Goal: Task Accomplishment & Management: Use online tool/utility

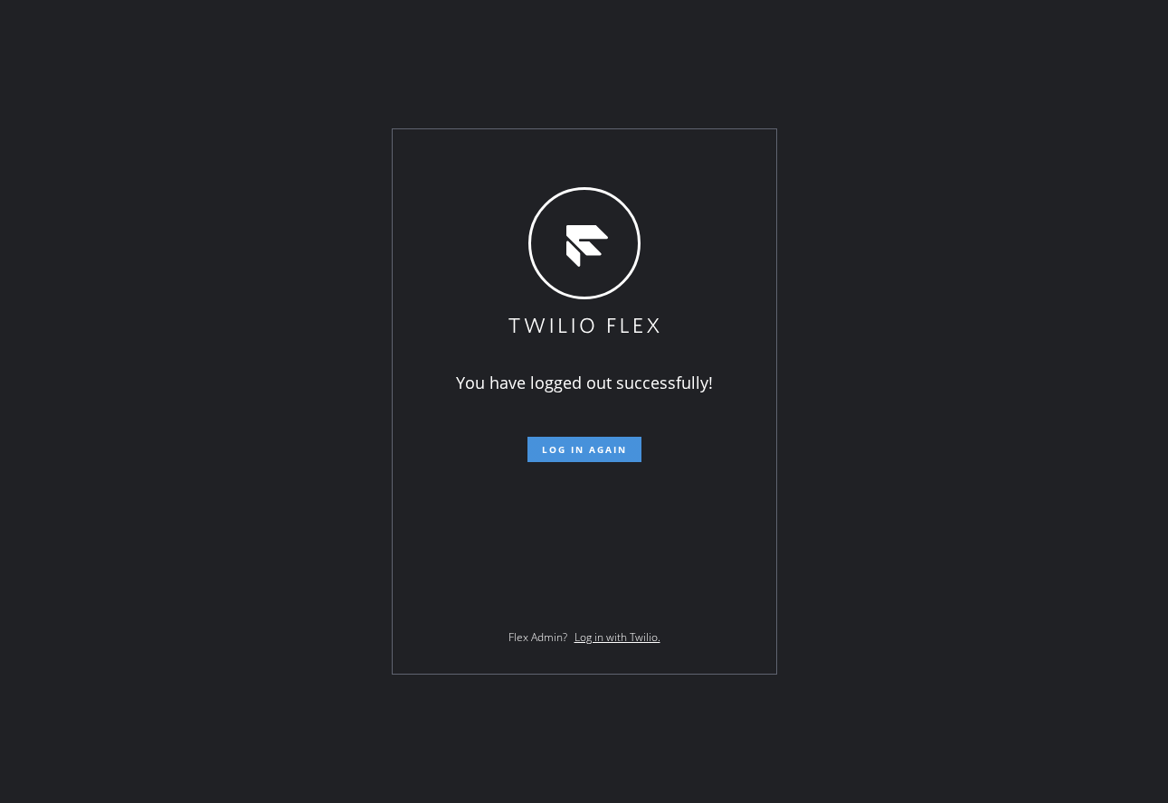
click at [535, 451] on button "Log in again" at bounding box center [584, 449] width 114 height 25
click at [560, 446] on span "Log in again" at bounding box center [584, 449] width 85 height 13
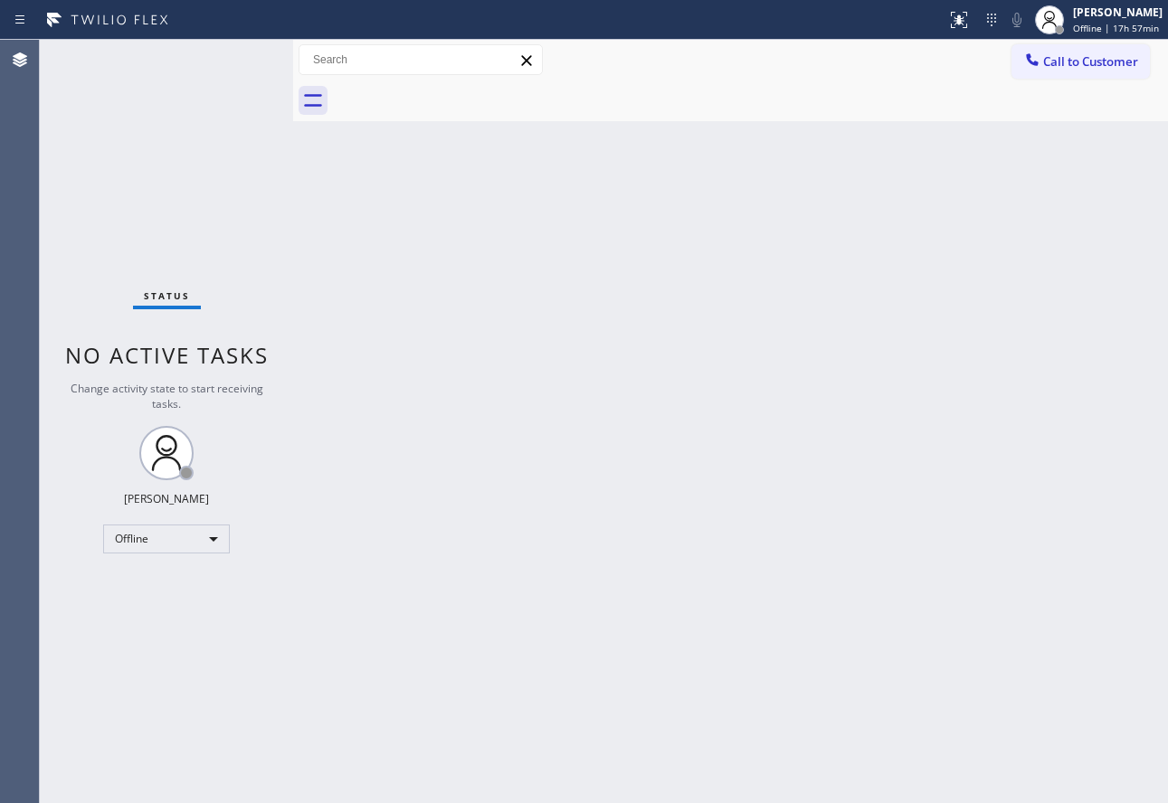
click at [675, 496] on div "Back to Dashboard Change Sender ID Customers Technicians Select a contact Outbo…" at bounding box center [730, 421] width 875 height 763
click at [891, 236] on div "Back to Dashboard Change Sender ID Customers Technicians Select a contact Outbo…" at bounding box center [730, 421] width 875 height 763
click at [1086, 18] on div "[PERSON_NAME]" at bounding box center [1118, 12] width 90 height 15
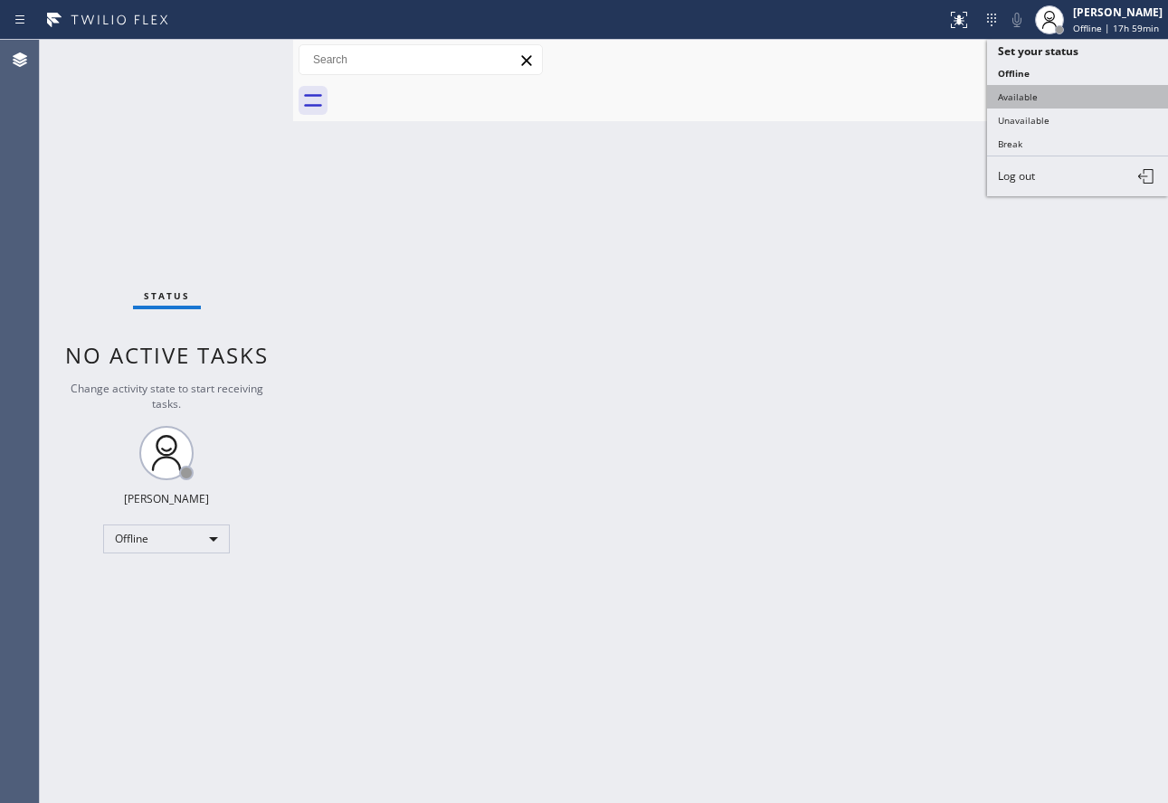
click at [1021, 98] on button "Available" at bounding box center [1077, 97] width 181 height 24
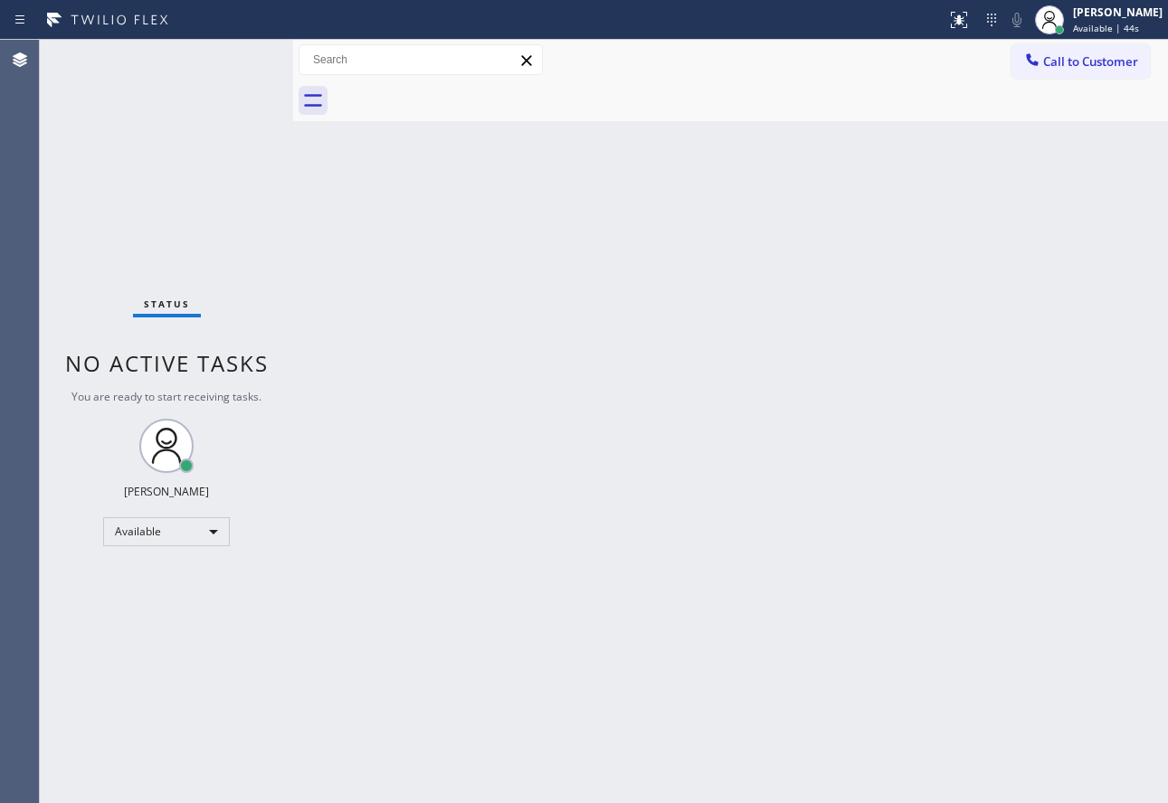
click at [908, 403] on div "Back to Dashboard Change Sender ID Customers Technicians Select a contact Outbo…" at bounding box center [730, 421] width 875 height 763
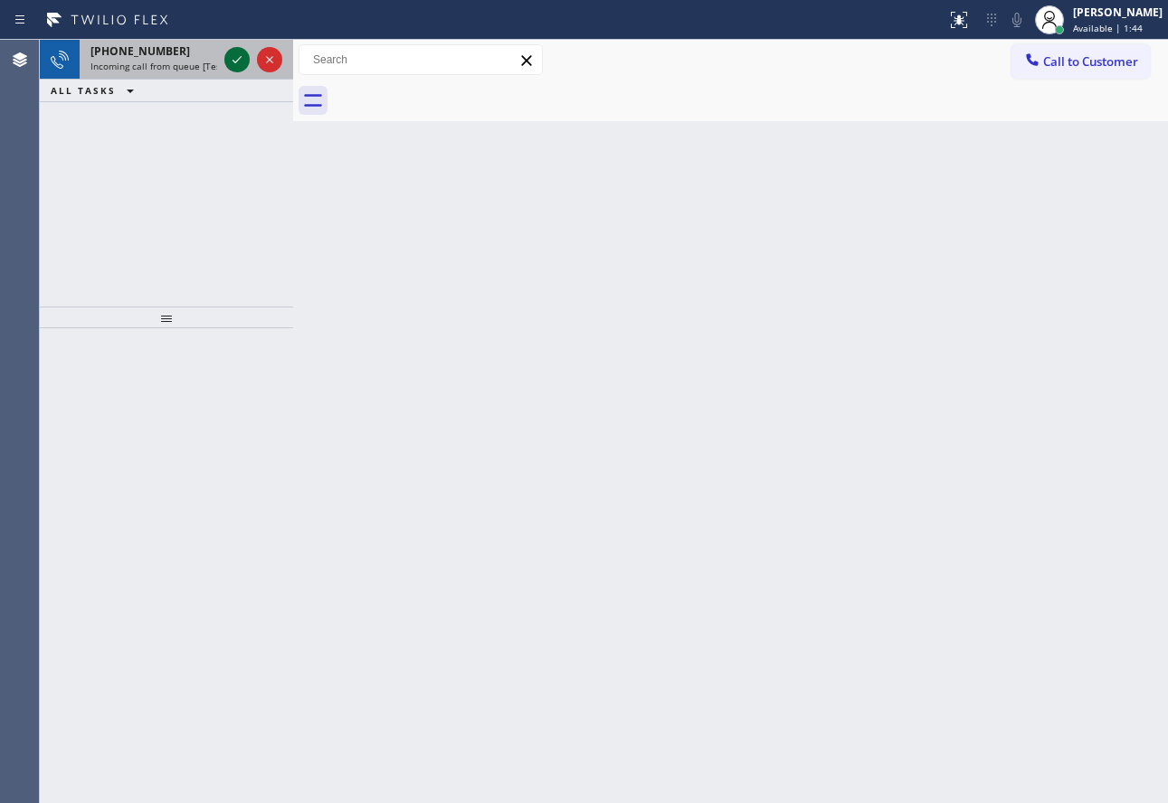
click at [235, 60] on icon at bounding box center [237, 60] width 22 height 22
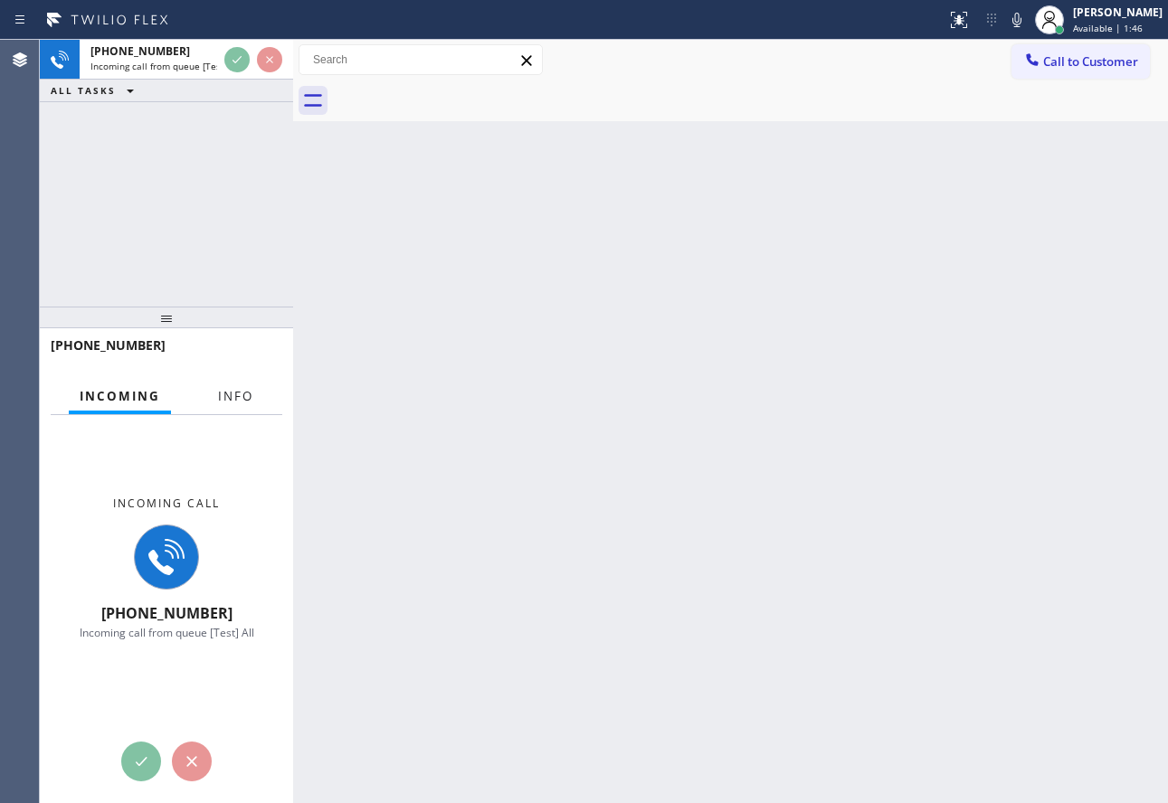
click at [225, 393] on span "Info" at bounding box center [235, 396] width 35 height 16
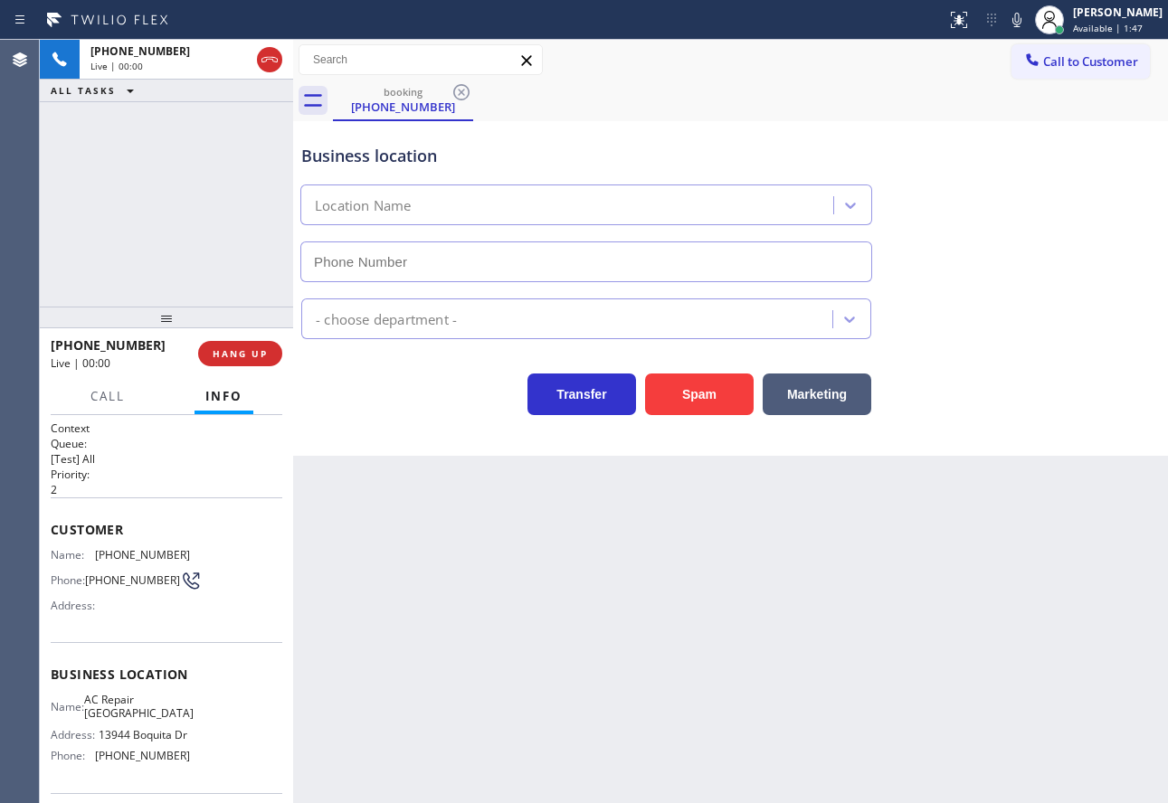
type input "[PHONE_NUMBER]"
click at [687, 404] on button "Spam" at bounding box center [699, 395] width 109 height 42
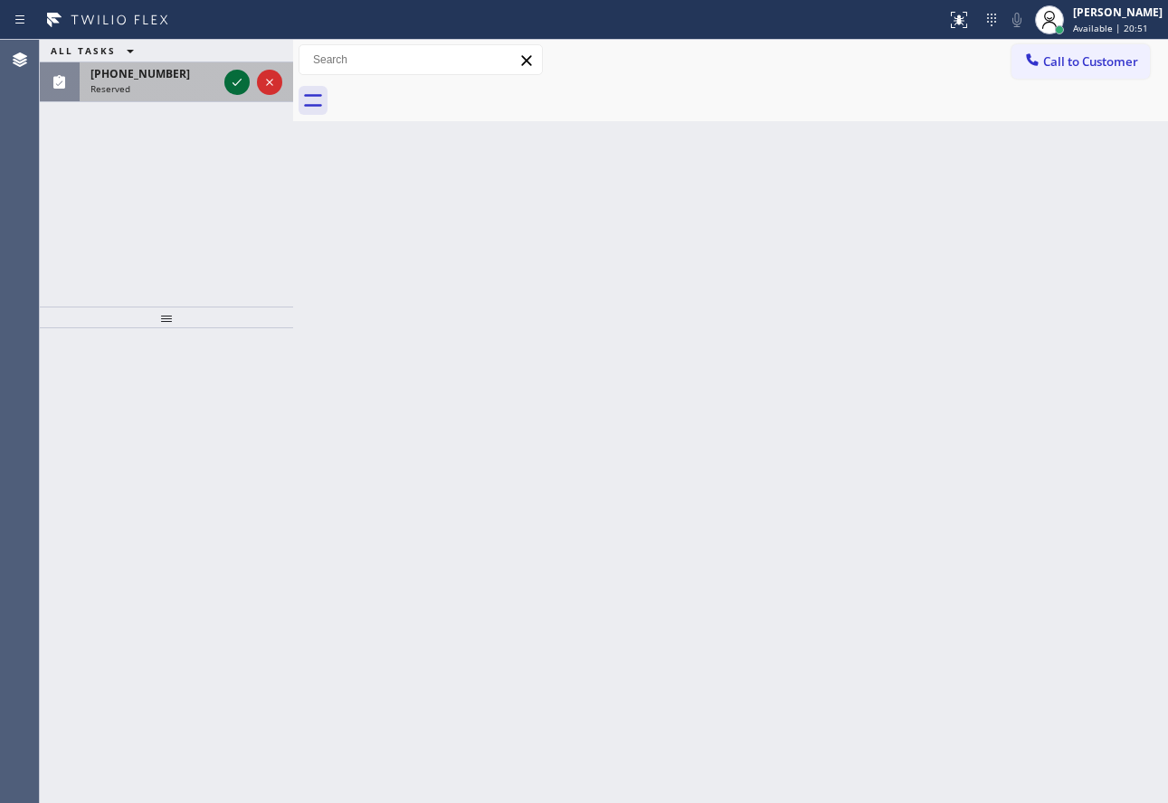
click at [236, 77] on icon at bounding box center [237, 82] width 22 height 22
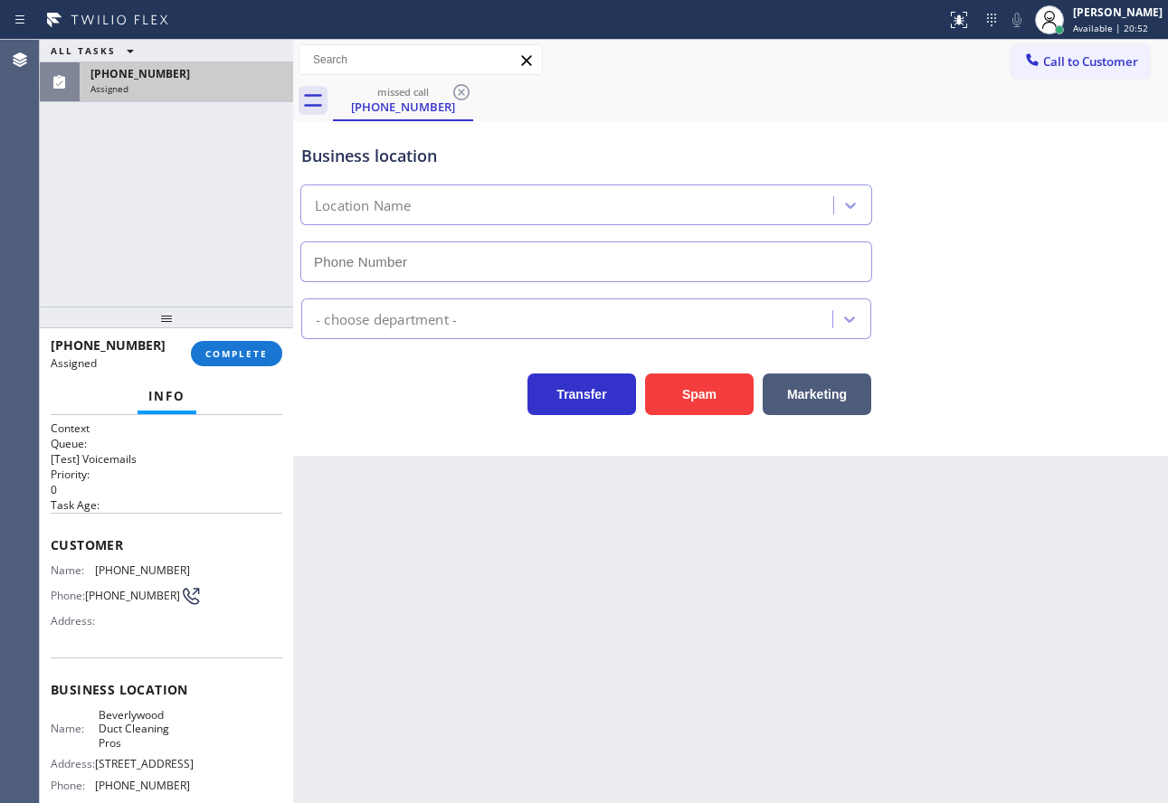
type input "[PHONE_NUMBER]"
drag, startPoint x: 215, startPoint y: 350, endPoint x: 215, endPoint y: 360, distance: 9.9
click at [215, 353] on span "COMPLETE" at bounding box center [236, 353] width 62 height 13
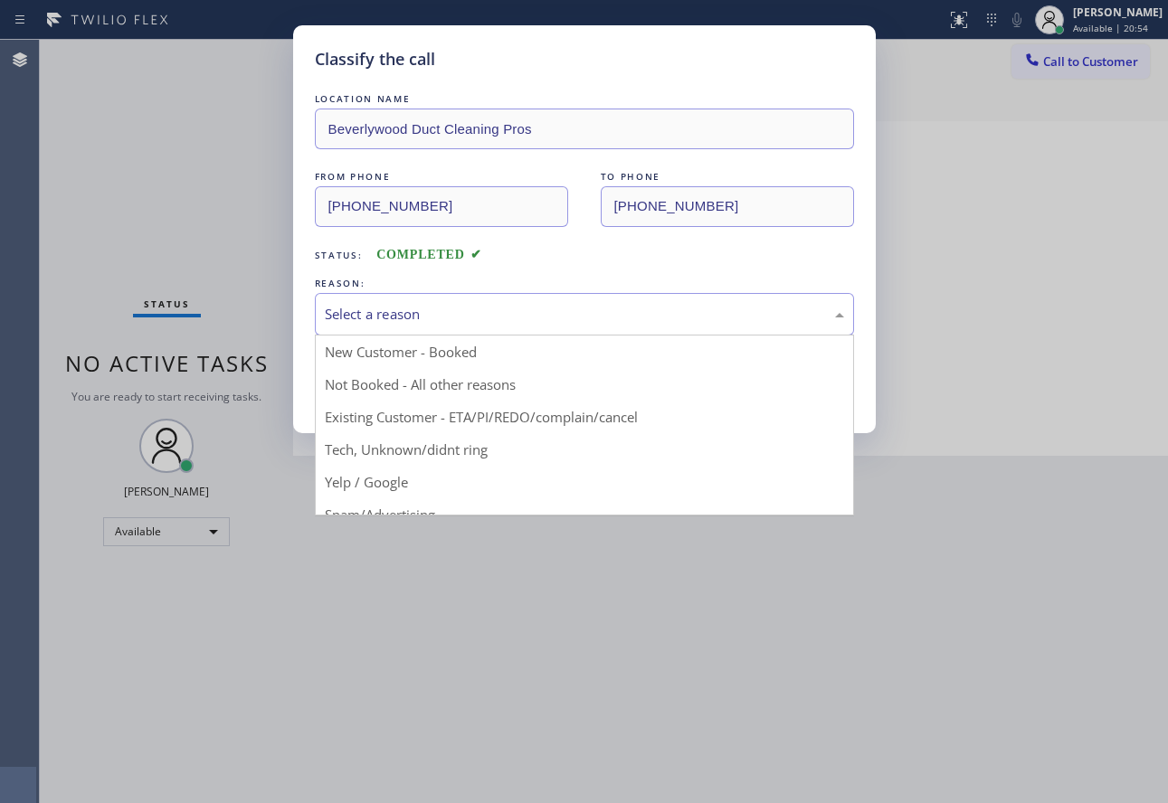
drag, startPoint x: 479, startPoint y: 317, endPoint x: 441, endPoint y: 428, distance: 117.9
click at [478, 317] on div "Select a reason" at bounding box center [584, 314] width 519 height 21
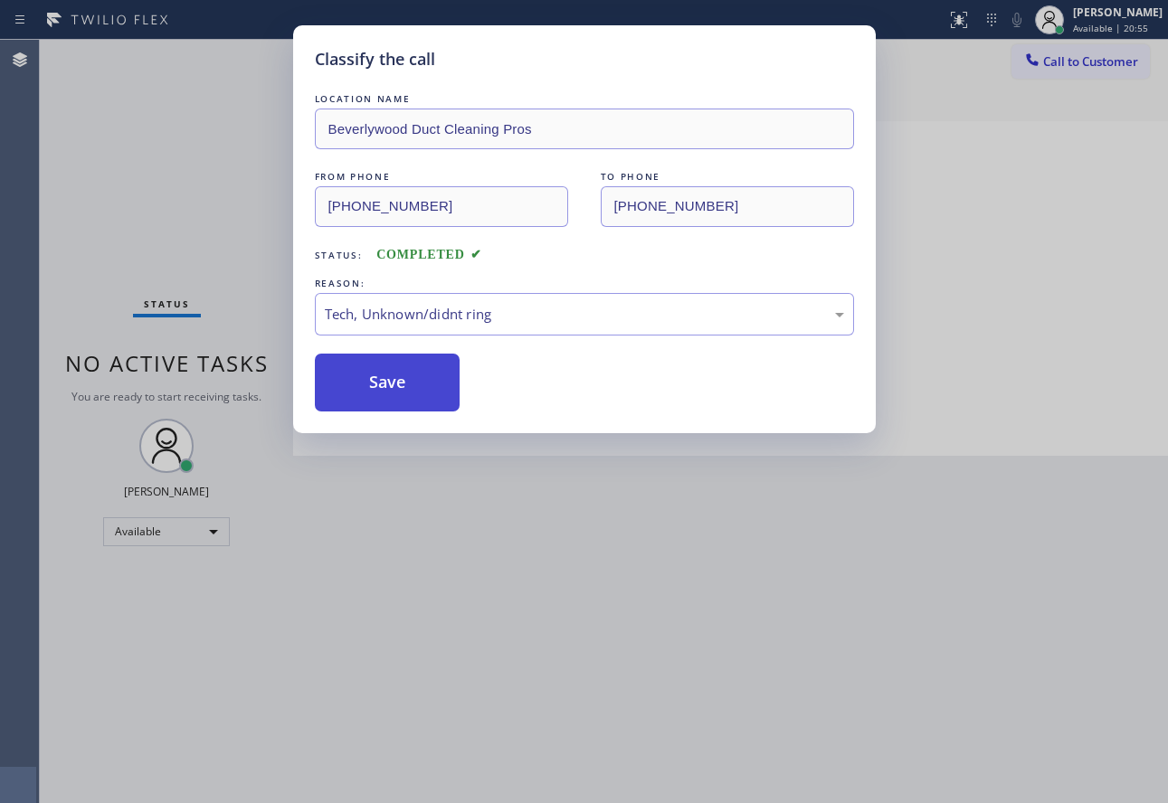
click at [408, 382] on button "Save" at bounding box center [388, 383] width 146 height 58
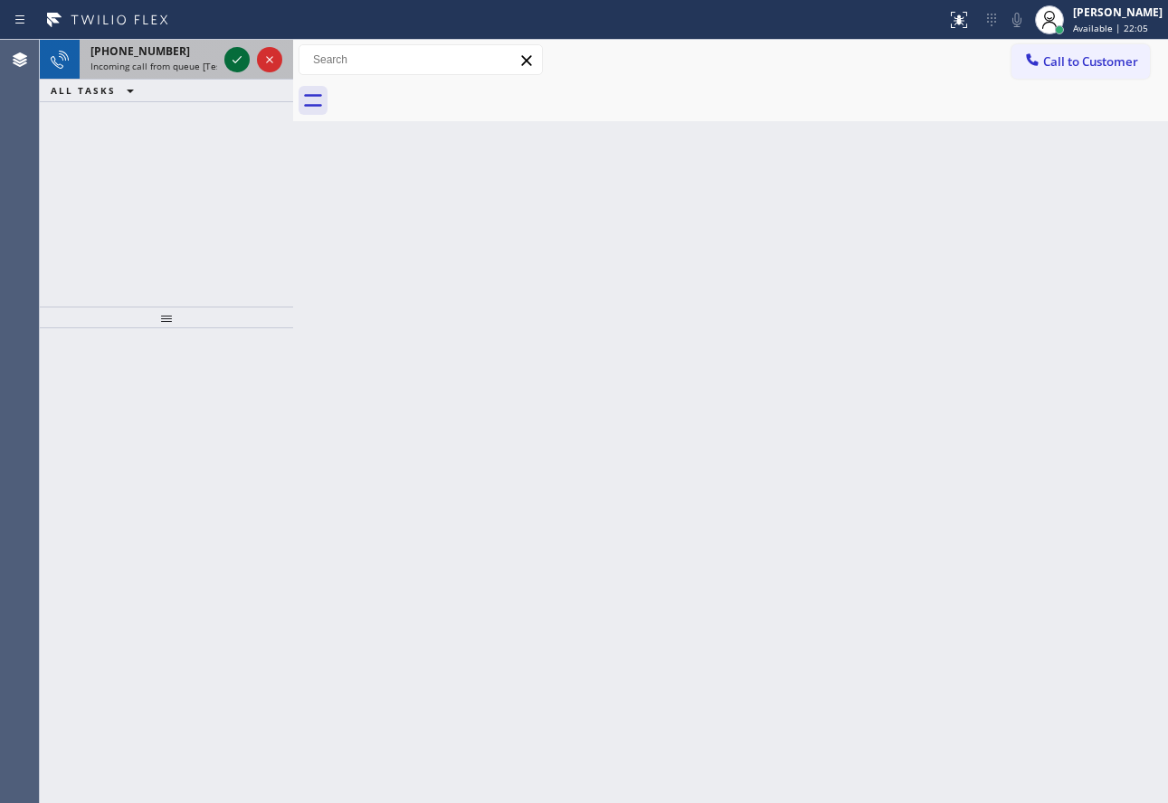
click at [241, 60] on icon at bounding box center [237, 60] width 22 height 22
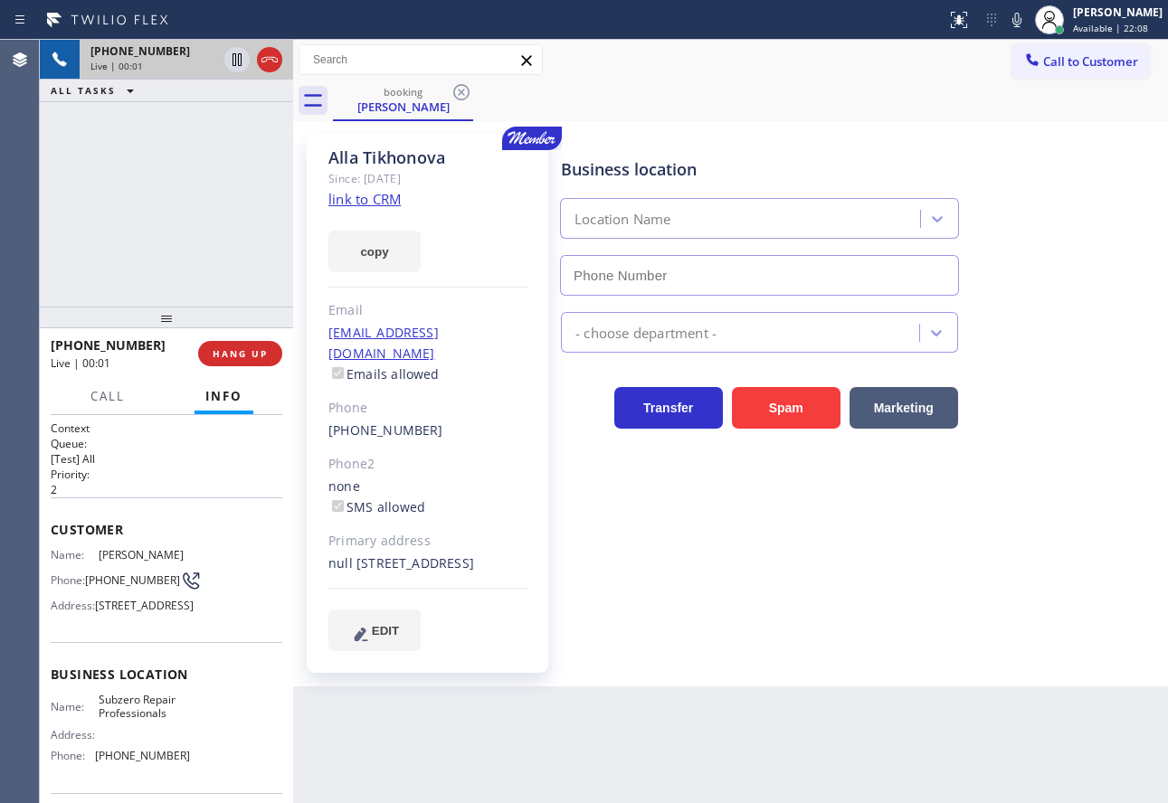
type input "[PHONE_NUMBER]"
click at [373, 198] on link "link to CRM" at bounding box center [364, 199] width 72 height 18
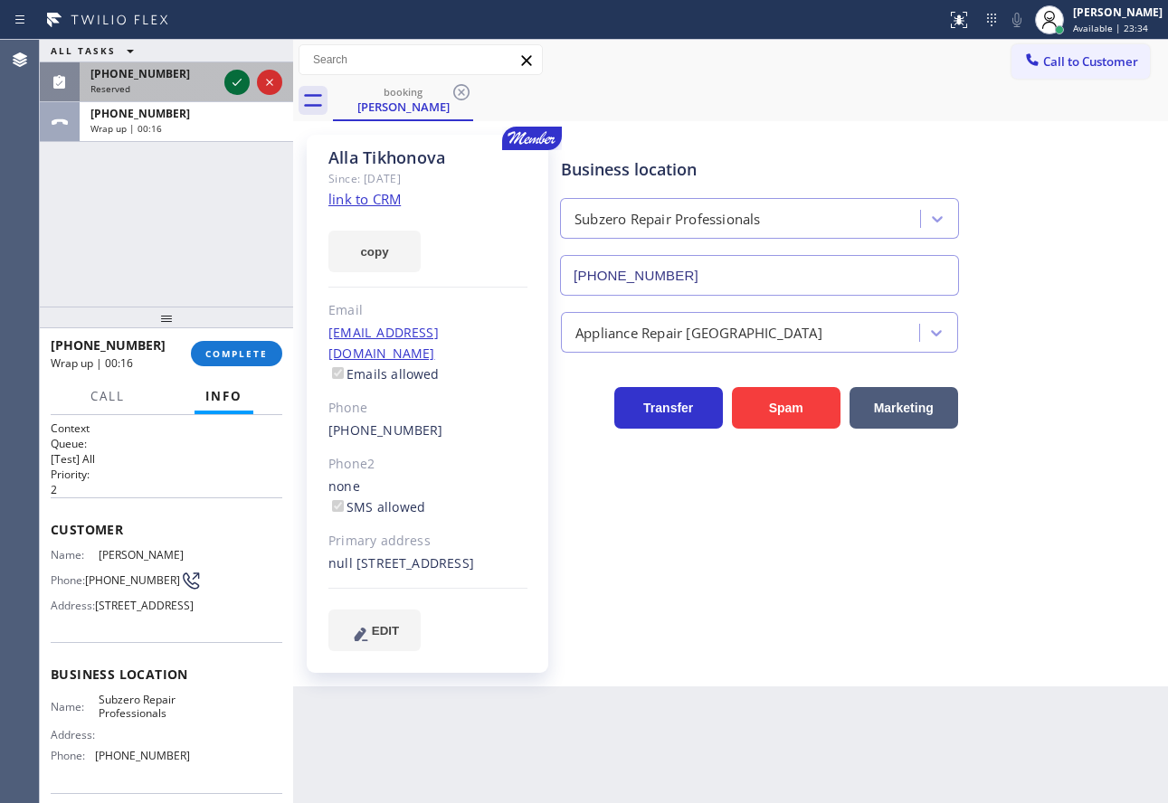
click at [239, 79] on icon at bounding box center [237, 82] width 22 height 22
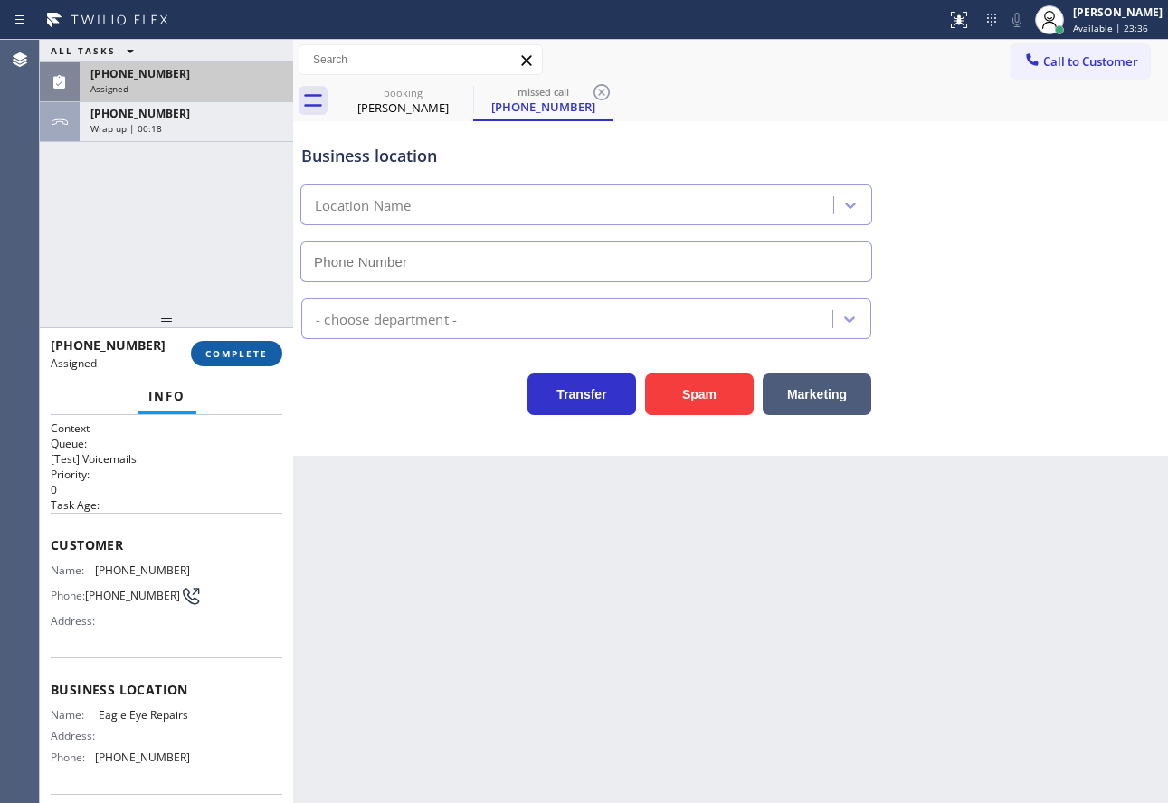
type input "[PHONE_NUMBER]"
click at [250, 346] on button "COMPLETE" at bounding box center [236, 353] width 91 height 25
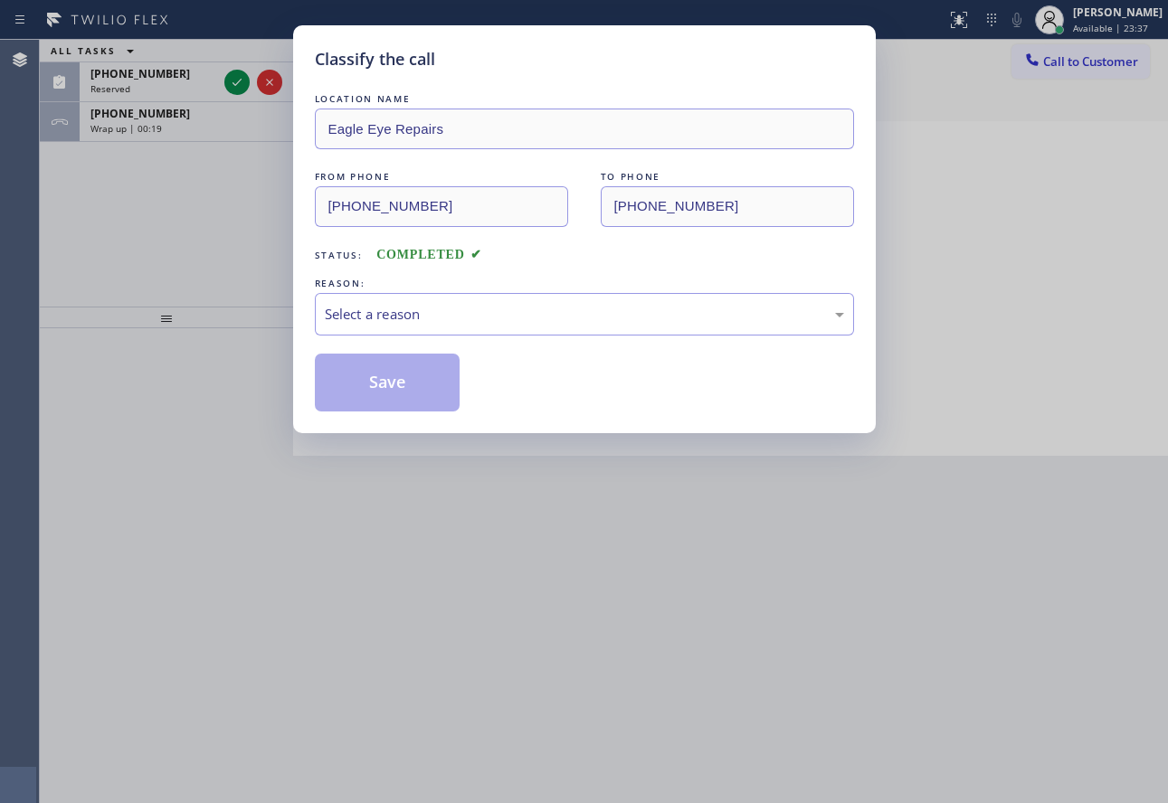
click at [458, 322] on div "Select a reason" at bounding box center [584, 314] width 519 height 21
click at [375, 394] on button "Save" at bounding box center [388, 383] width 146 height 58
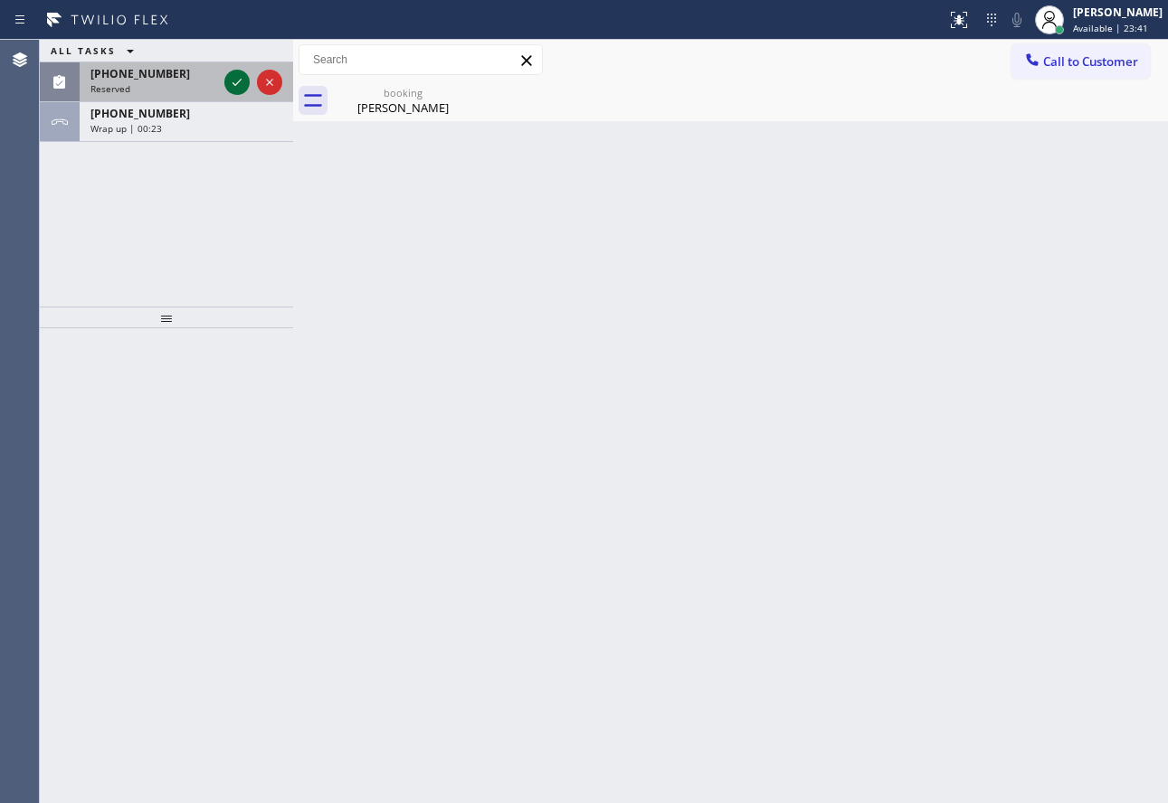
click at [241, 81] on icon at bounding box center [237, 82] width 22 height 22
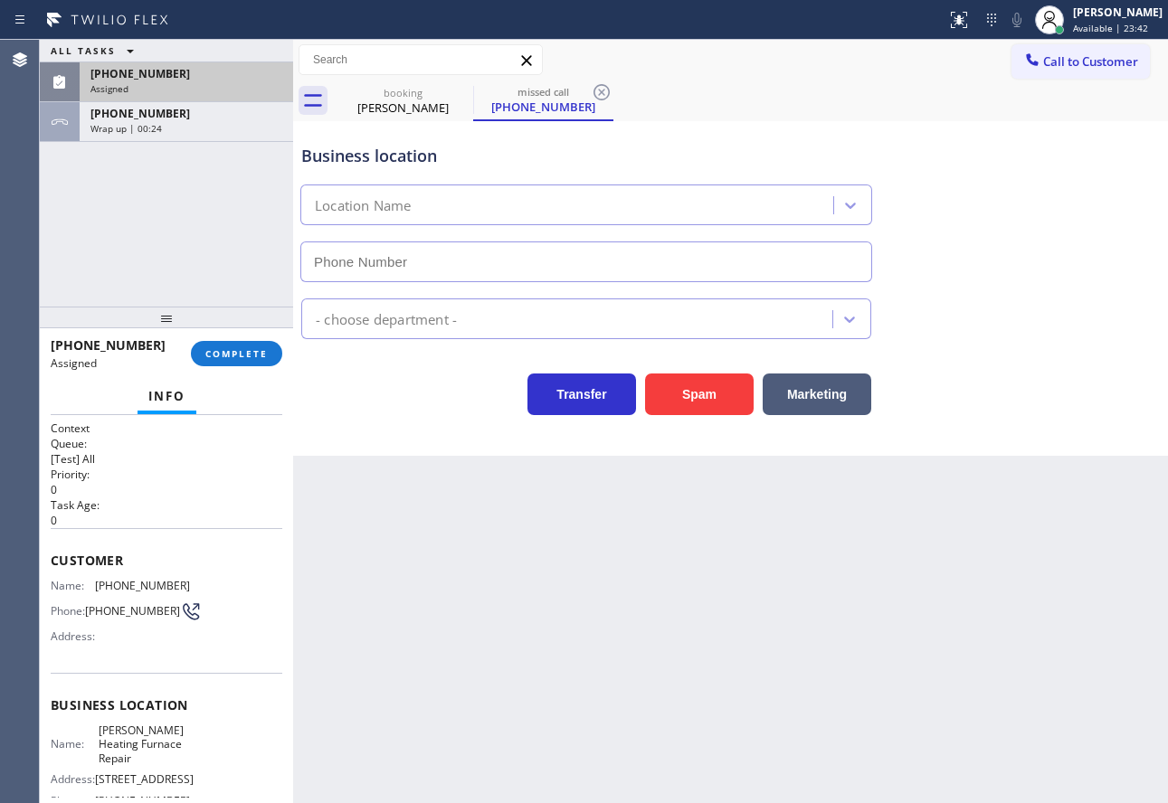
type input "[PHONE_NUMBER]"
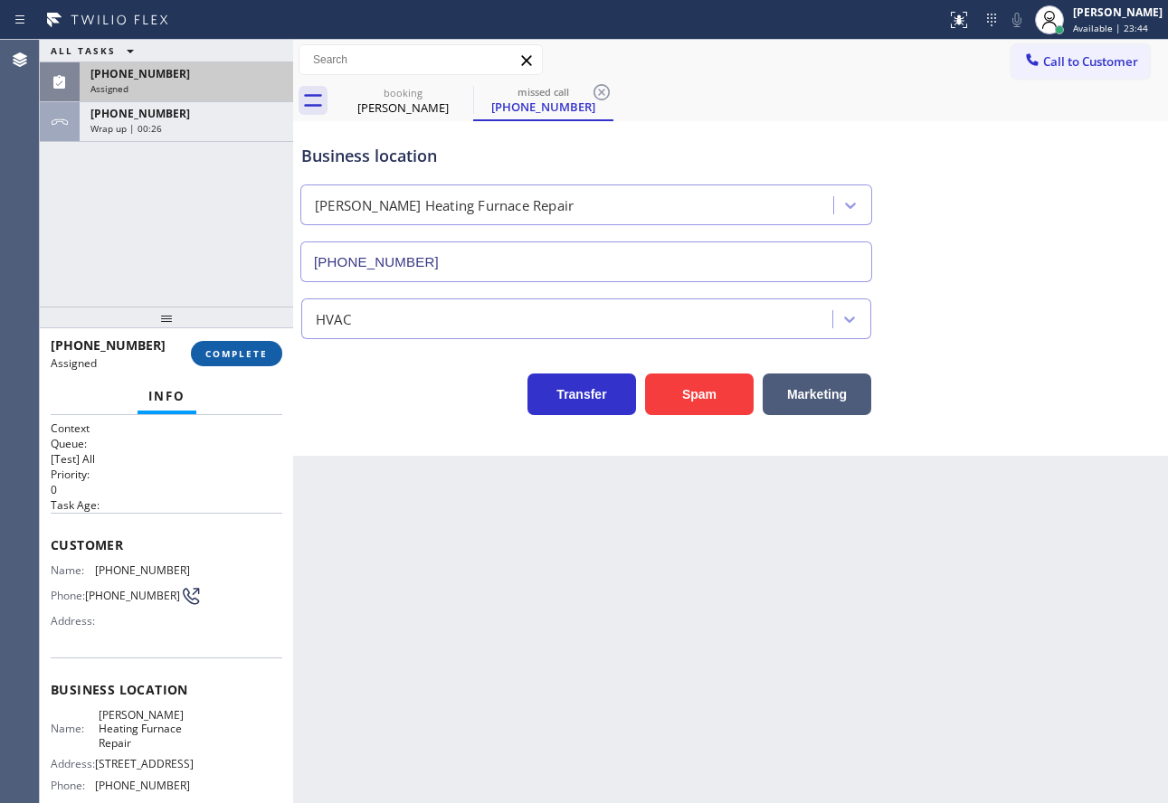
click at [244, 353] on span "COMPLETE" at bounding box center [236, 353] width 62 height 13
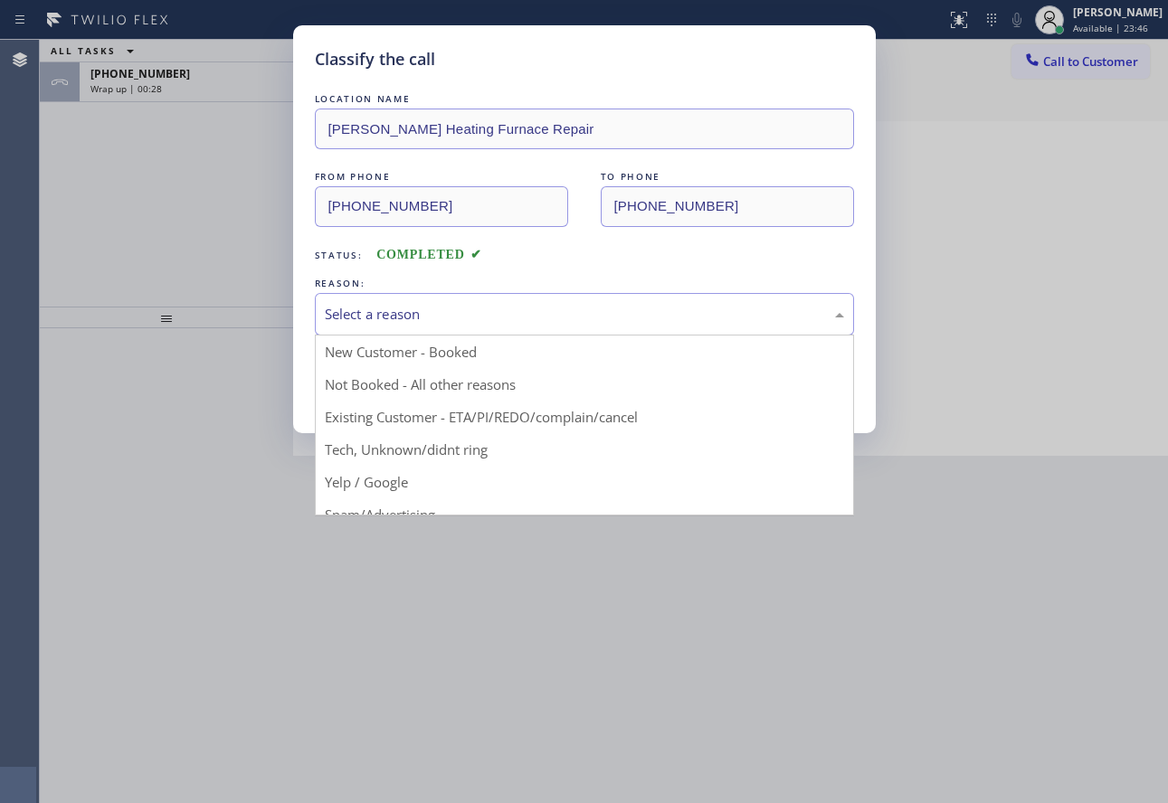
click at [420, 313] on div "Select a reason" at bounding box center [584, 314] width 519 height 21
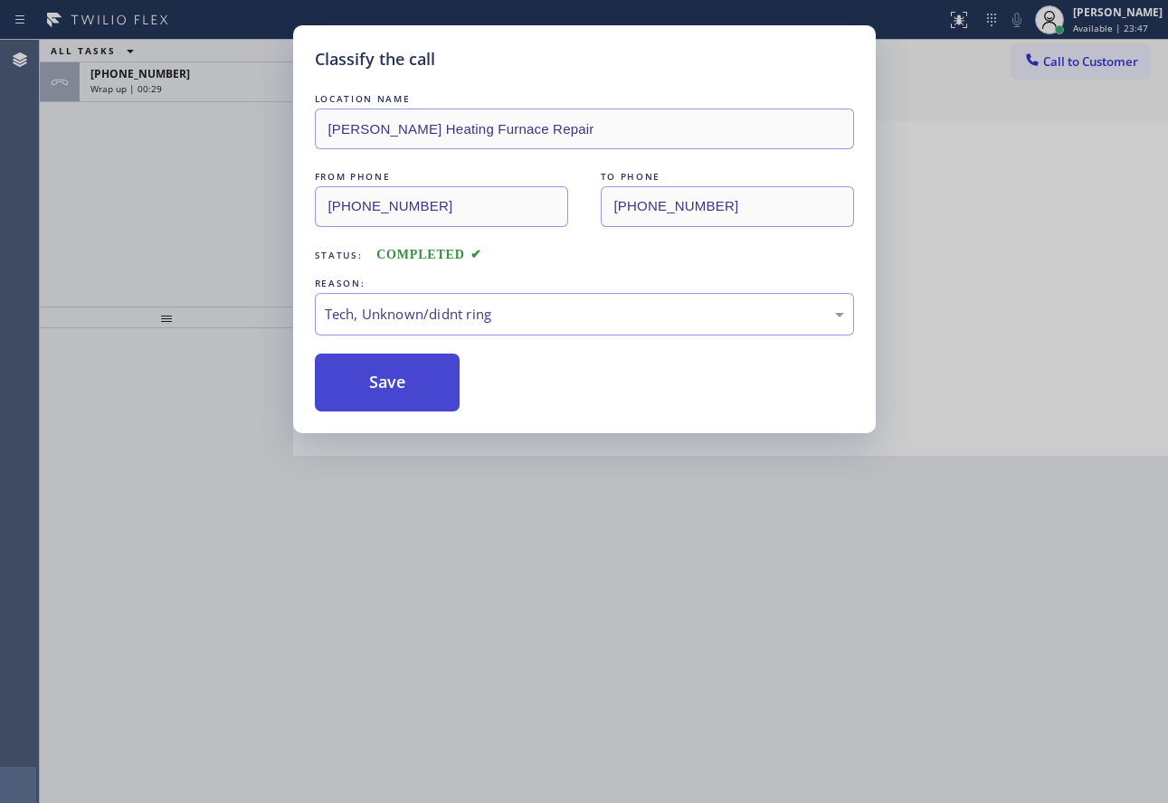
click at [394, 407] on button "Save" at bounding box center [388, 383] width 146 height 58
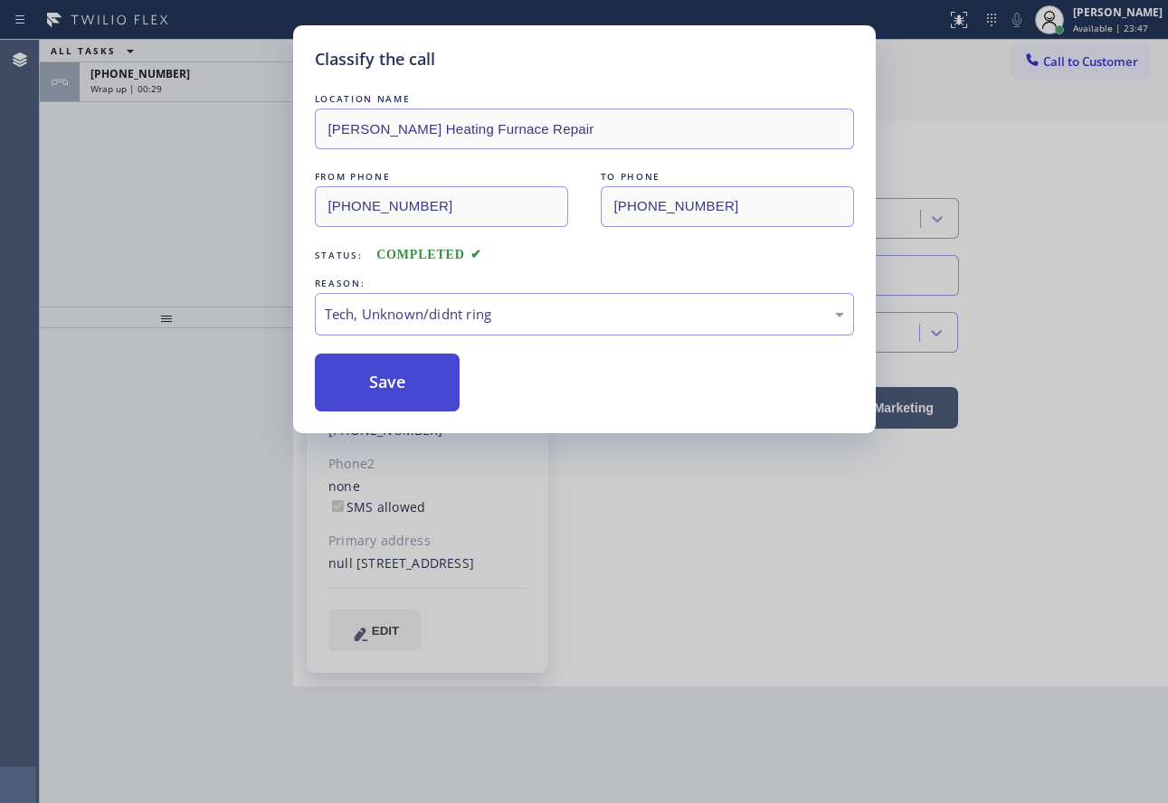
click at [390, 393] on button "Save" at bounding box center [388, 383] width 146 height 58
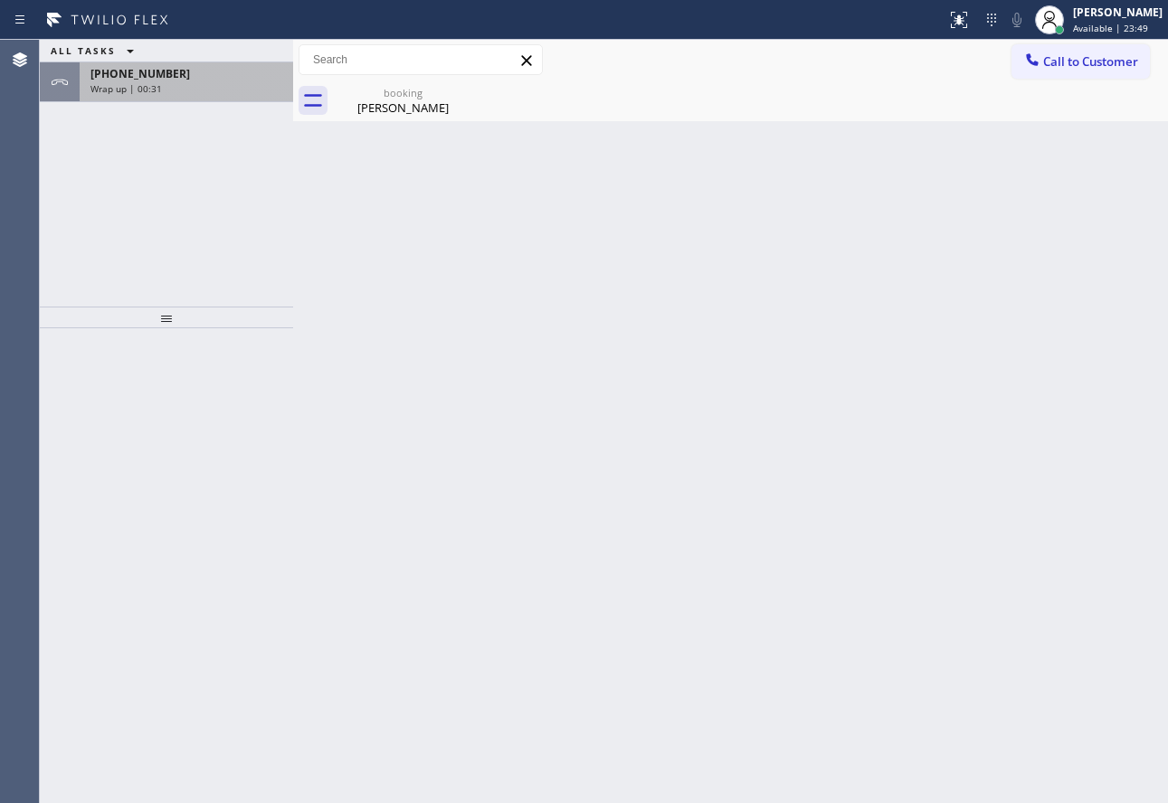
click at [207, 85] on div "Wrap up | 00:31" at bounding box center [186, 88] width 192 height 13
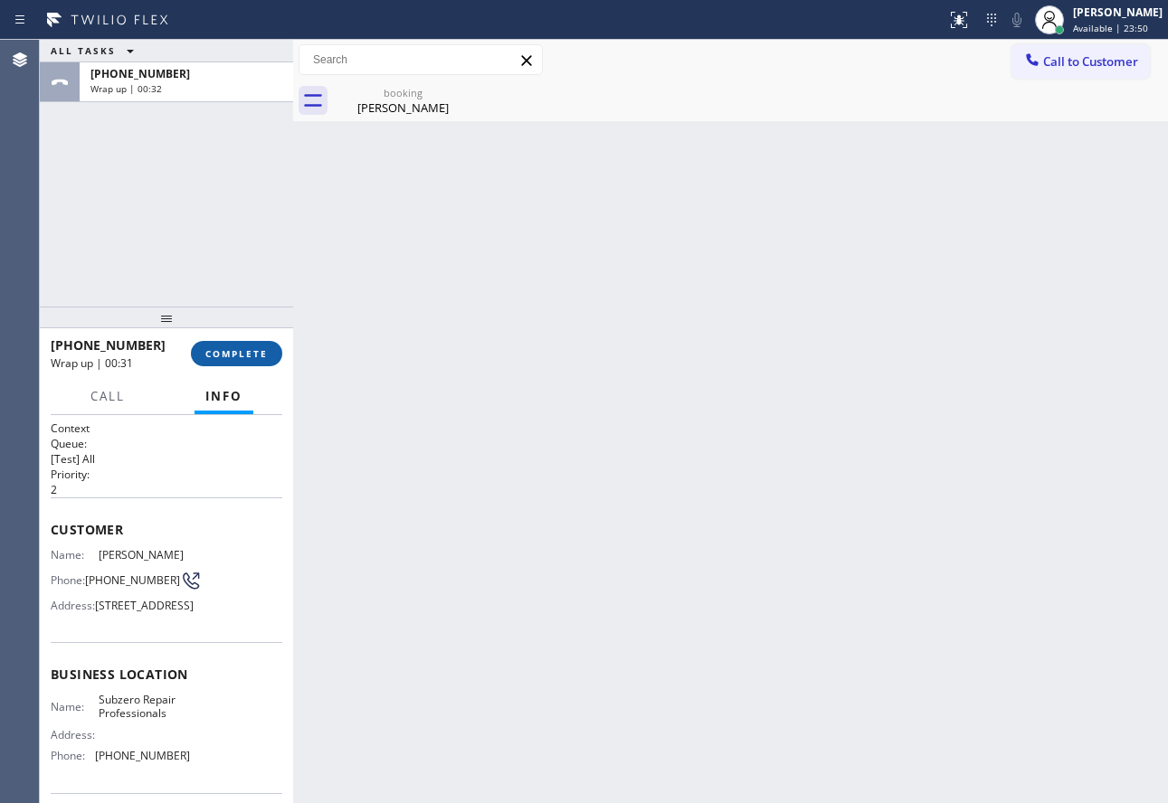
click at [231, 361] on button "COMPLETE" at bounding box center [236, 353] width 91 height 25
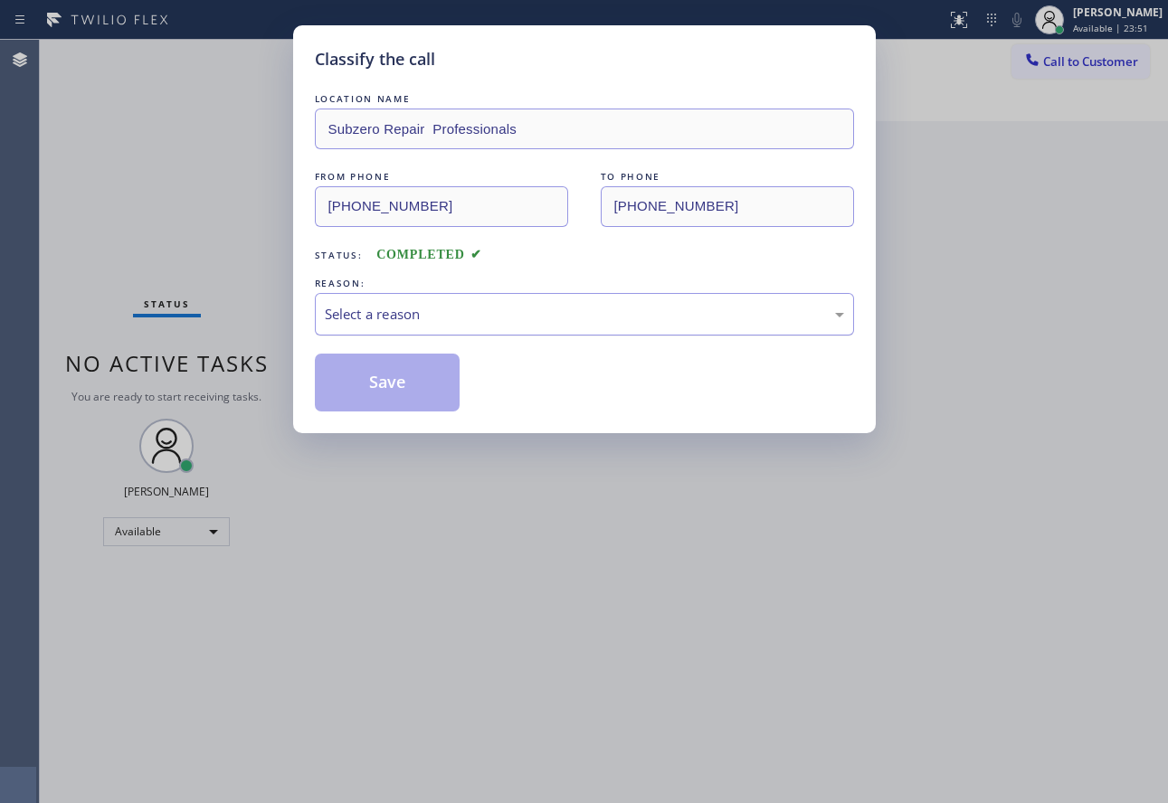
click at [407, 315] on div "Select a reason" at bounding box center [584, 314] width 519 height 21
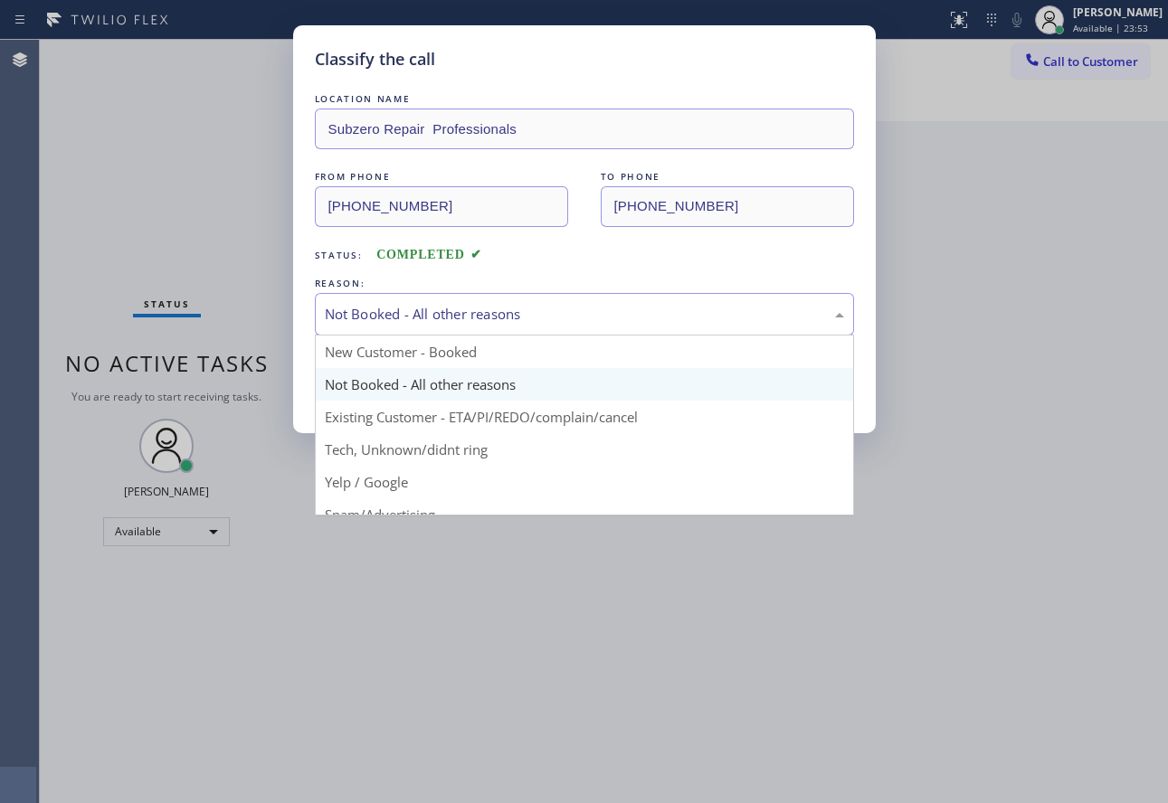
click at [412, 327] on div "Not Booked - All other reasons" at bounding box center [584, 314] width 539 height 43
drag, startPoint x: 391, startPoint y: 413, endPoint x: 388, endPoint y: 393, distance: 20.1
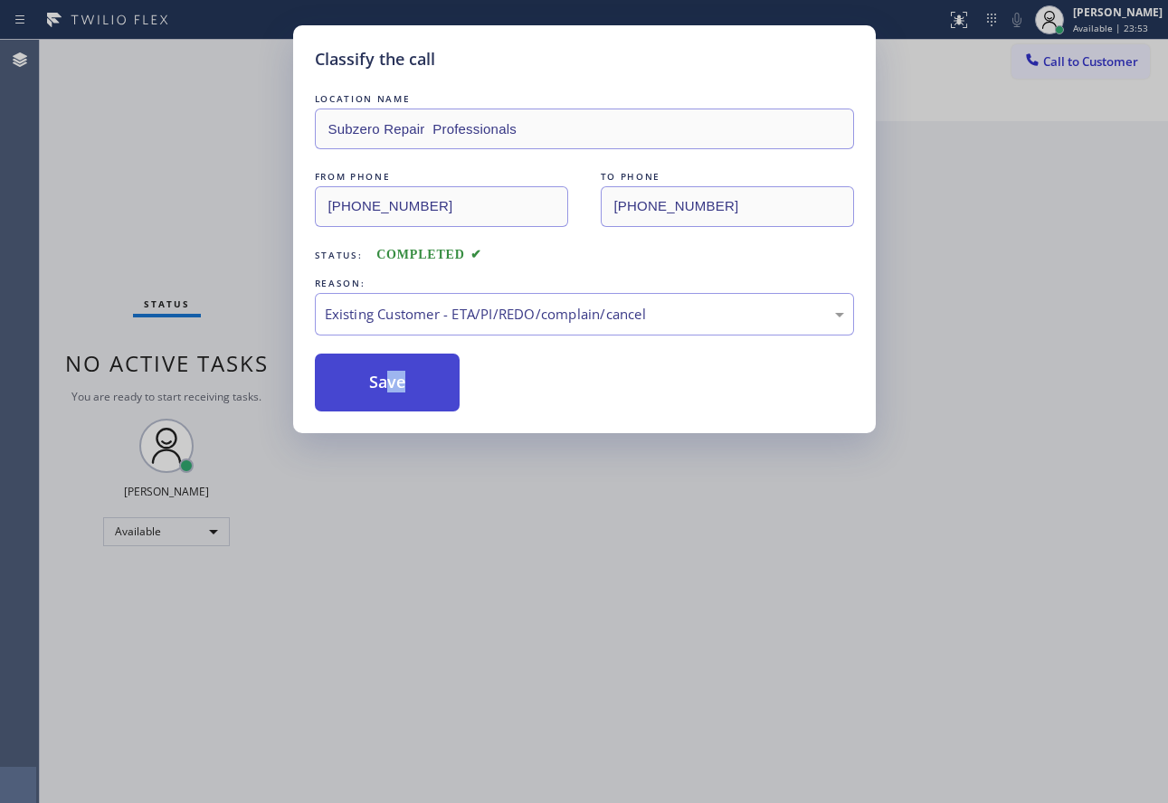
click at [388, 385] on button "Save" at bounding box center [388, 383] width 146 height 58
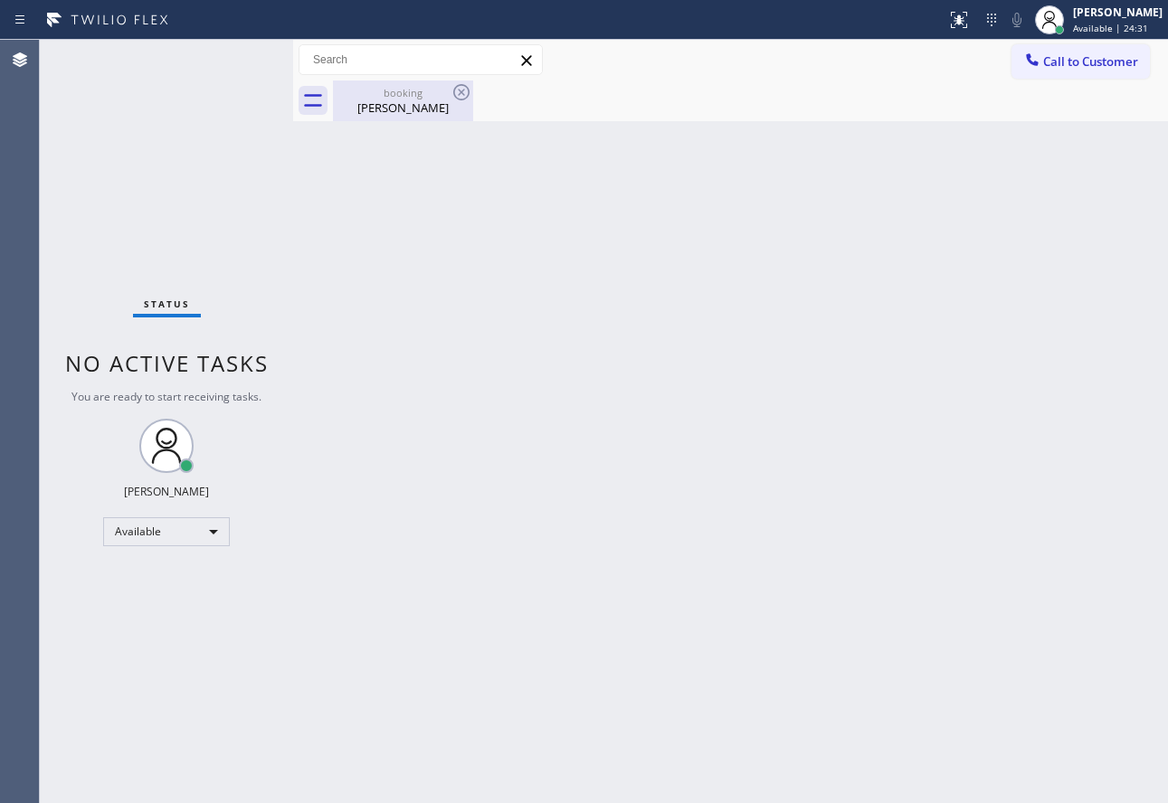
click at [434, 105] on div "[PERSON_NAME]" at bounding box center [403, 107] width 137 height 16
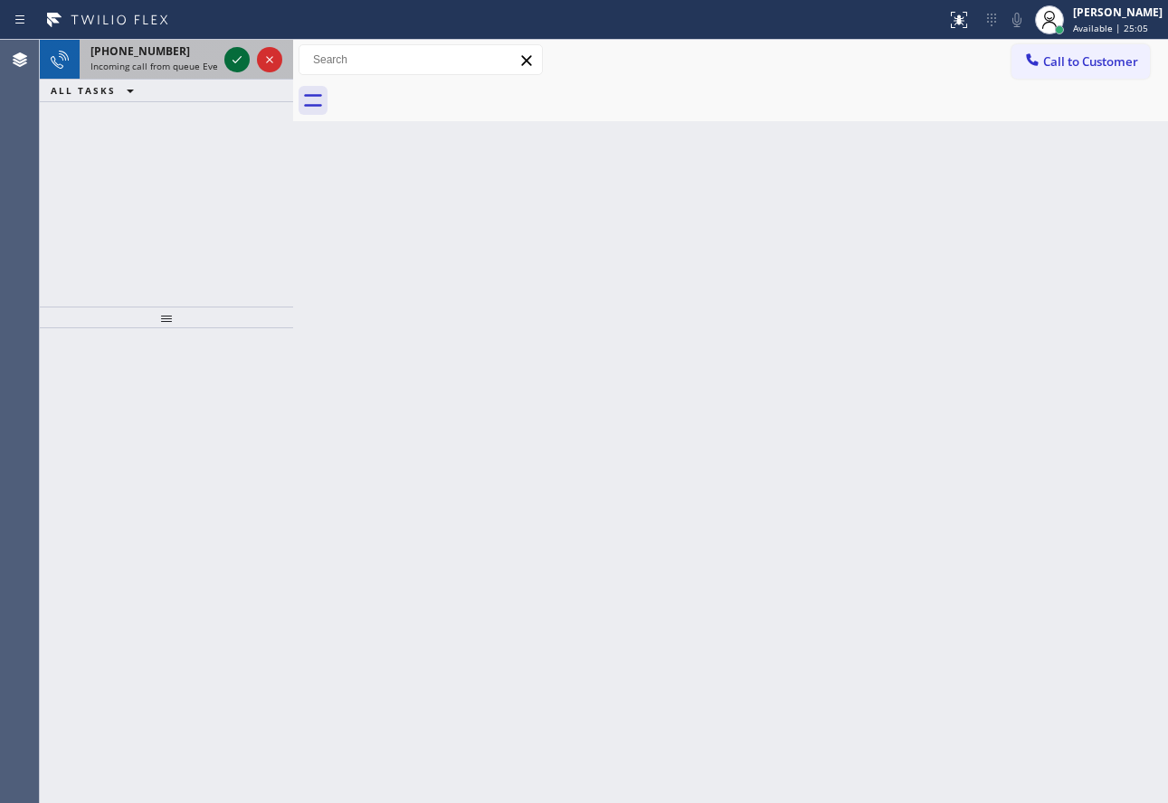
click at [240, 56] on icon at bounding box center [237, 60] width 22 height 22
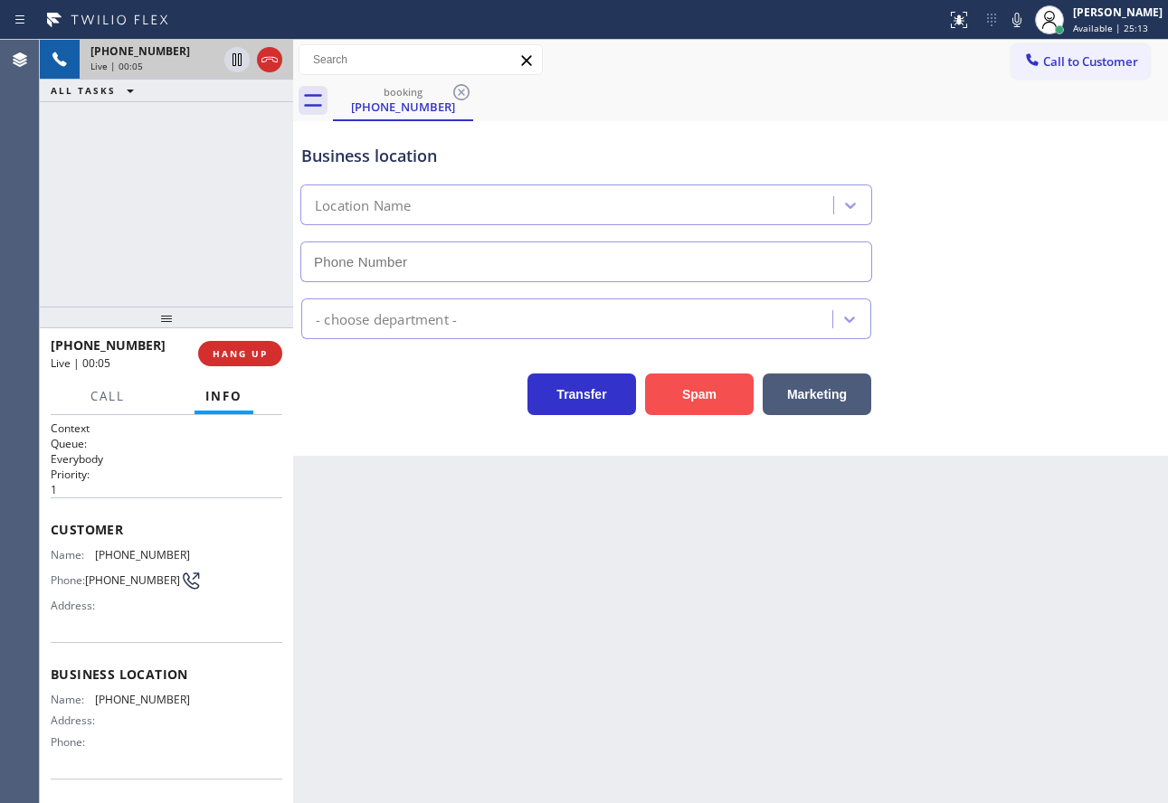
click at [722, 390] on button "Spam" at bounding box center [699, 395] width 109 height 42
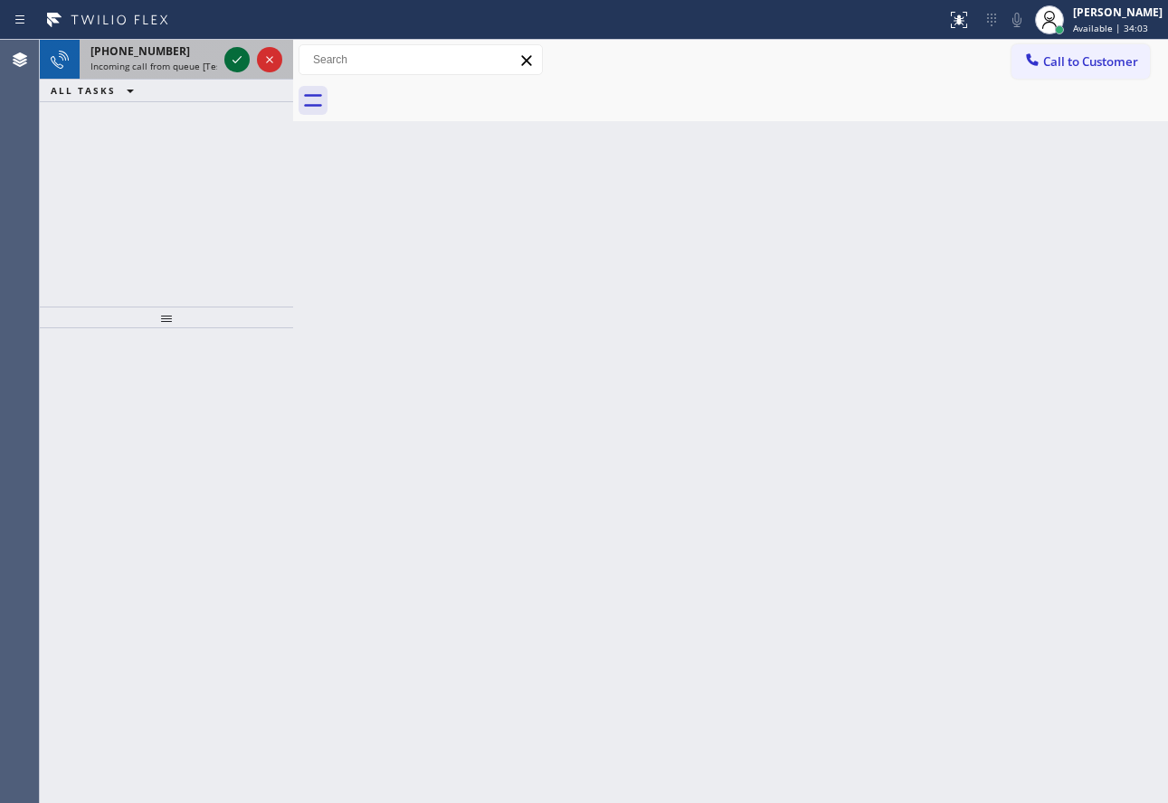
click at [234, 69] on icon at bounding box center [237, 60] width 22 height 22
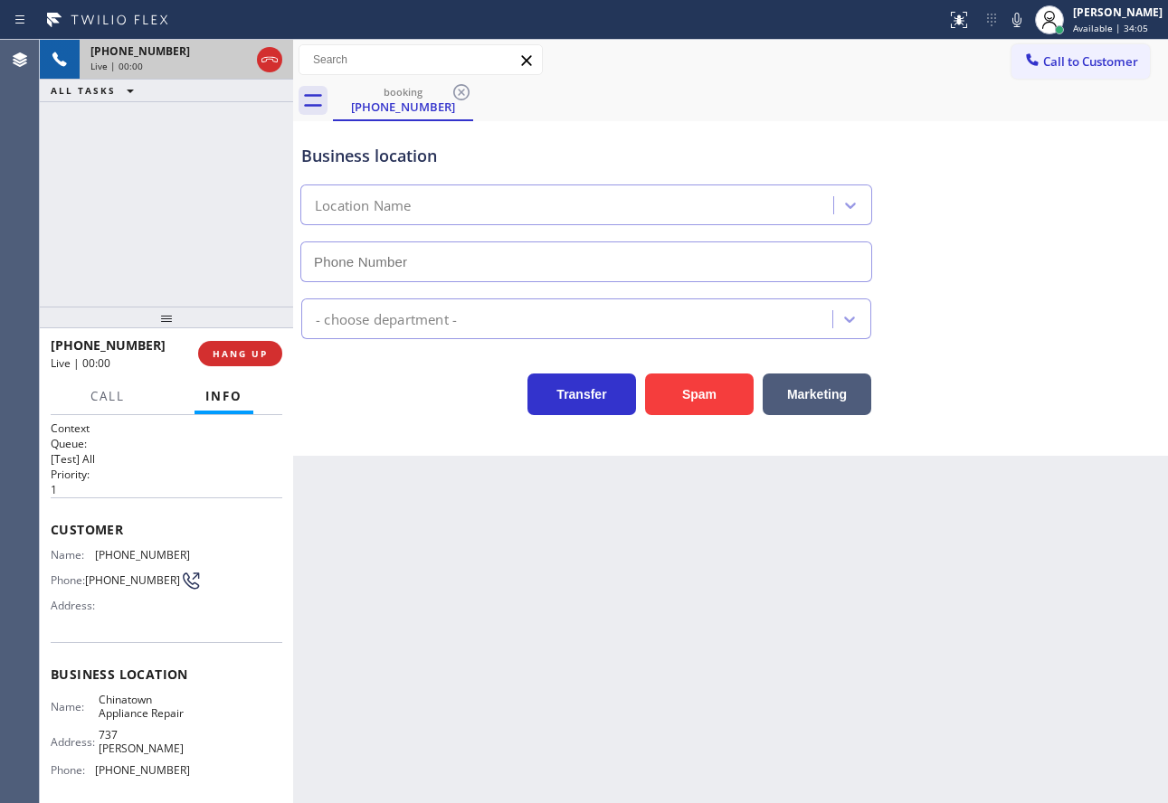
type input "[PHONE_NUMBER]"
click at [1028, 20] on icon at bounding box center [1017, 20] width 22 height 22
click at [1021, 18] on icon at bounding box center [1016, 20] width 9 height 14
click at [227, 354] on span "HANG UP" at bounding box center [240, 353] width 55 height 13
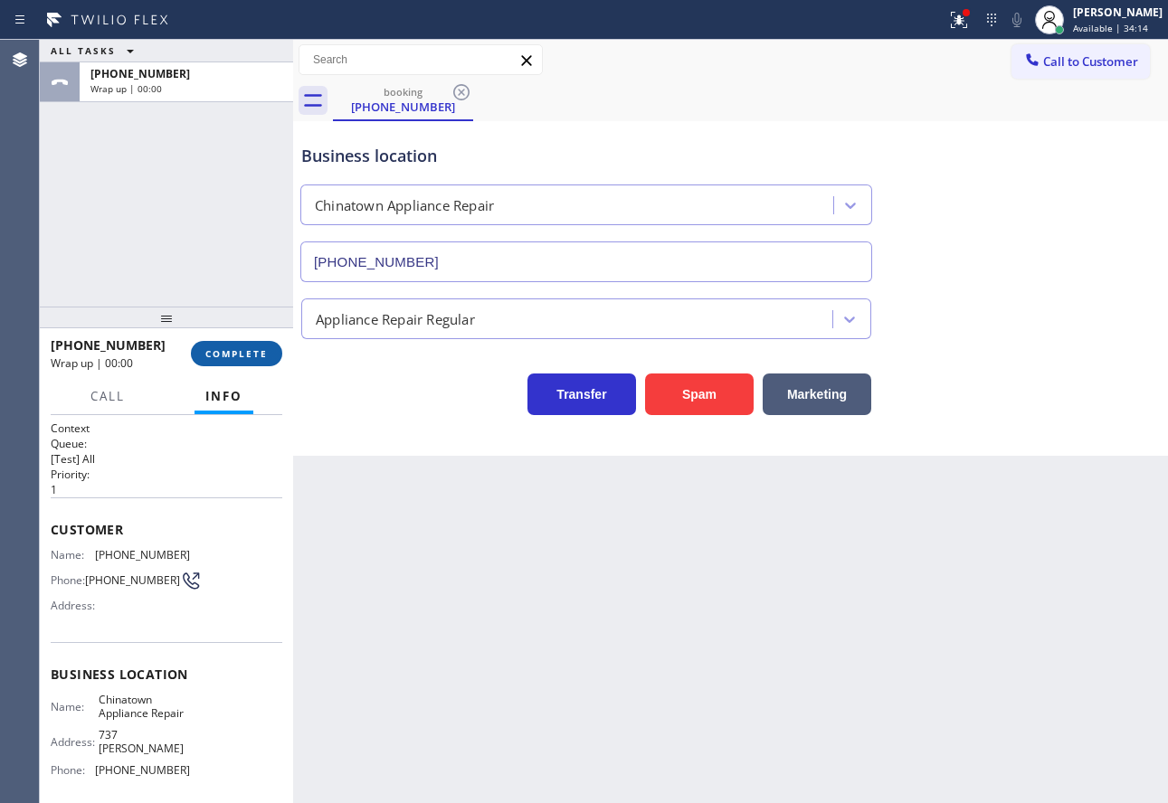
click at [227, 354] on span "COMPLETE" at bounding box center [236, 353] width 62 height 13
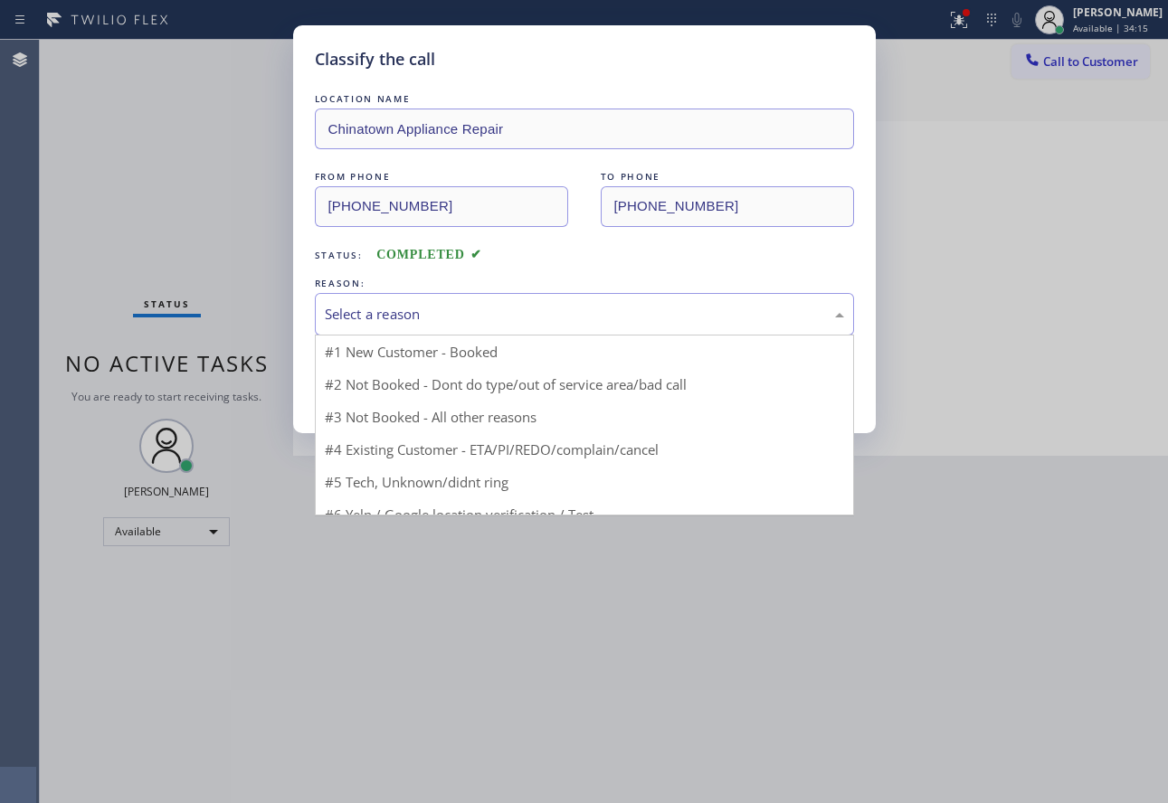
click at [480, 299] on div "Select a reason" at bounding box center [584, 314] width 539 height 43
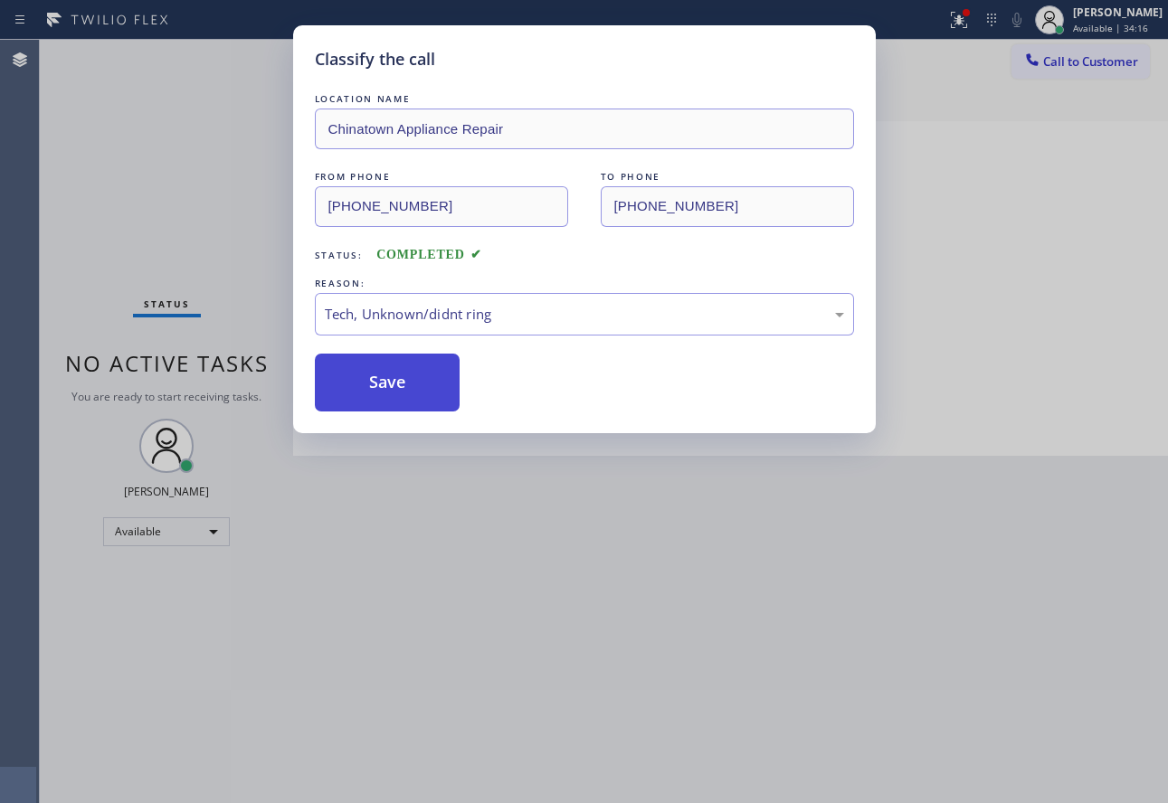
click at [401, 400] on button "Save" at bounding box center [388, 383] width 146 height 58
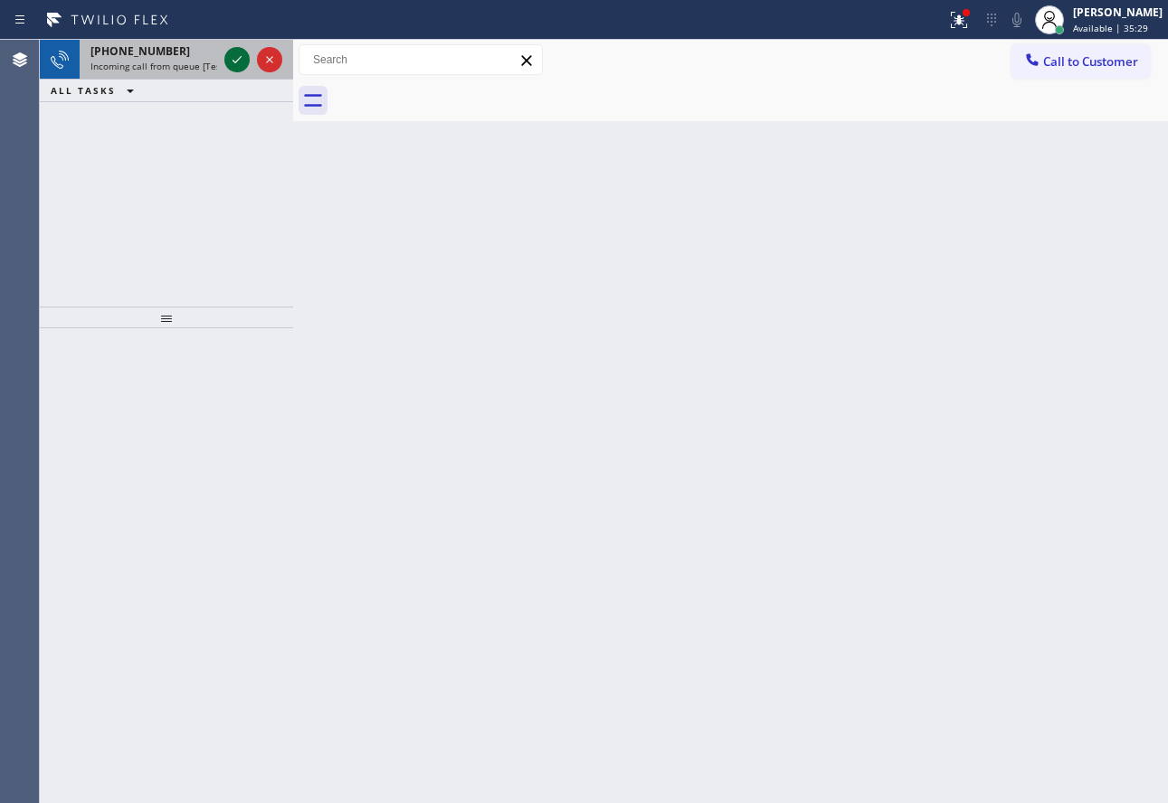
click at [239, 61] on icon at bounding box center [237, 60] width 22 height 22
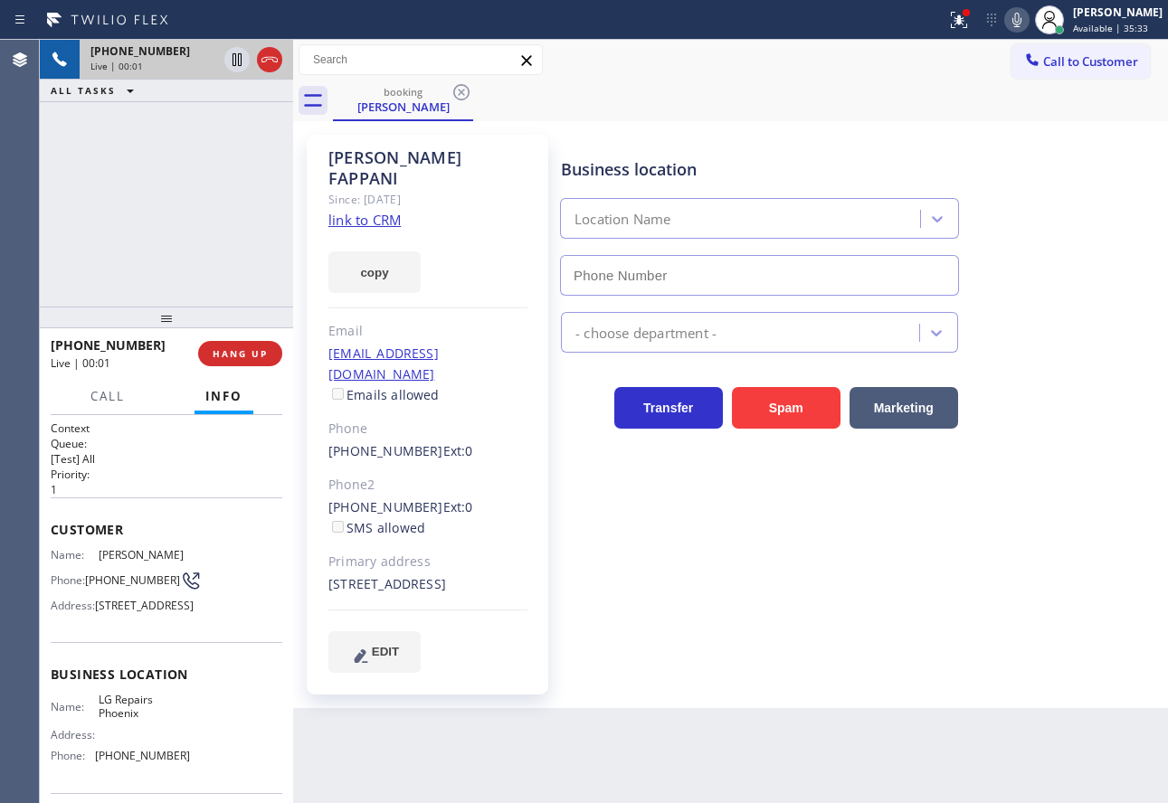
type input "[PHONE_NUMBER]"
click at [363, 211] on link "link to CRM" at bounding box center [364, 220] width 72 height 18
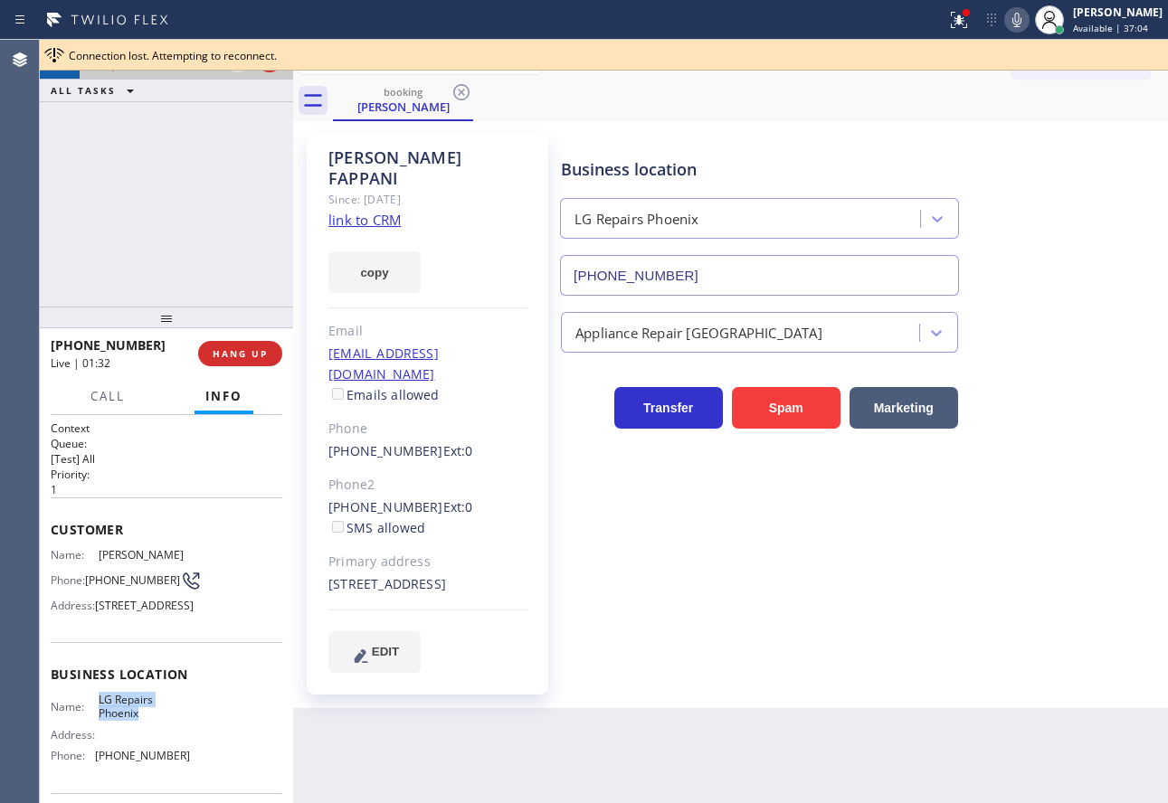
drag, startPoint x: 137, startPoint y: 745, endPoint x: 92, endPoint y: 735, distance: 45.4
click at [92, 721] on div "Name: LG Repairs Phoenix" at bounding box center [120, 707] width 139 height 28
copy div "LG Repairs Phoenix"
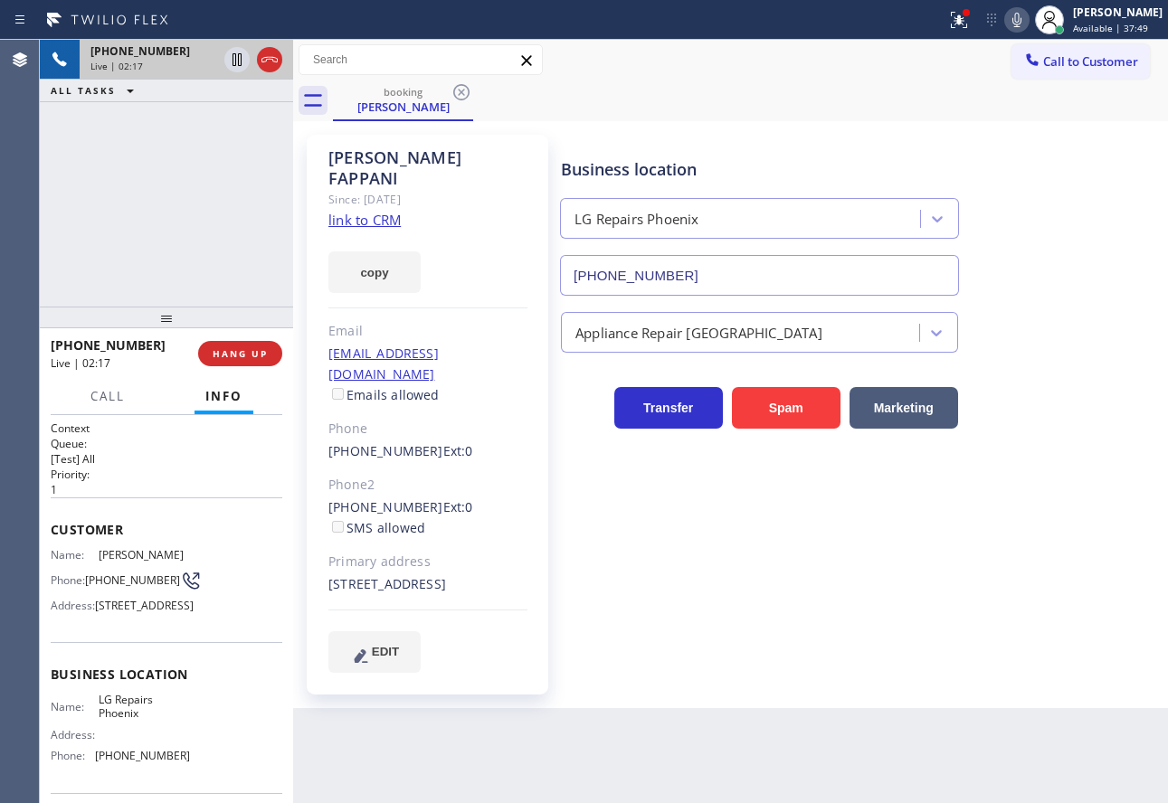
click at [1034, 332] on div "Appliance Repair [GEOGRAPHIC_DATA]" at bounding box center [860, 329] width 606 height 48
drag, startPoint x: 392, startPoint y: 569, endPoint x: 327, endPoint y: 545, distance: 68.4
click at [327, 545] on div "[PERSON_NAME] Since: [DATE] link to CRM copy Email [EMAIL_ADDRESS][DOMAIN_NAME]…" at bounding box center [428, 415] width 242 height 560
copy div "[STREET_ADDRESS]"
click at [137, 763] on span "[PHONE_NUMBER]" at bounding box center [142, 756] width 95 height 14
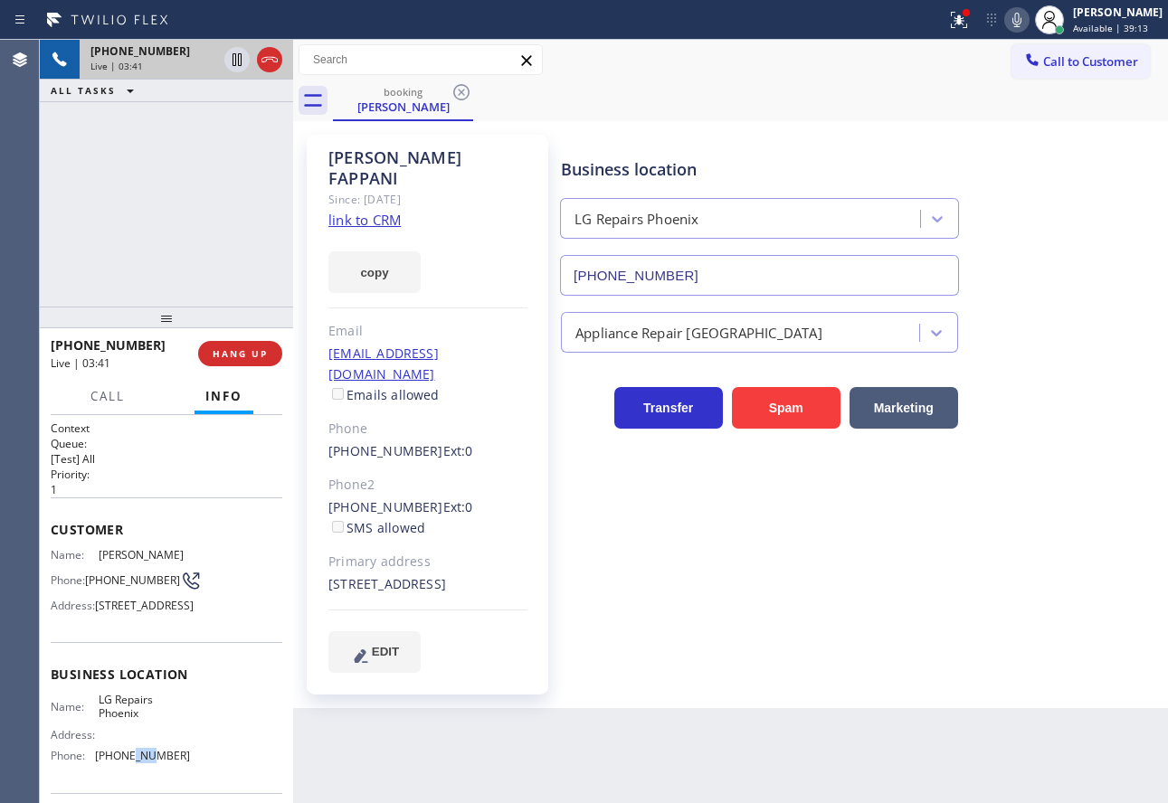
click at [137, 763] on span "[PHONE_NUMBER]" at bounding box center [142, 756] width 95 height 14
copy span "[PHONE_NUMBER]"
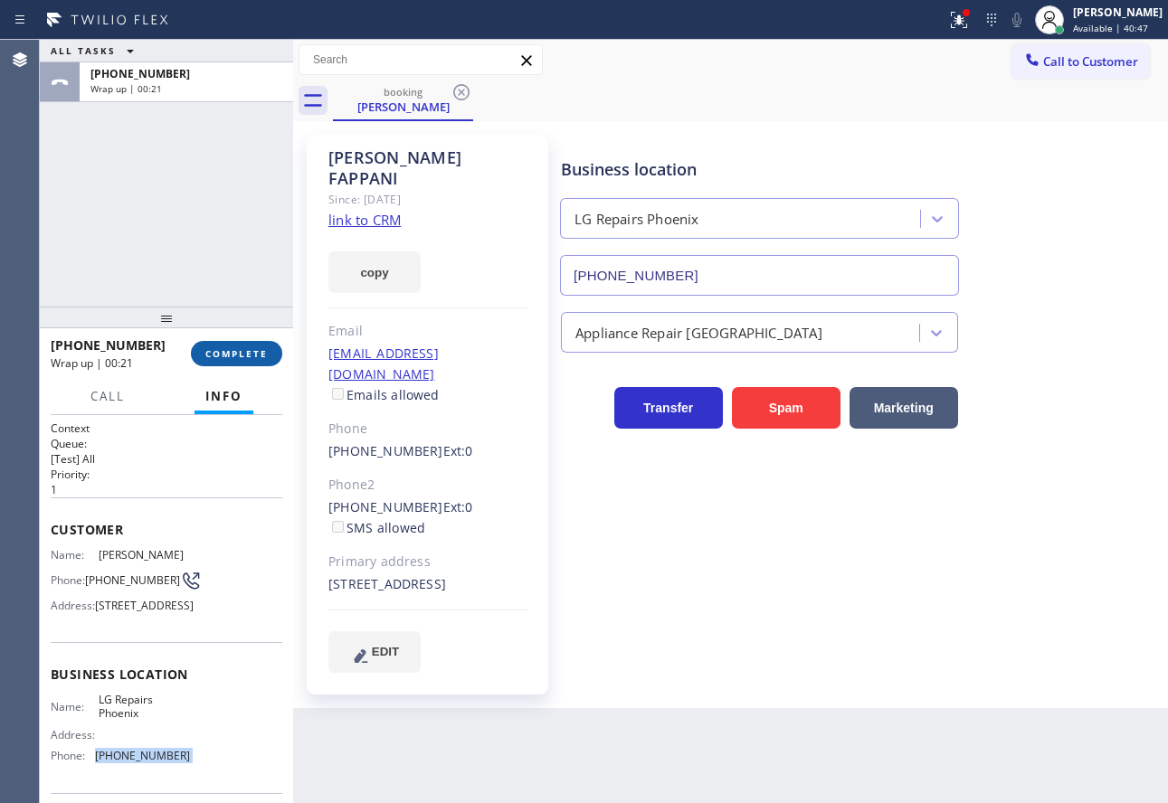
click at [253, 353] on span "COMPLETE" at bounding box center [236, 353] width 62 height 13
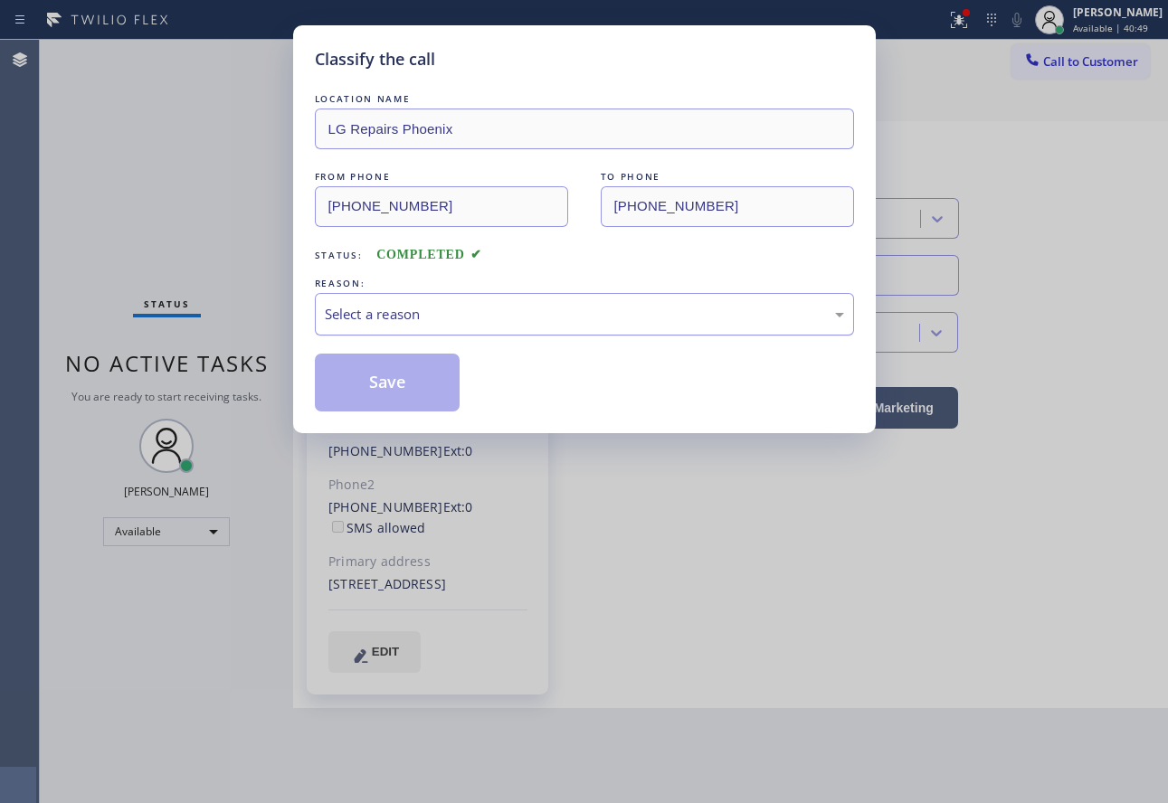
click at [545, 304] on div "Select a reason" at bounding box center [584, 314] width 519 height 21
click at [416, 363] on button "Save" at bounding box center [388, 383] width 146 height 58
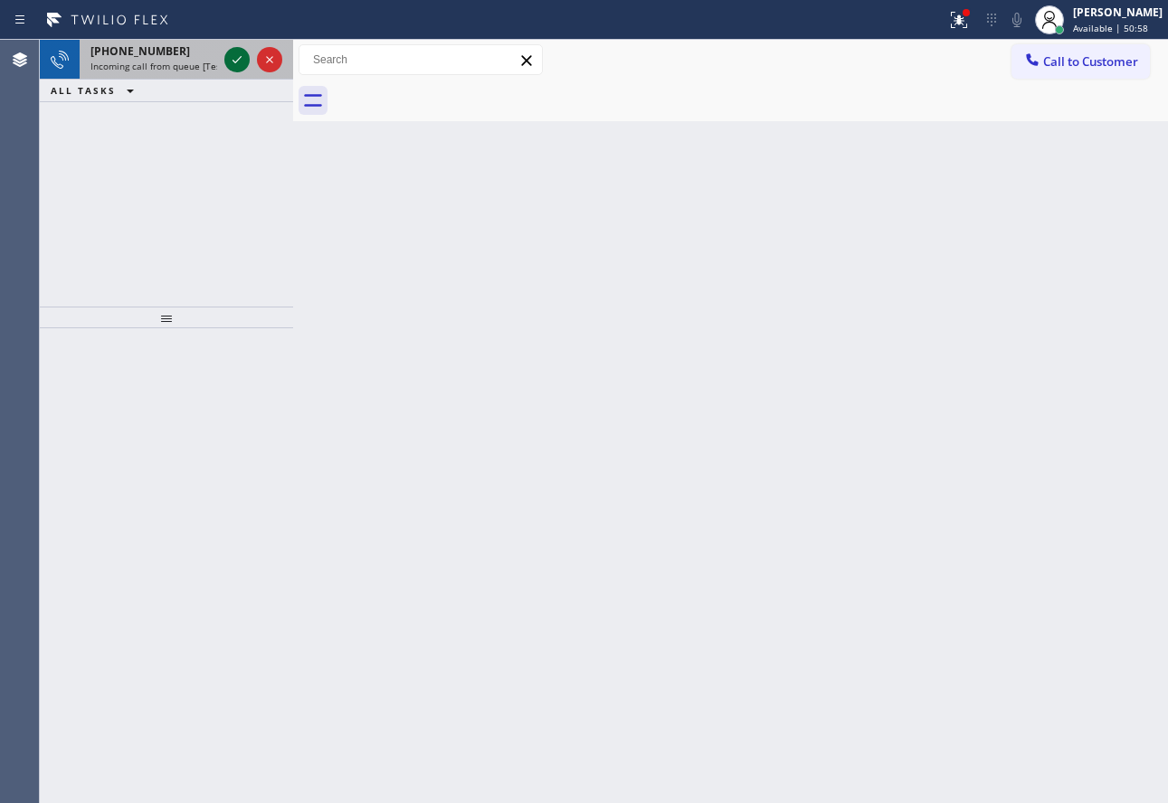
click at [235, 55] on icon at bounding box center [237, 60] width 22 height 22
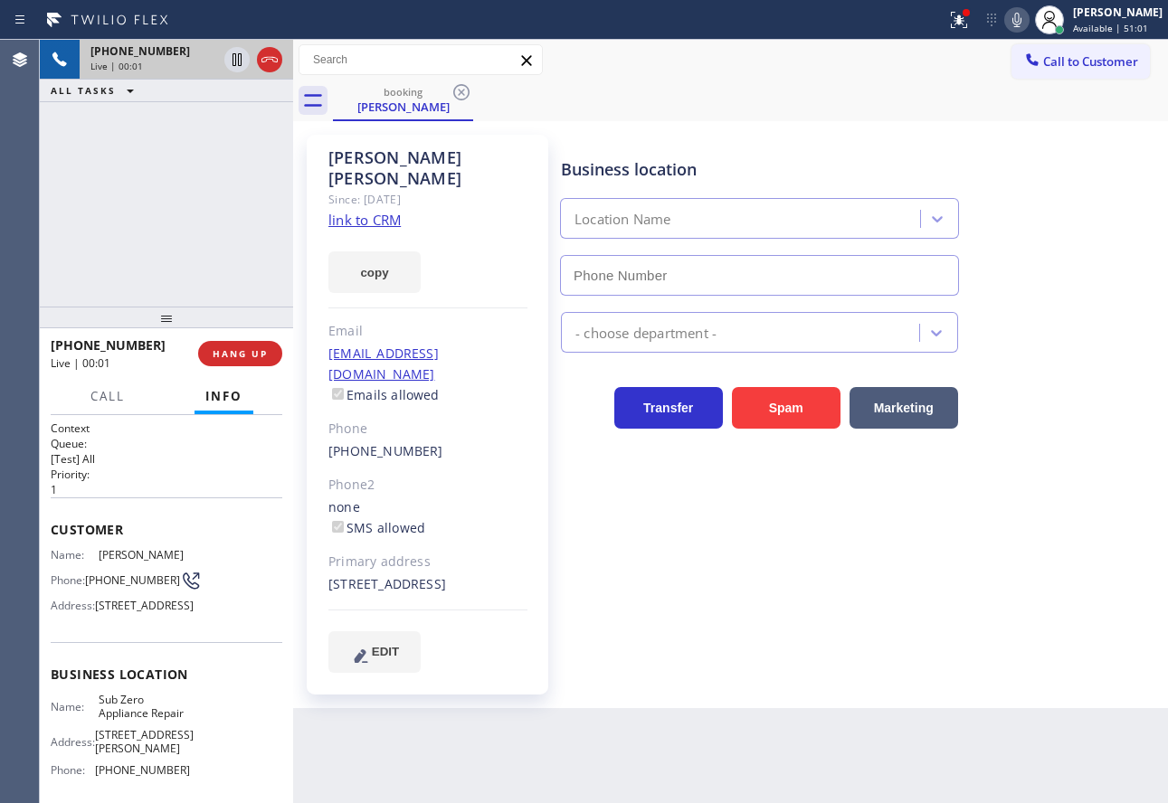
type input "[PHONE_NUMBER]"
click at [350, 211] on link "link to CRM" at bounding box center [364, 220] width 72 height 18
click at [1028, 21] on icon at bounding box center [1017, 20] width 22 height 22
click at [145, 777] on span "[PHONE_NUMBER]" at bounding box center [142, 770] width 95 height 14
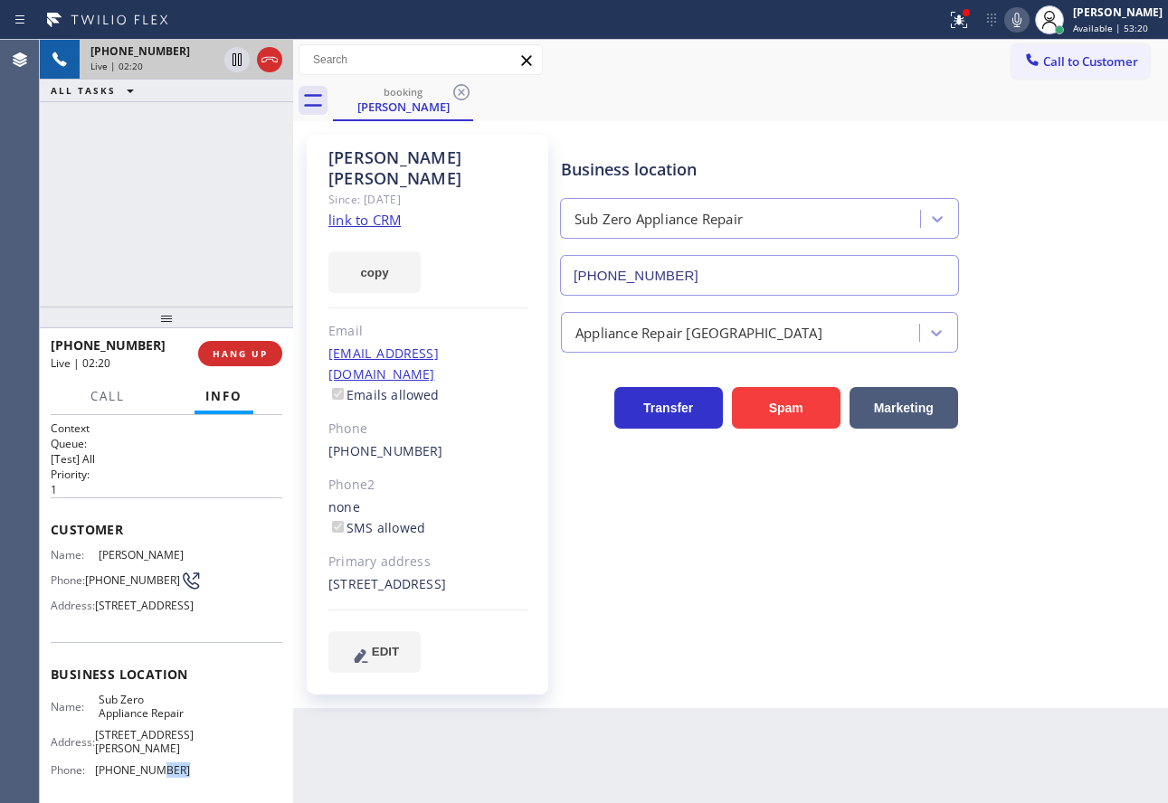
click at [145, 777] on span "[PHONE_NUMBER]" at bounding box center [142, 770] width 95 height 14
copy span "[PHONE_NUMBER]"
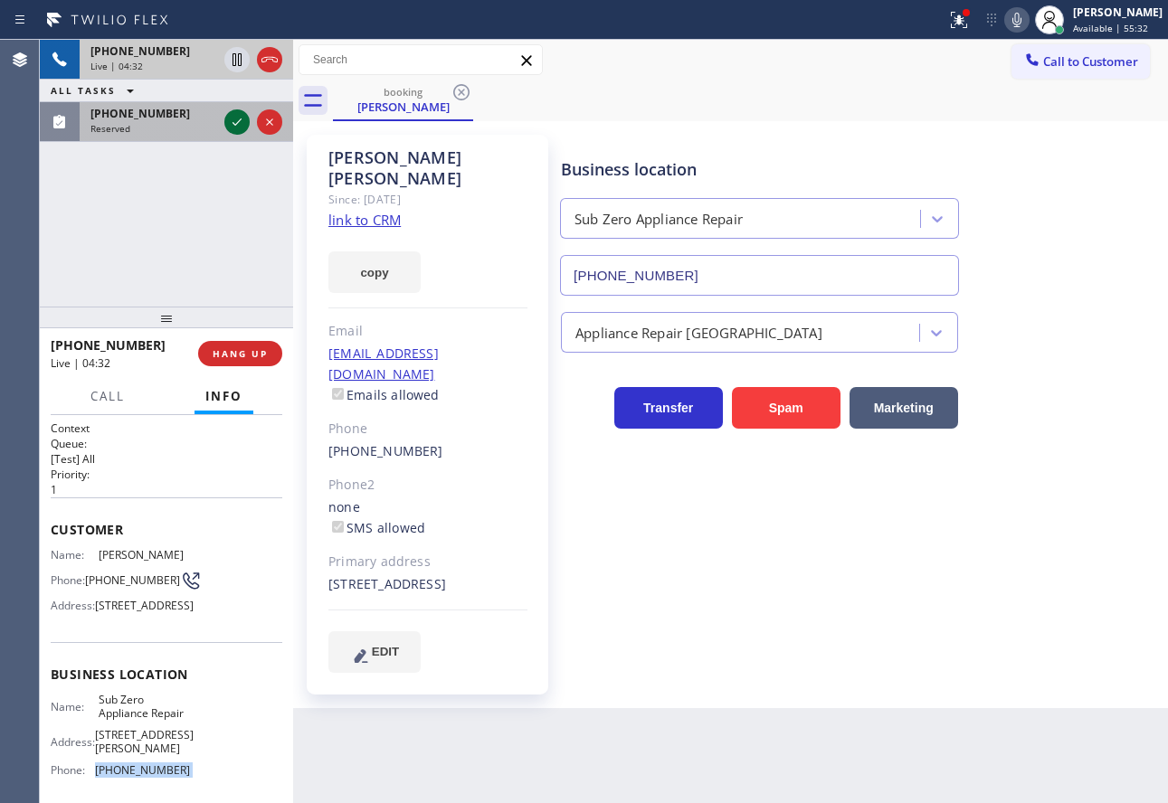
click at [229, 122] on icon at bounding box center [237, 122] width 22 height 22
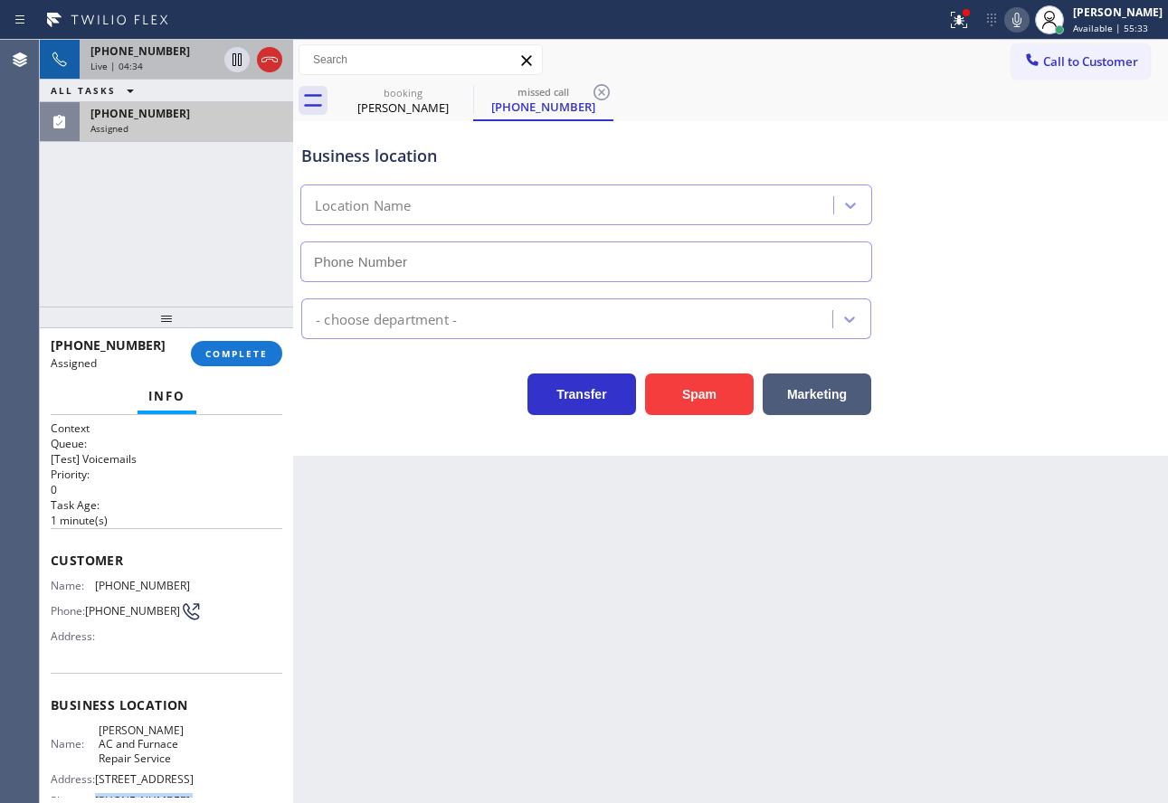
type input "[PHONE_NUMBER]"
click at [241, 353] on span "COMPLETE" at bounding box center [236, 353] width 62 height 13
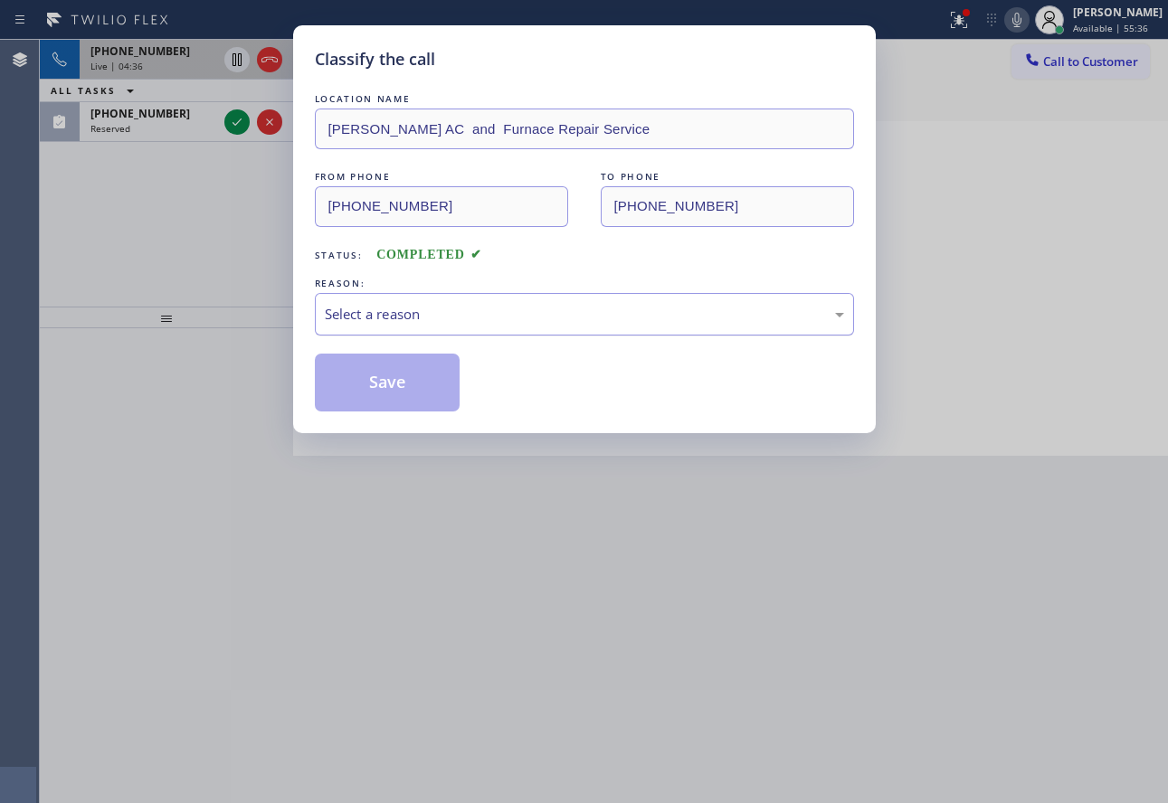
click at [463, 317] on div "Select a reason" at bounding box center [584, 314] width 519 height 21
click at [394, 386] on button "Save" at bounding box center [388, 383] width 146 height 58
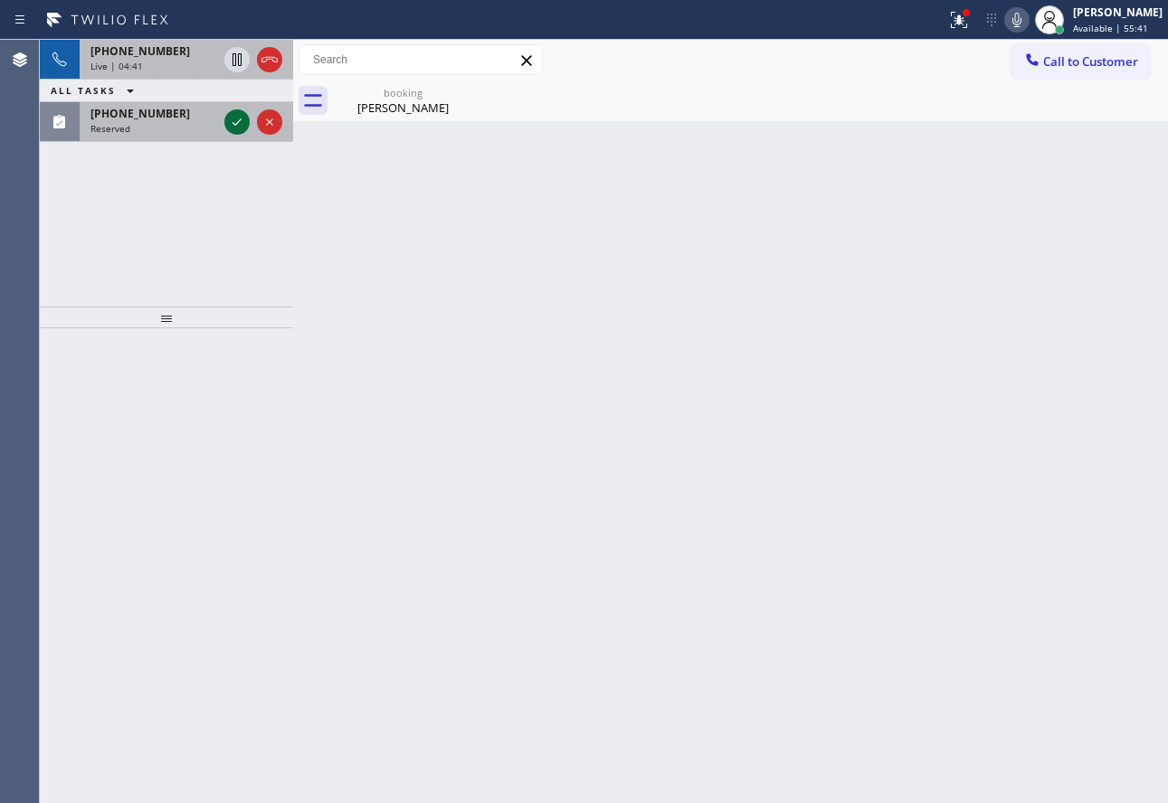
click at [233, 130] on icon at bounding box center [237, 122] width 22 height 22
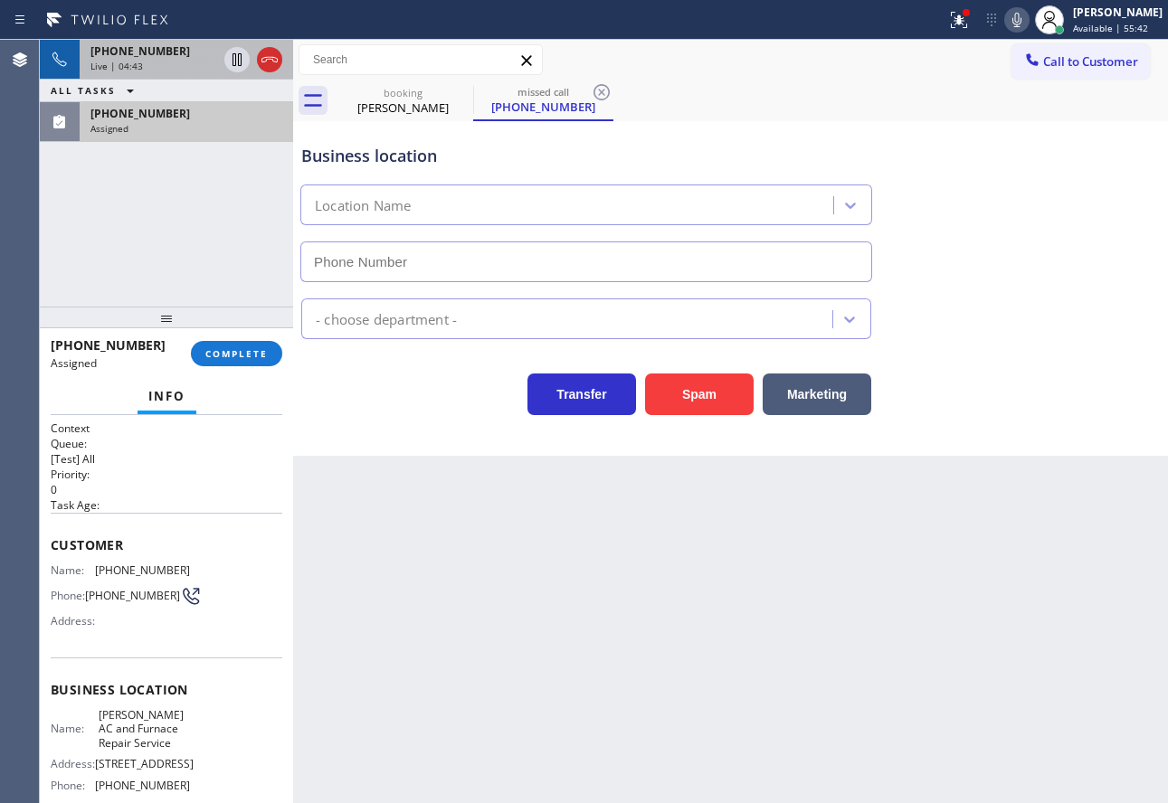
type input "[PHONE_NUMBER]"
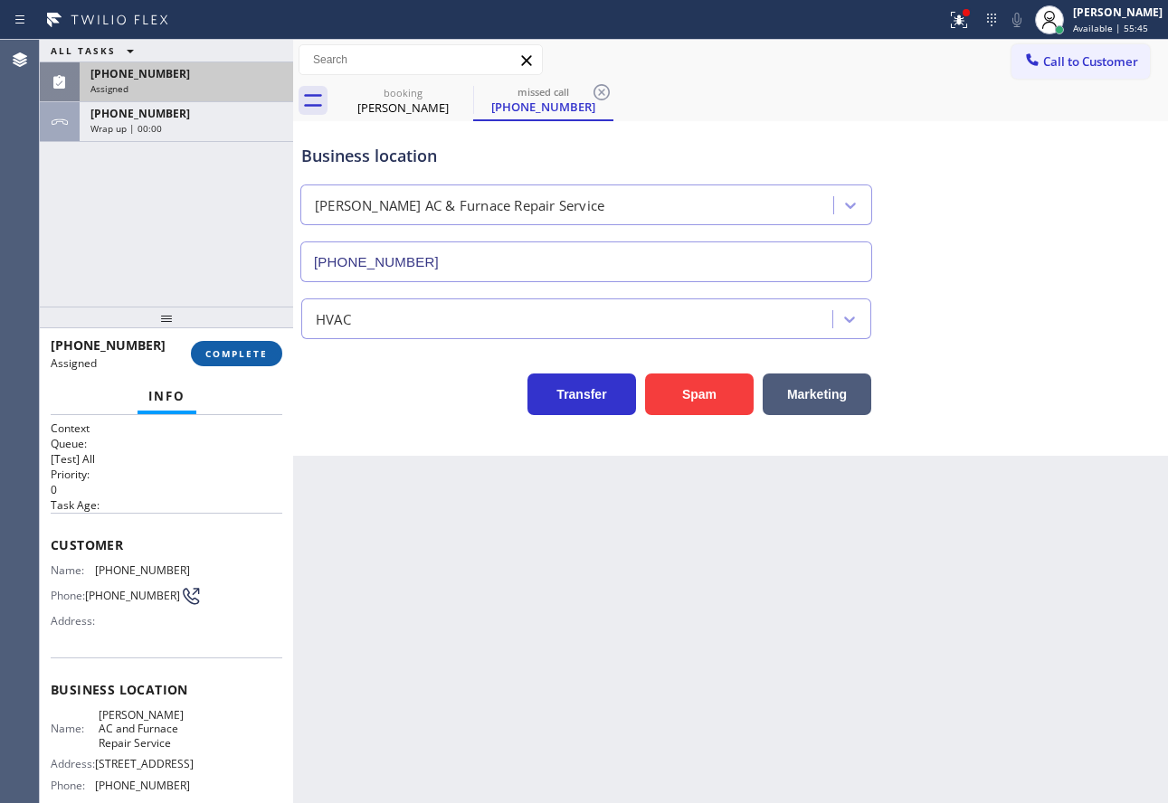
click at [253, 355] on span "COMPLETE" at bounding box center [236, 353] width 62 height 13
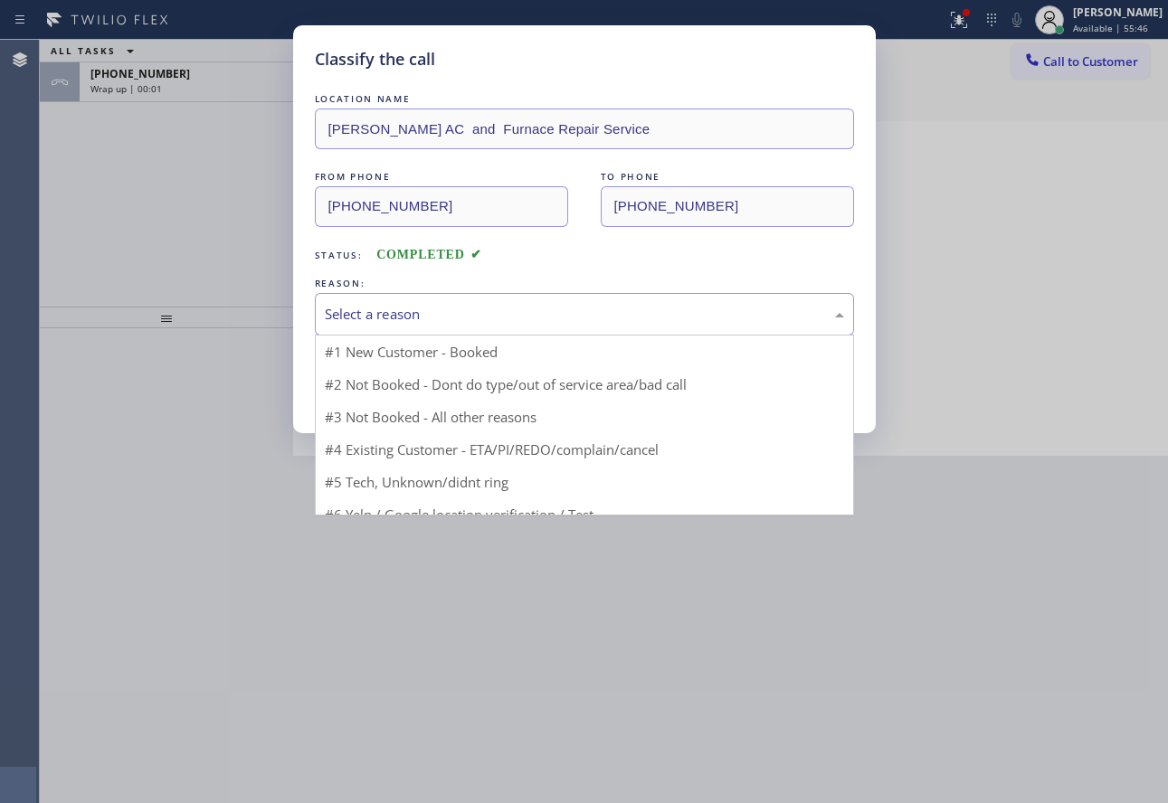
click at [403, 310] on div "Select a reason" at bounding box center [584, 314] width 519 height 21
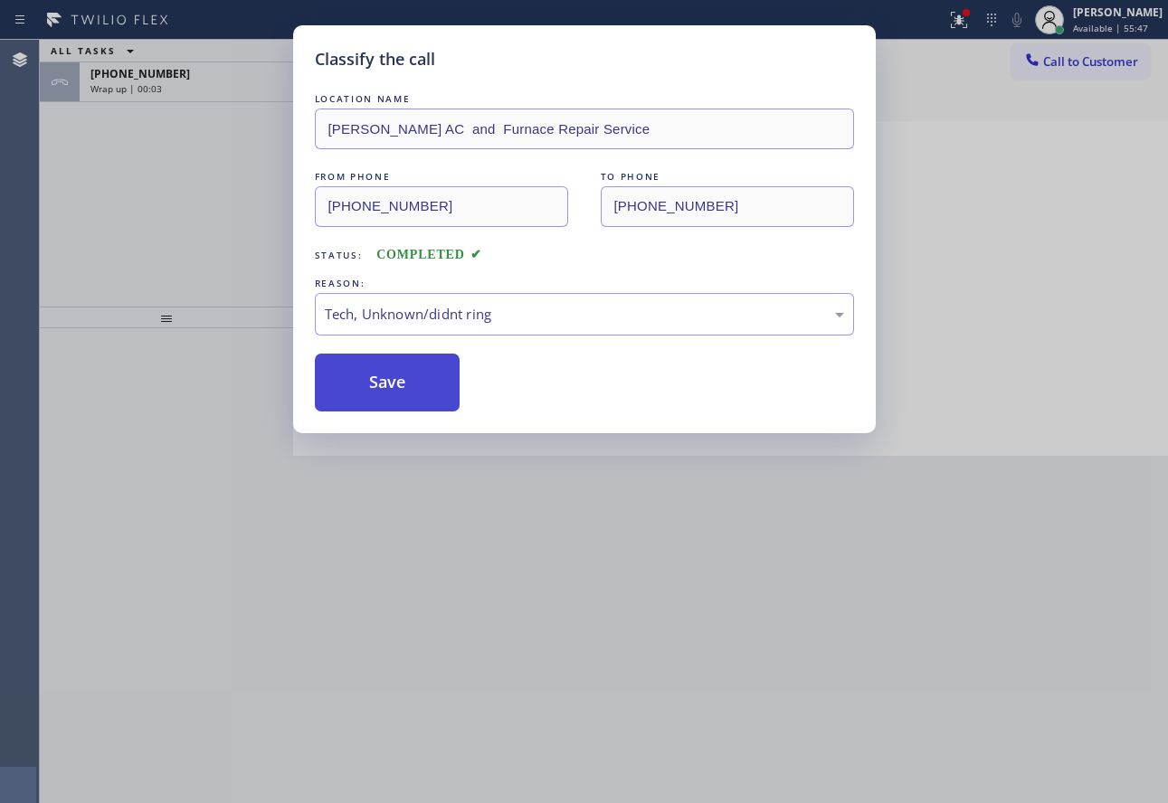
click at [391, 389] on button "Save" at bounding box center [388, 383] width 146 height 58
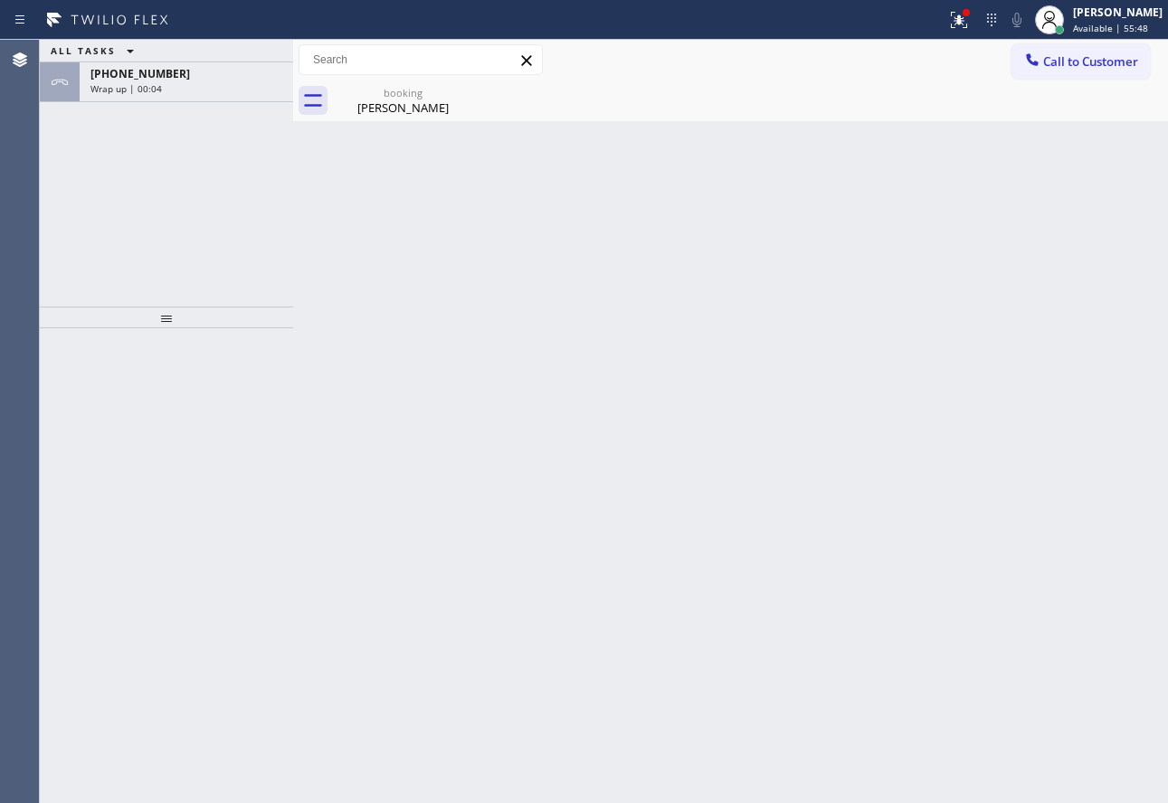
click at [158, 96] on div "[PHONE_NUMBER] Wrap up | 00:04" at bounding box center [183, 82] width 206 height 40
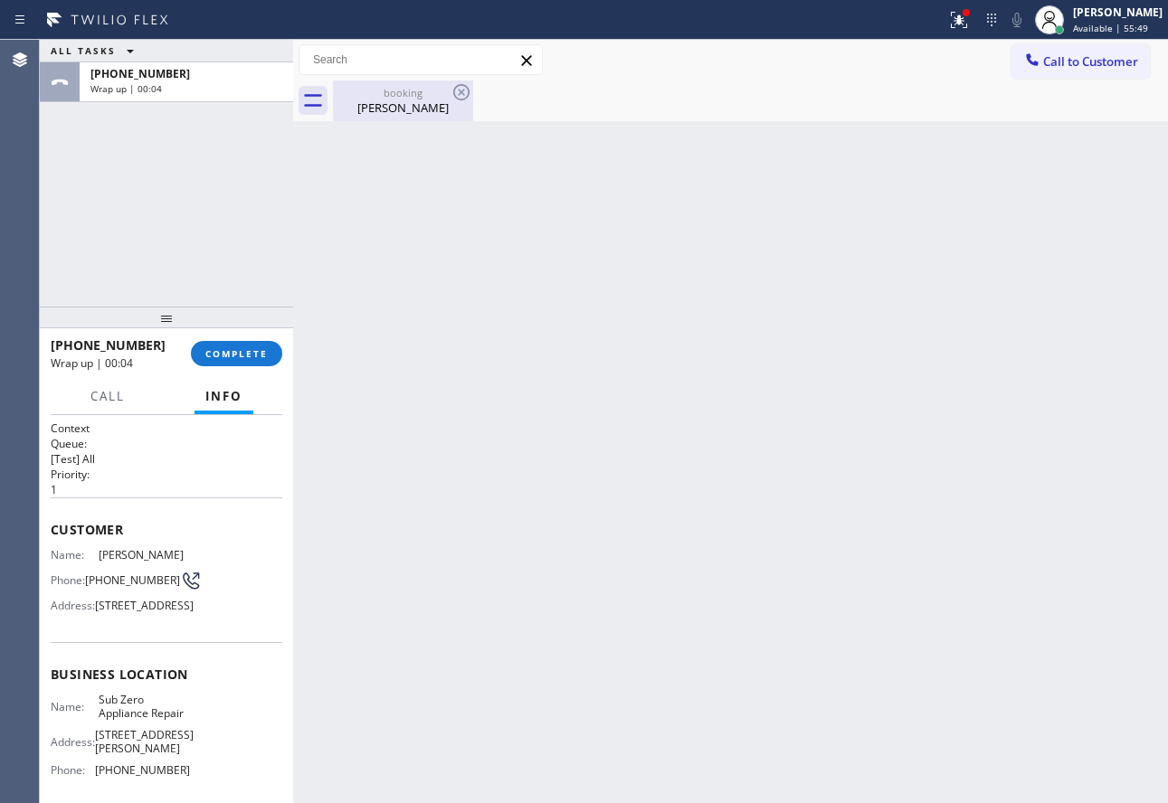
click at [406, 108] on div "[PERSON_NAME]" at bounding box center [403, 107] width 137 height 16
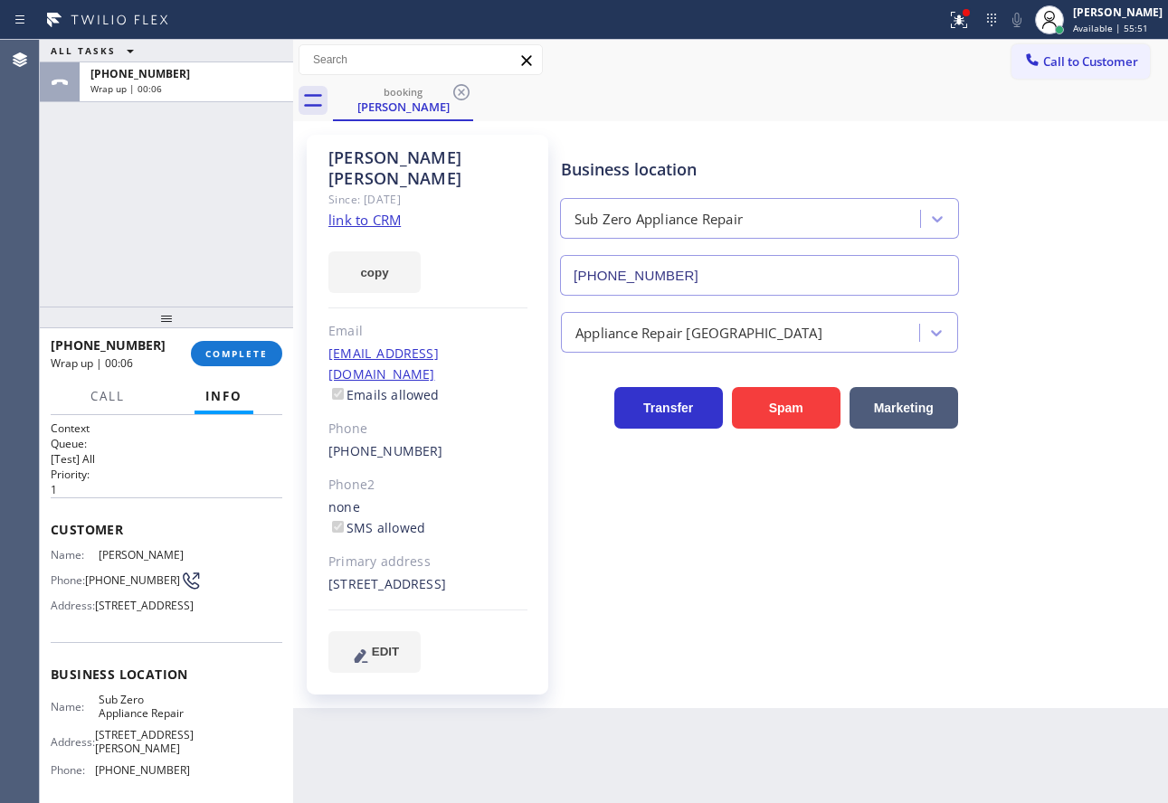
click at [137, 777] on span "[PHONE_NUMBER]" at bounding box center [142, 770] width 95 height 14
copy span "[PHONE_NUMBER]"
click at [129, 721] on span "Sub Zero Appliance Repair" at bounding box center [144, 707] width 90 height 28
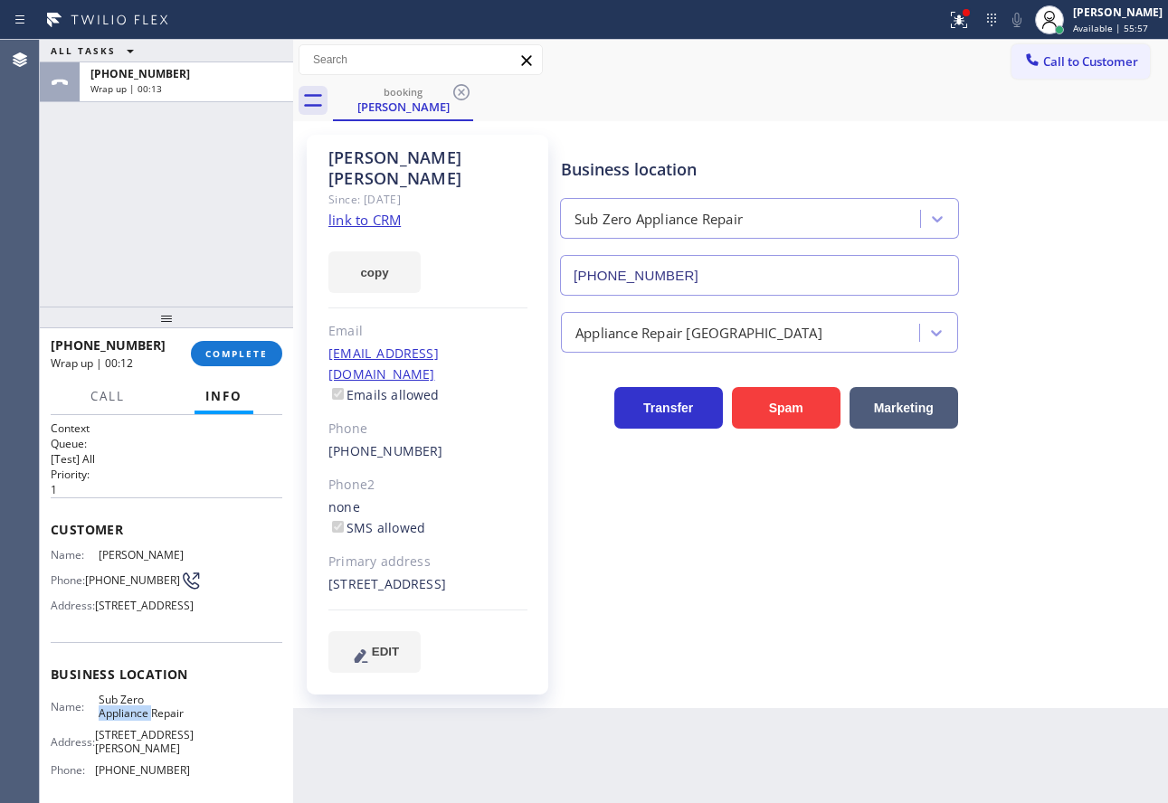
click at [129, 721] on span "Sub Zero Appliance Repair" at bounding box center [144, 707] width 90 height 28
copy span "Sub Zero Appliance Repair"
click at [230, 361] on button "COMPLETE" at bounding box center [236, 353] width 91 height 25
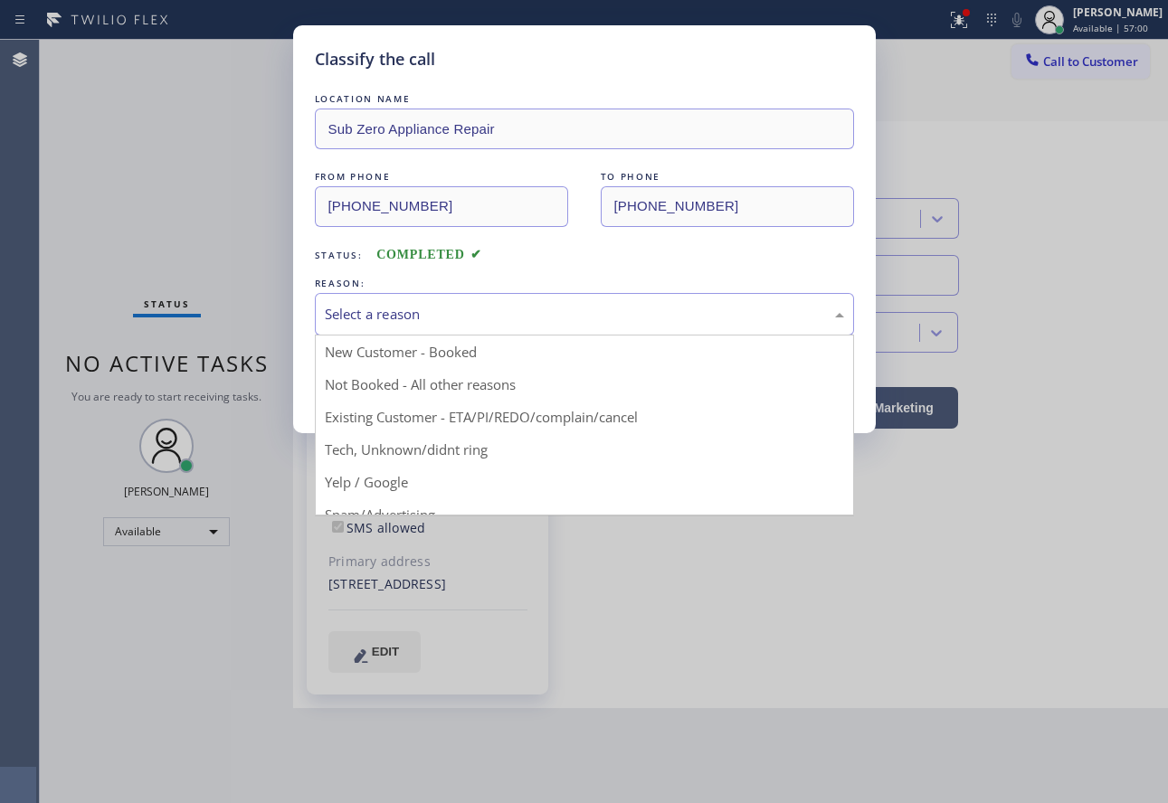
click at [431, 300] on div "Select a reason" at bounding box center [584, 314] width 539 height 43
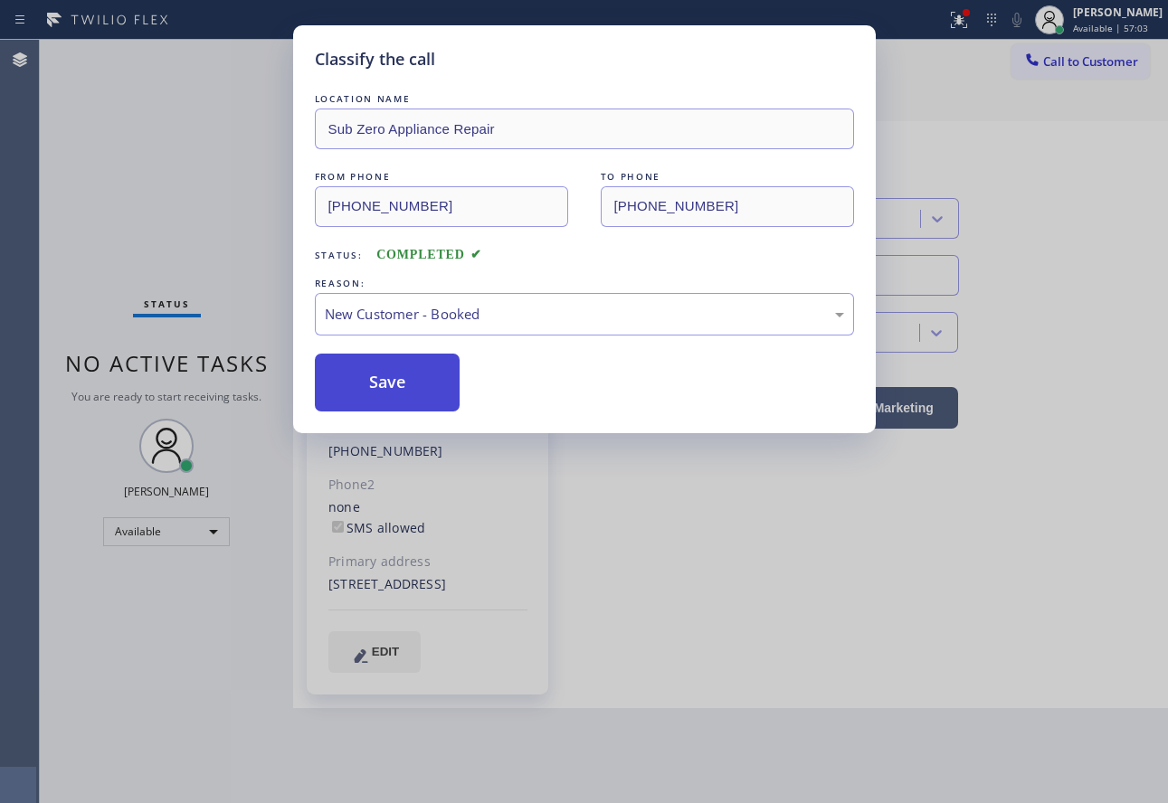
click at [384, 401] on button "Save" at bounding box center [388, 383] width 146 height 58
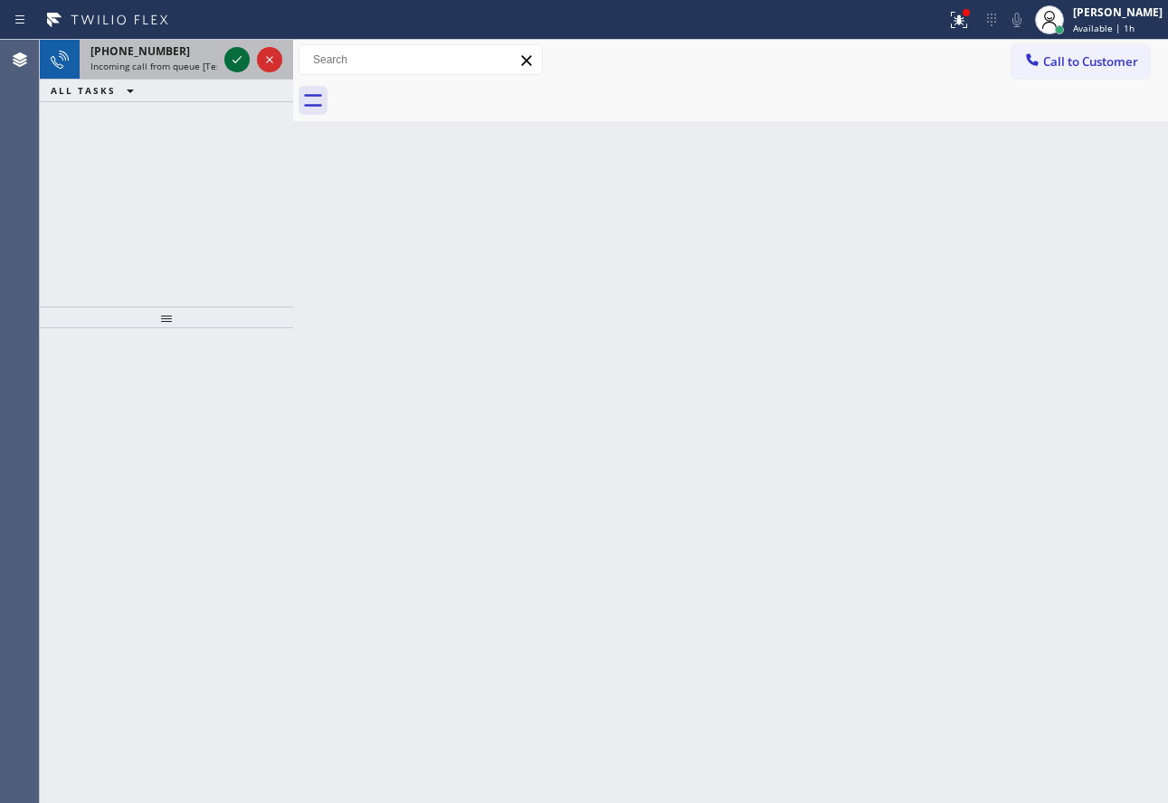
click at [231, 68] on icon at bounding box center [237, 60] width 22 height 22
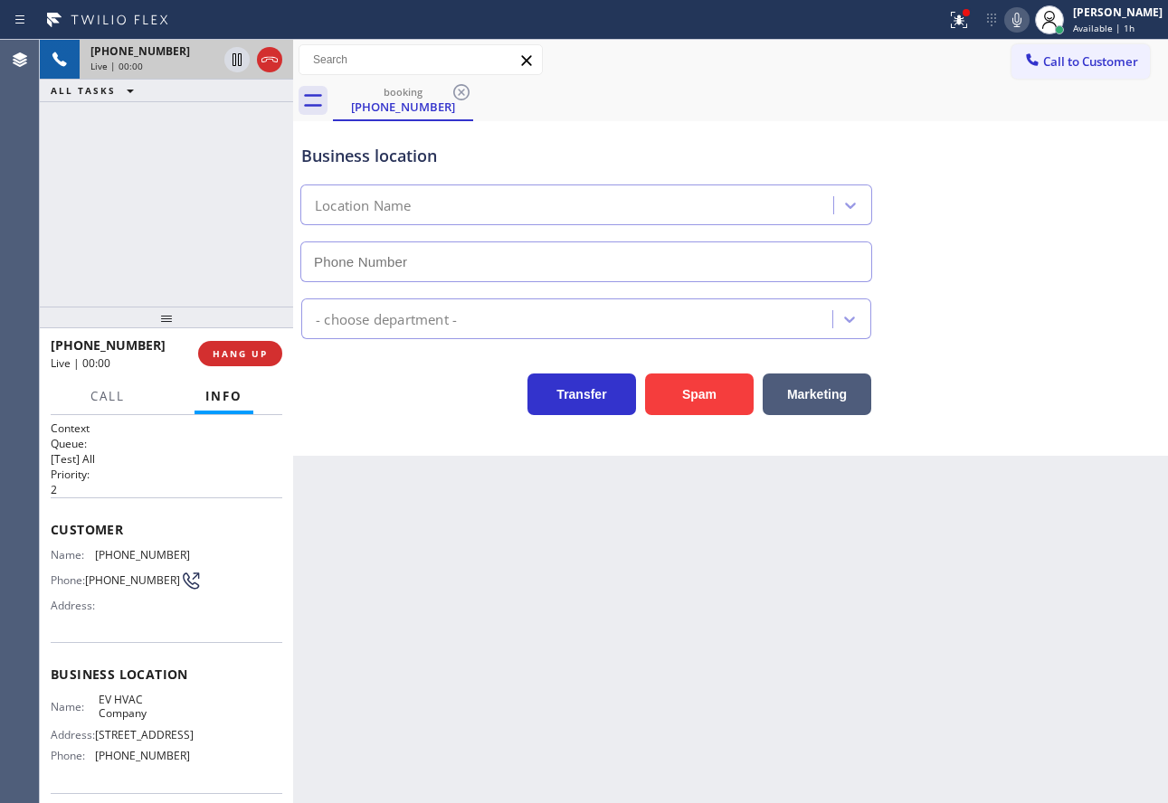
type input "[PHONE_NUMBER]"
click at [683, 398] on button "Spam" at bounding box center [699, 395] width 109 height 42
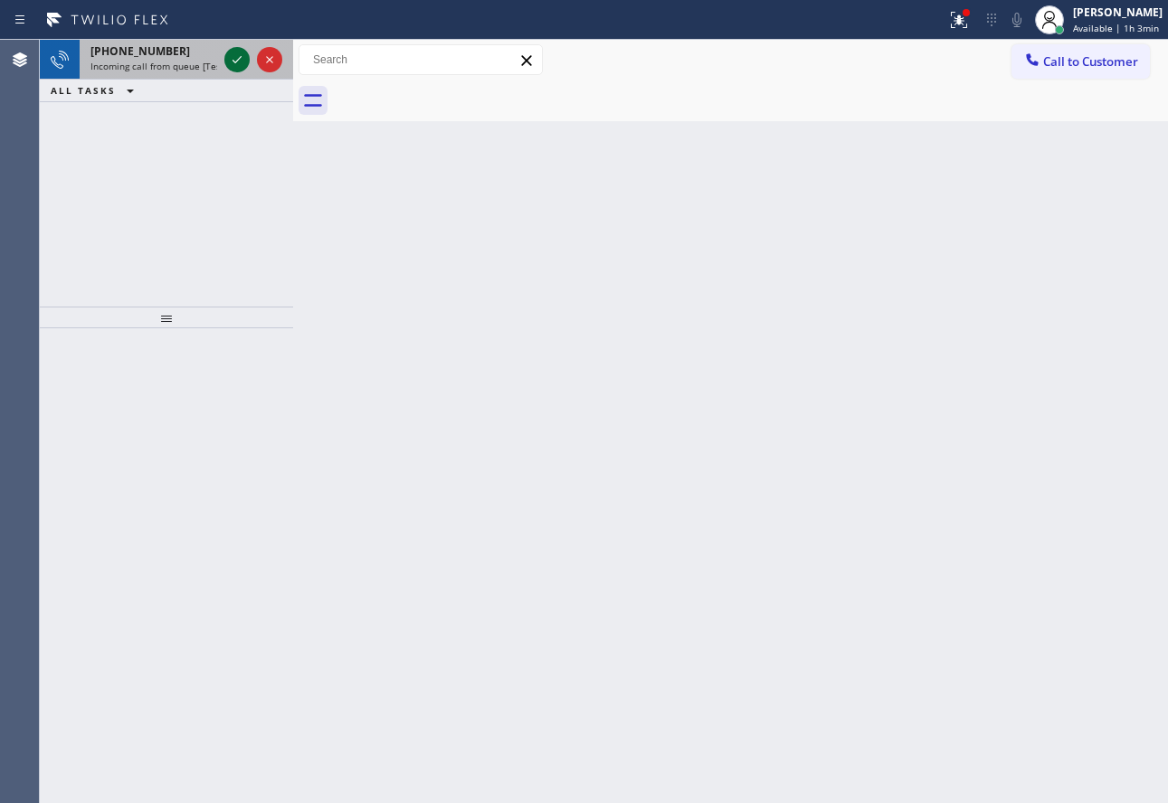
click at [240, 58] on icon at bounding box center [236, 59] width 9 height 7
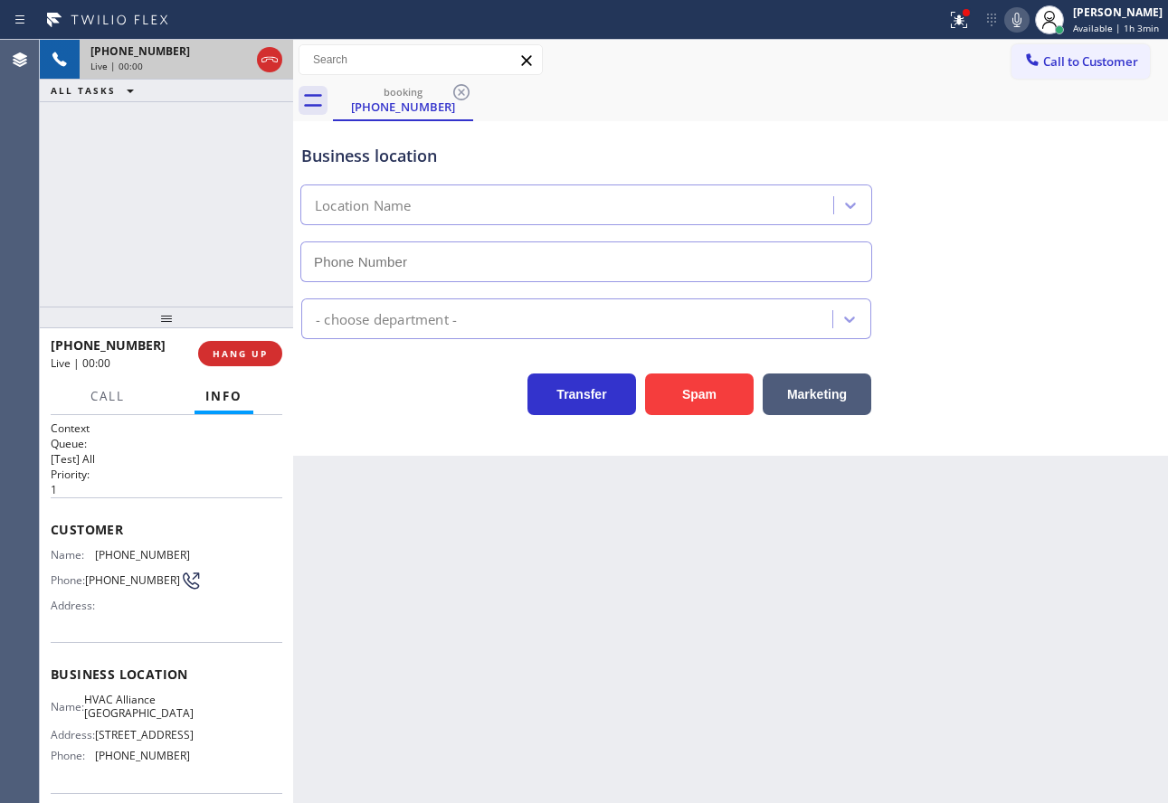
type input "[PHONE_NUMBER]"
click at [724, 409] on button "Spam" at bounding box center [699, 395] width 109 height 42
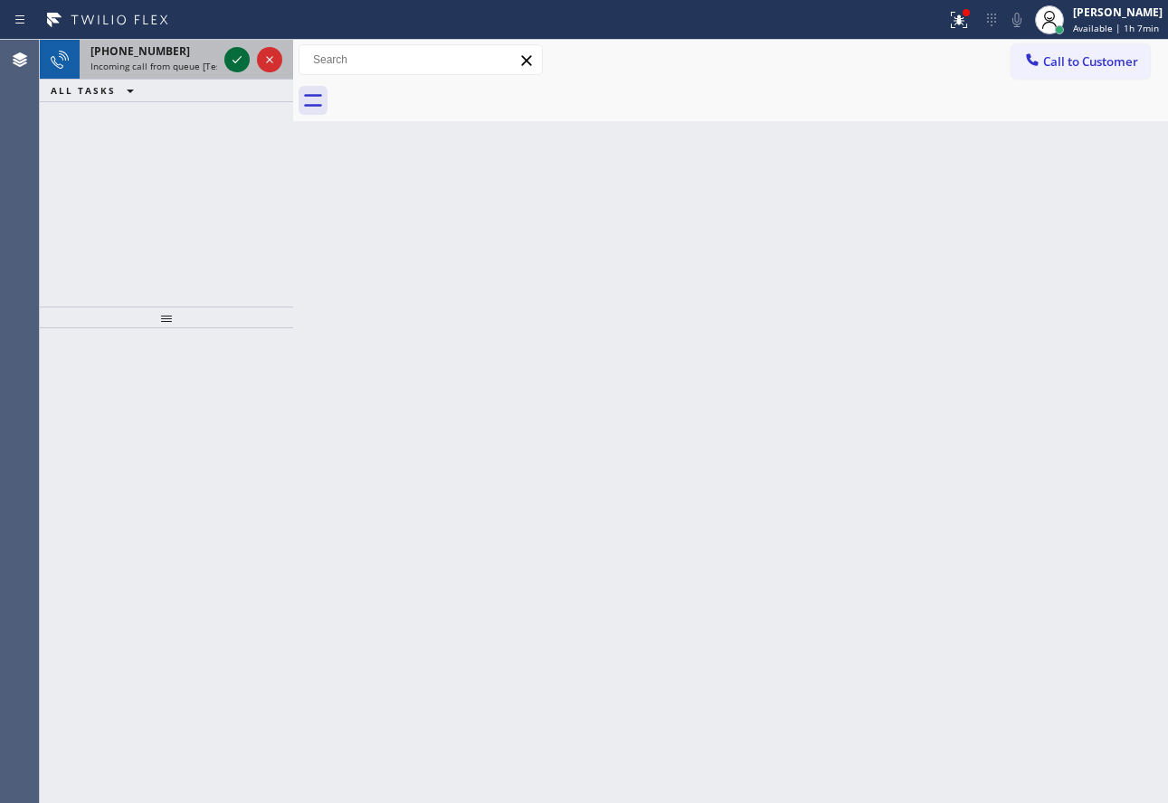
click at [237, 58] on icon at bounding box center [237, 60] width 22 height 22
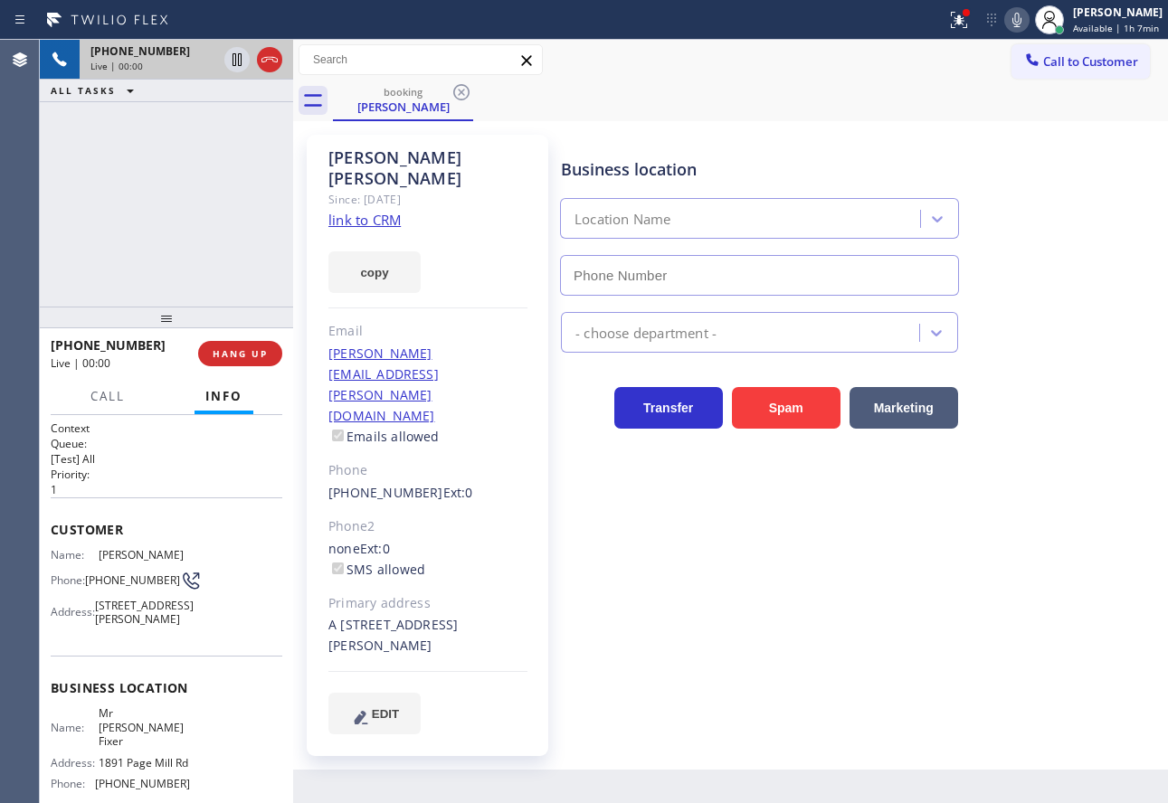
type input "[PHONE_NUMBER]"
click at [389, 211] on link "link to CRM" at bounding box center [364, 220] width 72 height 18
click at [232, 349] on span "HANG UP" at bounding box center [240, 353] width 55 height 13
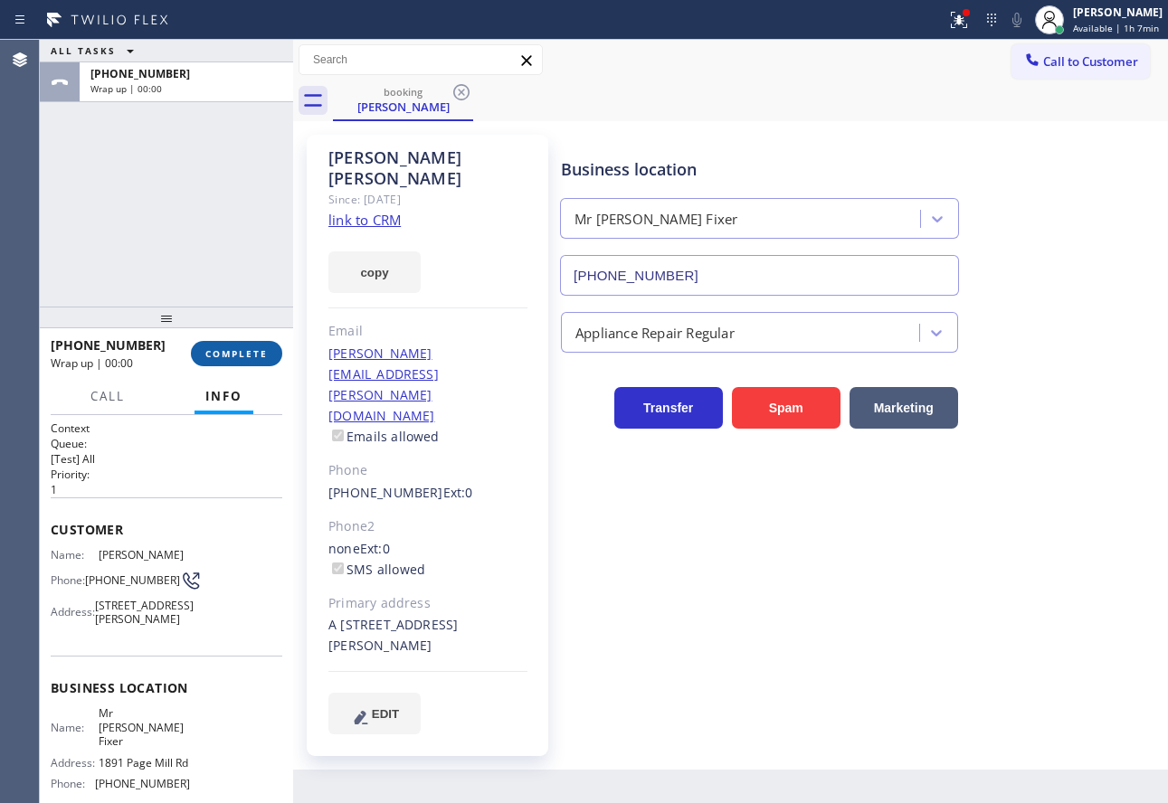
click at [238, 345] on button "COMPLETE" at bounding box center [236, 353] width 91 height 25
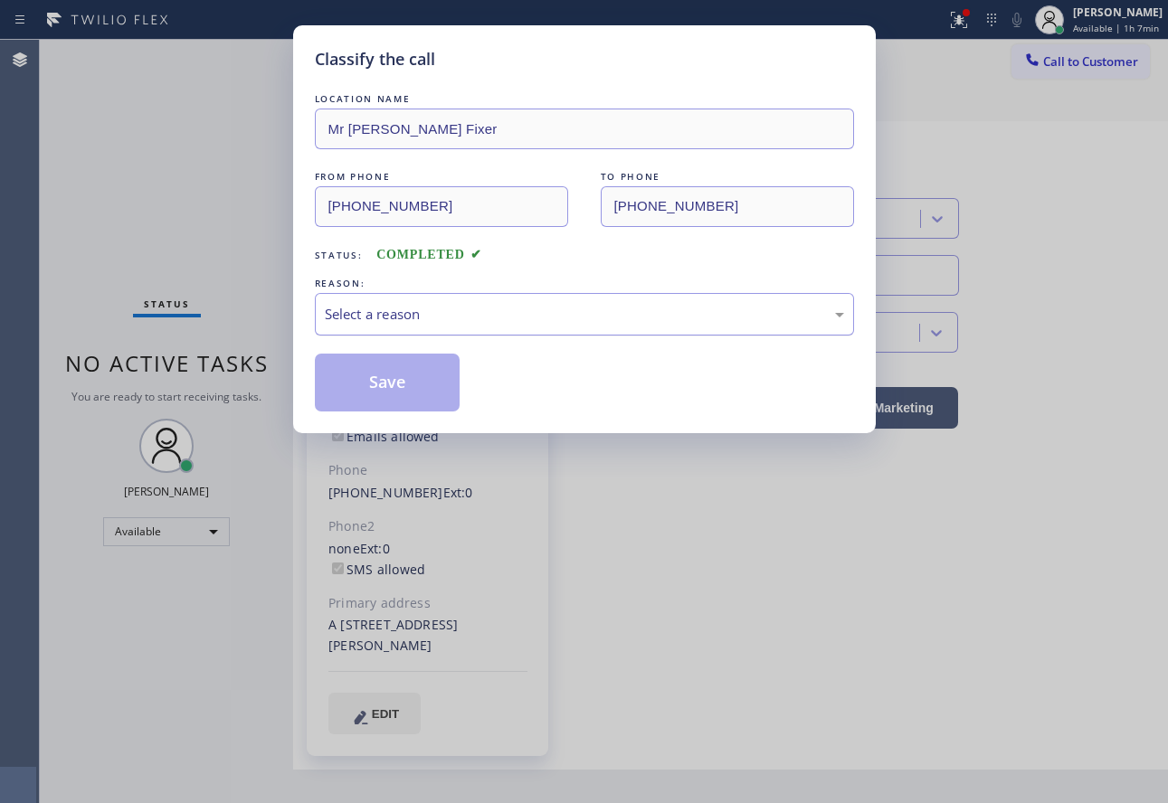
drag, startPoint x: 422, startPoint y: 306, endPoint x: 431, endPoint y: 317, distance: 14.1
click at [422, 307] on div "Select a reason" at bounding box center [584, 314] width 519 height 21
click at [431, 384] on button "Save" at bounding box center [388, 383] width 146 height 58
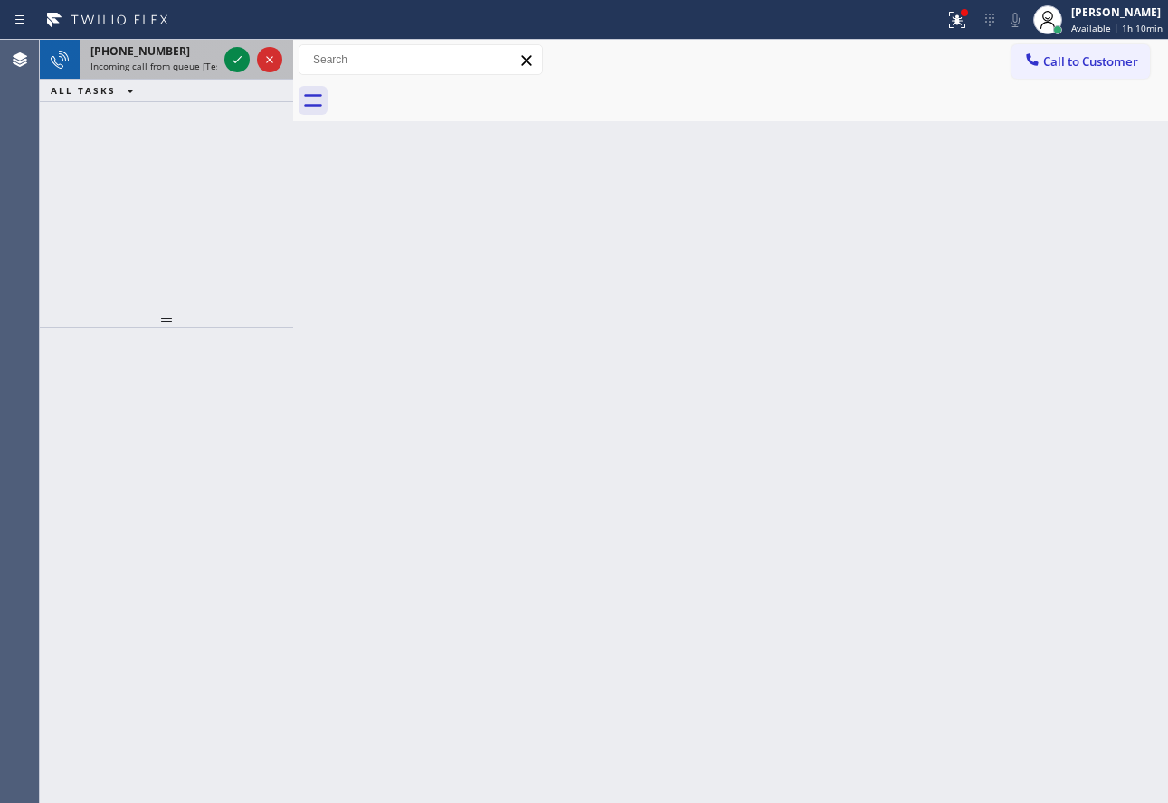
click at [159, 59] on div "[PHONE_NUMBER] Incoming call from queue [Test] All" at bounding box center [150, 60] width 141 height 40
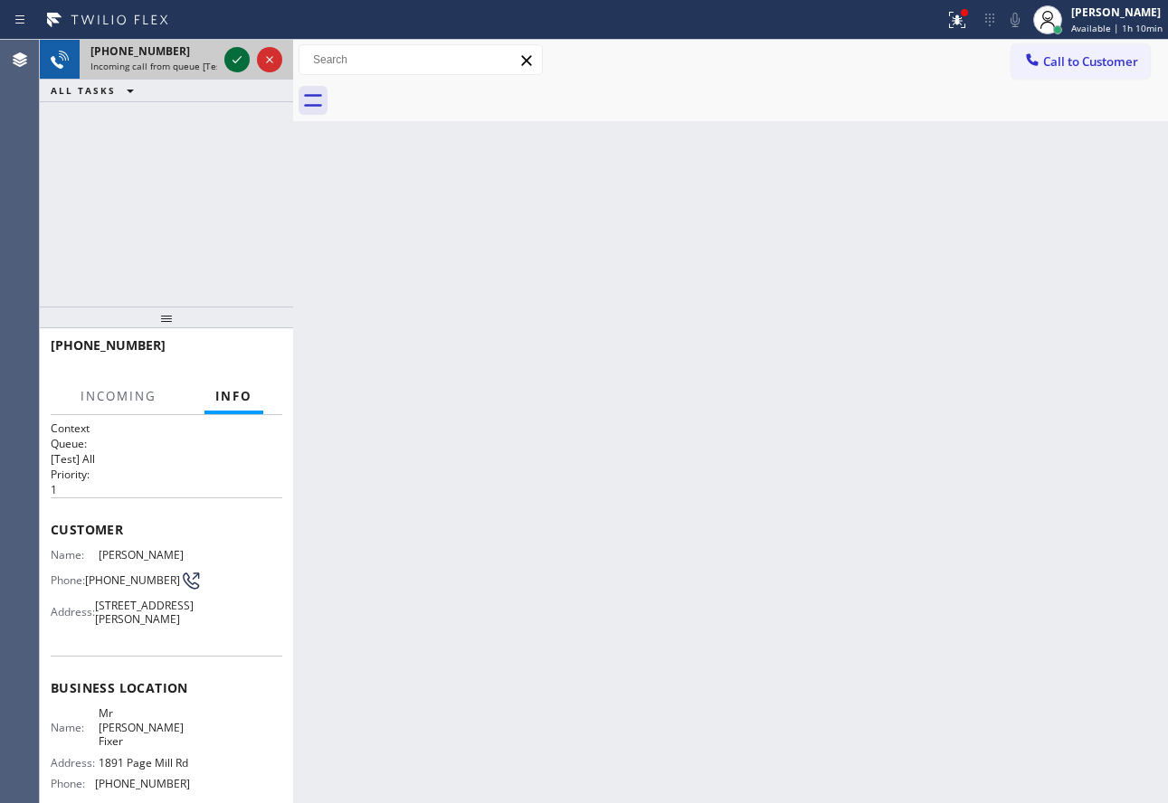
click at [228, 58] on icon at bounding box center [237, 60] width 22 height 22
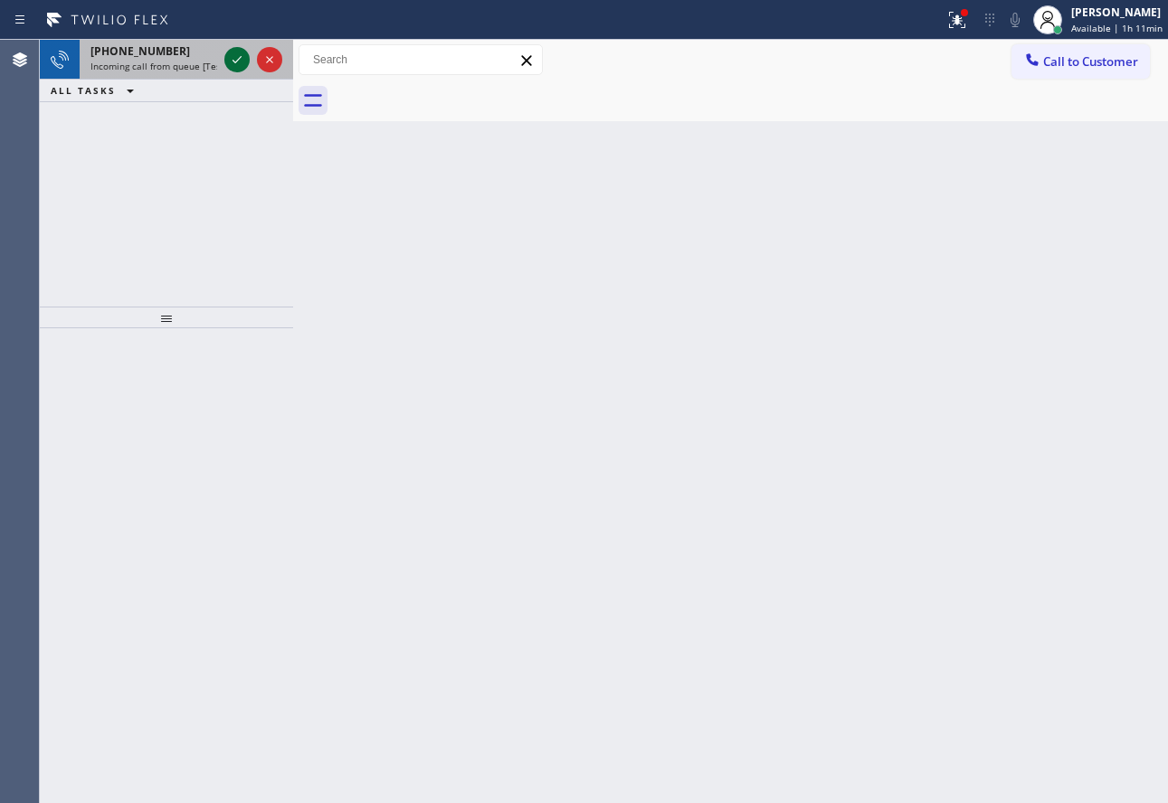
click at [242, 61] on icon at bounding box center [237, 60] width 22 height 22
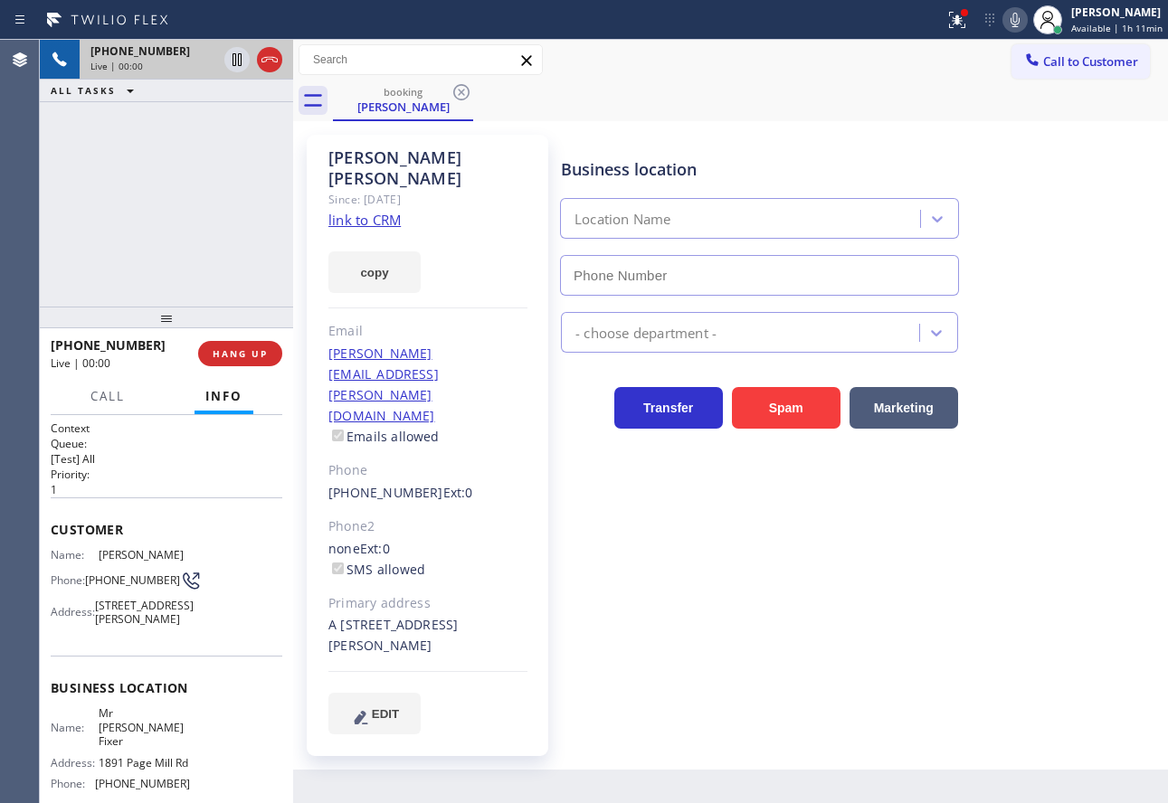
type input "[PHONE_NUMBER]"
click at [352, 231] on div "copy" at bounding box center [427, 262] width 199 height 62
click at [352, 211] on link "link to CRM" at bounding box center [364, 220] width 72 height 18
click at [261, 355] on span "HANG UP" at bounding box center [240, 353] width 55 height 13
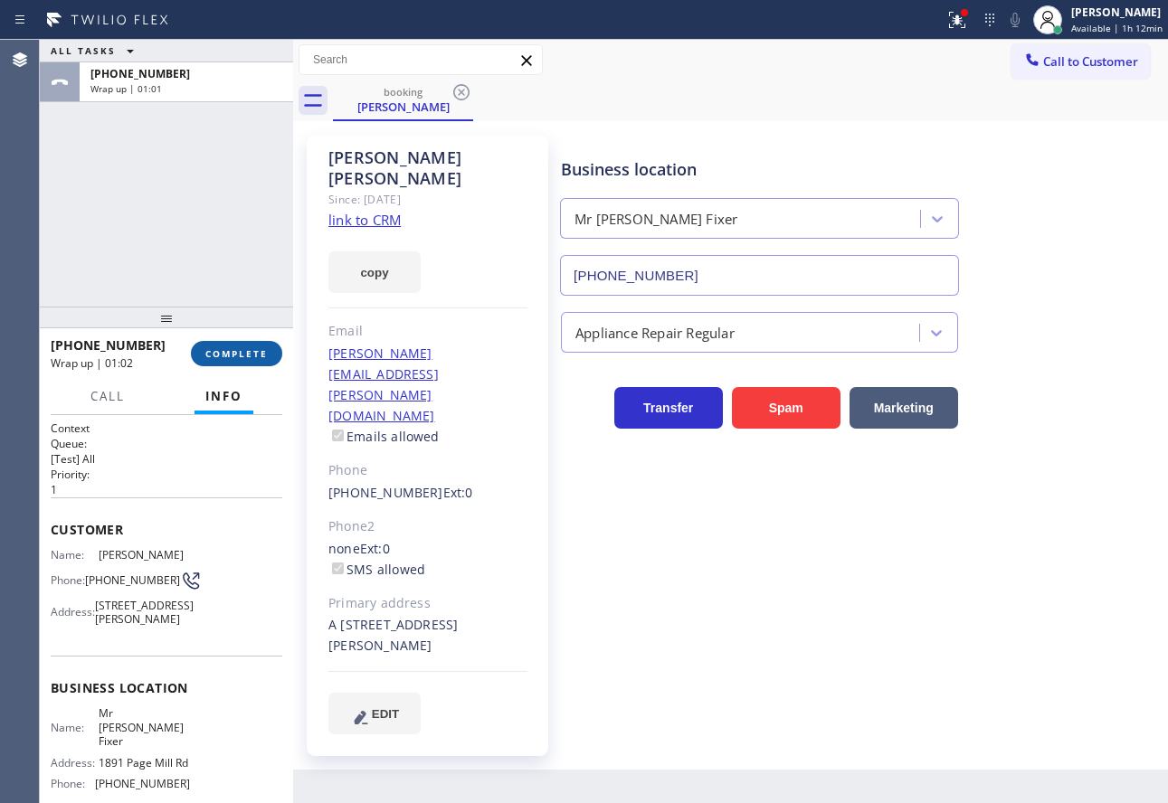
click at [223, 357] on span "COMPLETE" at bounding box center [236, 353] width 62 height 13
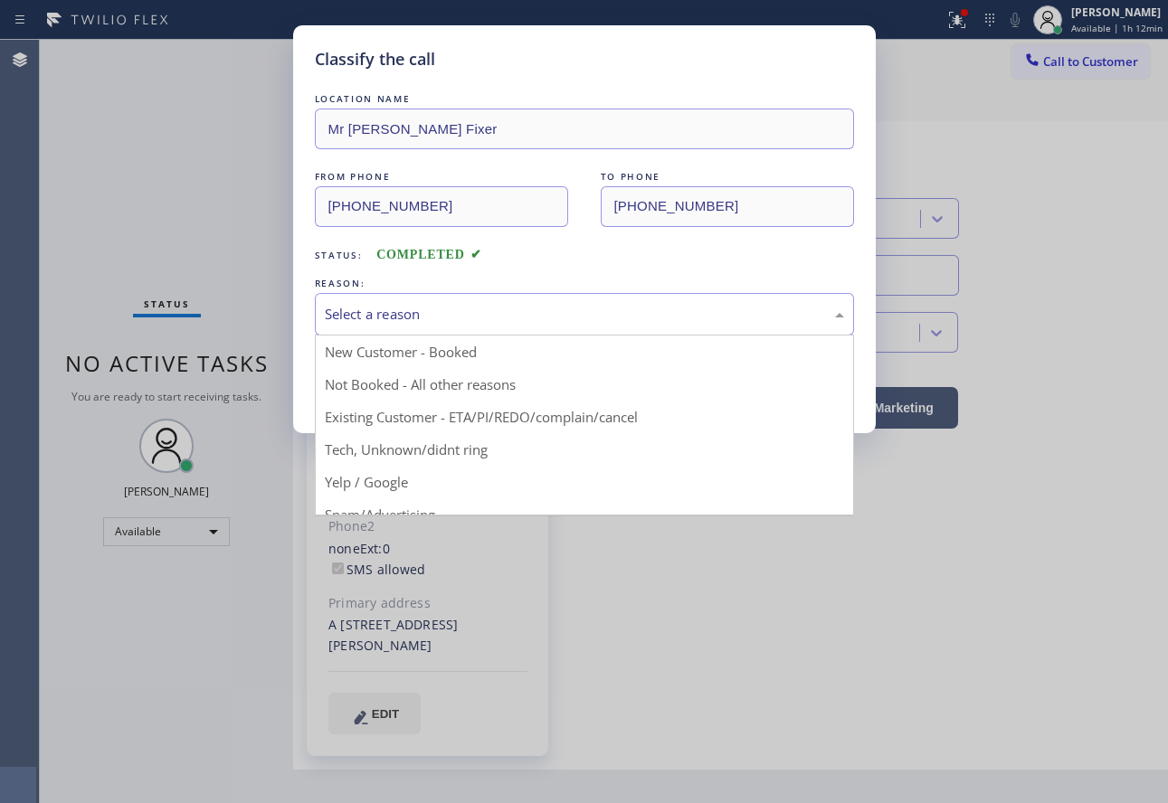
click at [538, 324] on div "Select a reason" at bounding box center [584, 314] width 519 height 21
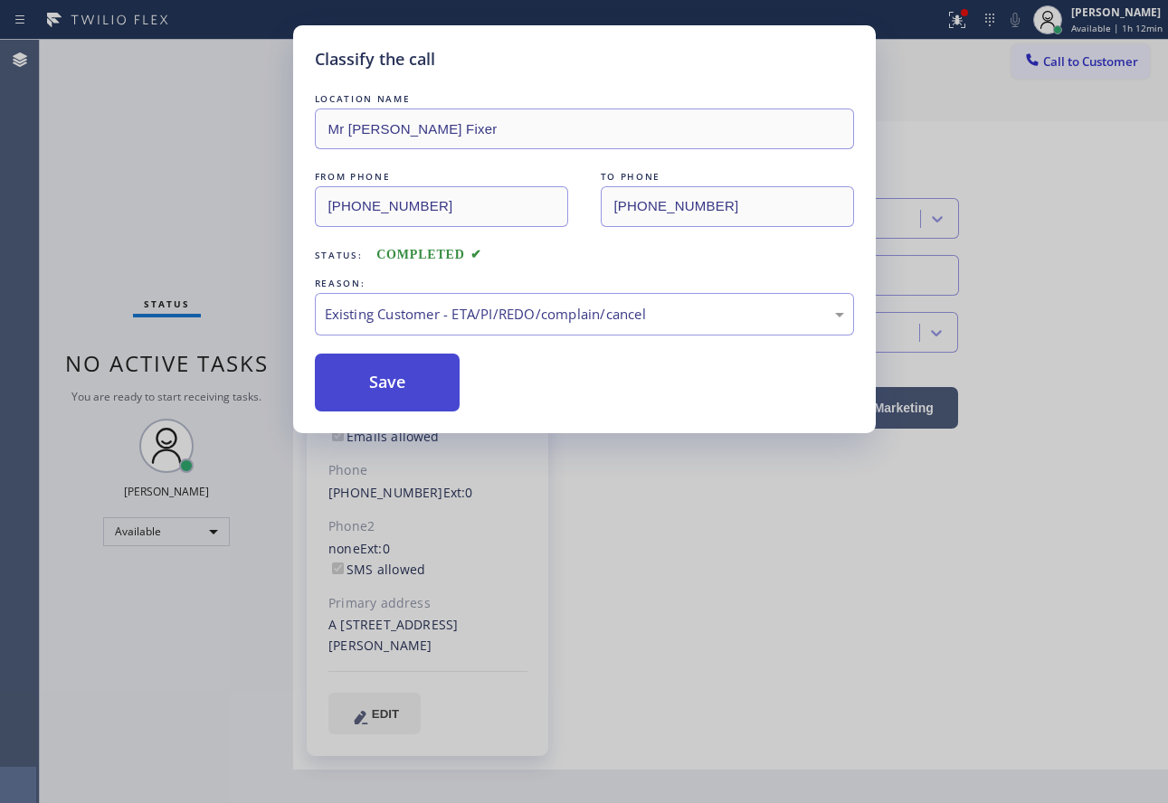
click at [385, 384] on button "Save" at bounding box center [388, 383] width 146 height 58
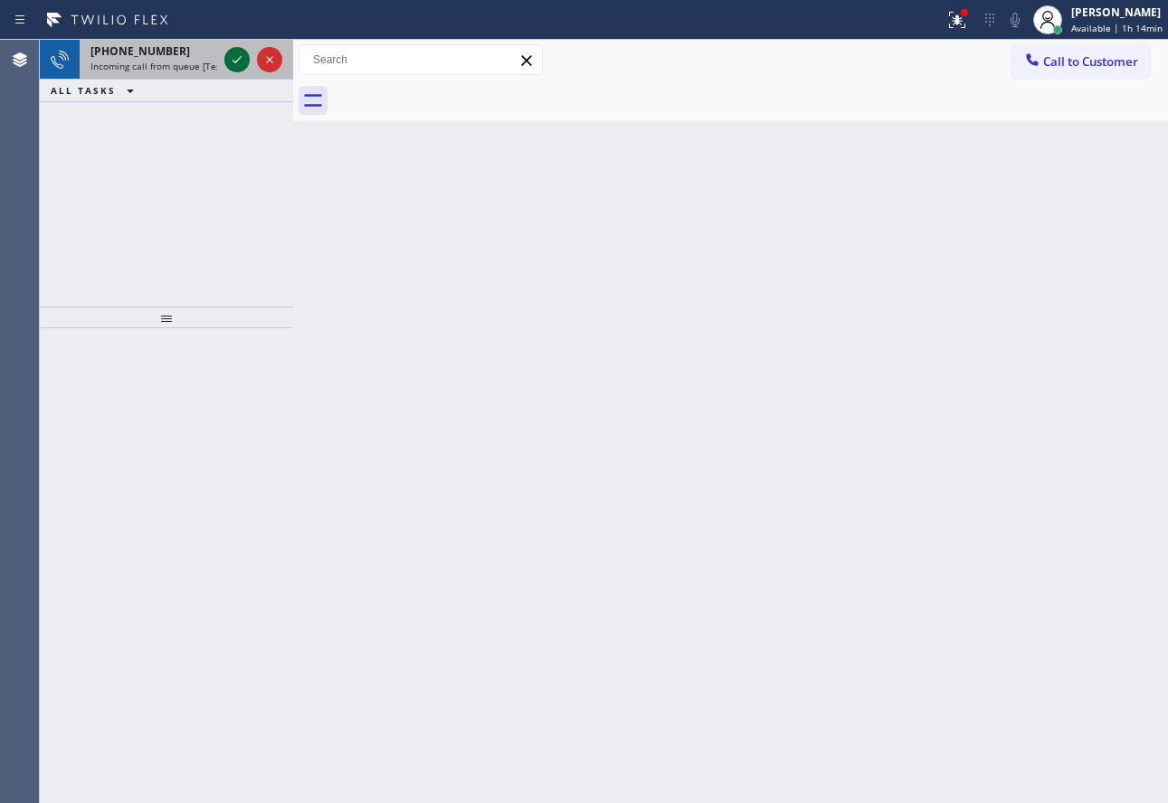
click at [242, 71] on button at bounding box center [236, 59] width 25 height 25
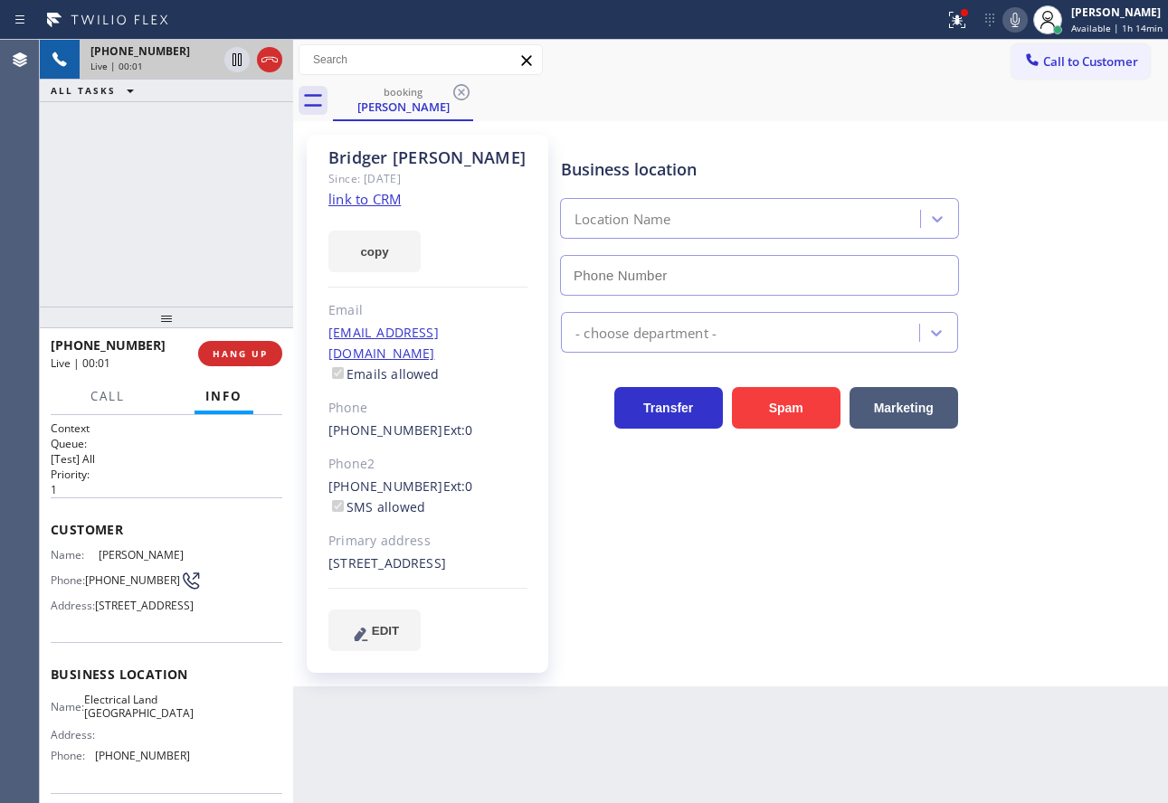
type input "[PHONE_NUMBER]"
click at [380, 198] on link "link to CRM" at bounding box center [364, 199] width 72 height 18
click at [1018, 19] on icon at bounding box center [1015, 20] width 22 height 22
click at [241, 53] on icon at bounding box center [236, 59] width 9 height 13
click at [1026, 22] on icon at bounding box center [1015, 20] width 22 height 22
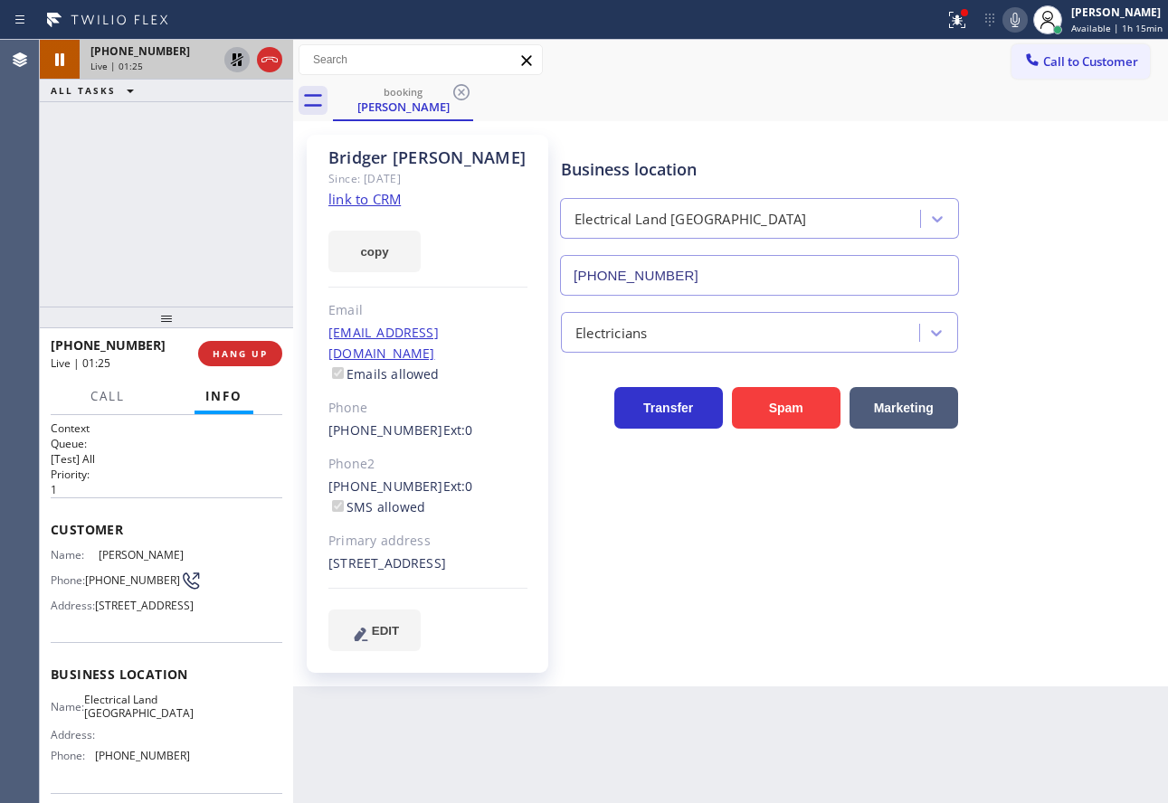
click at [239, 57] on icon at bounding box center [237, 59] width 13 height 13
click at [888, 68] on div "Call to Customer Outbound call Location Search location Your caller id phone nu…" at bounding box center [730, 60] width 875 height 32
click at [893, 71] on div "Call to Customer Outbound call Location Search location Your caller id phone nu…" at bounding box center [730, 60] width 875 height 32
click at [1023, 17] on icon at bounding box center [1015, 20] width 22 height 22
click at [1022, 17] on icon at bounding box center [1015, 20] width 22 height 22
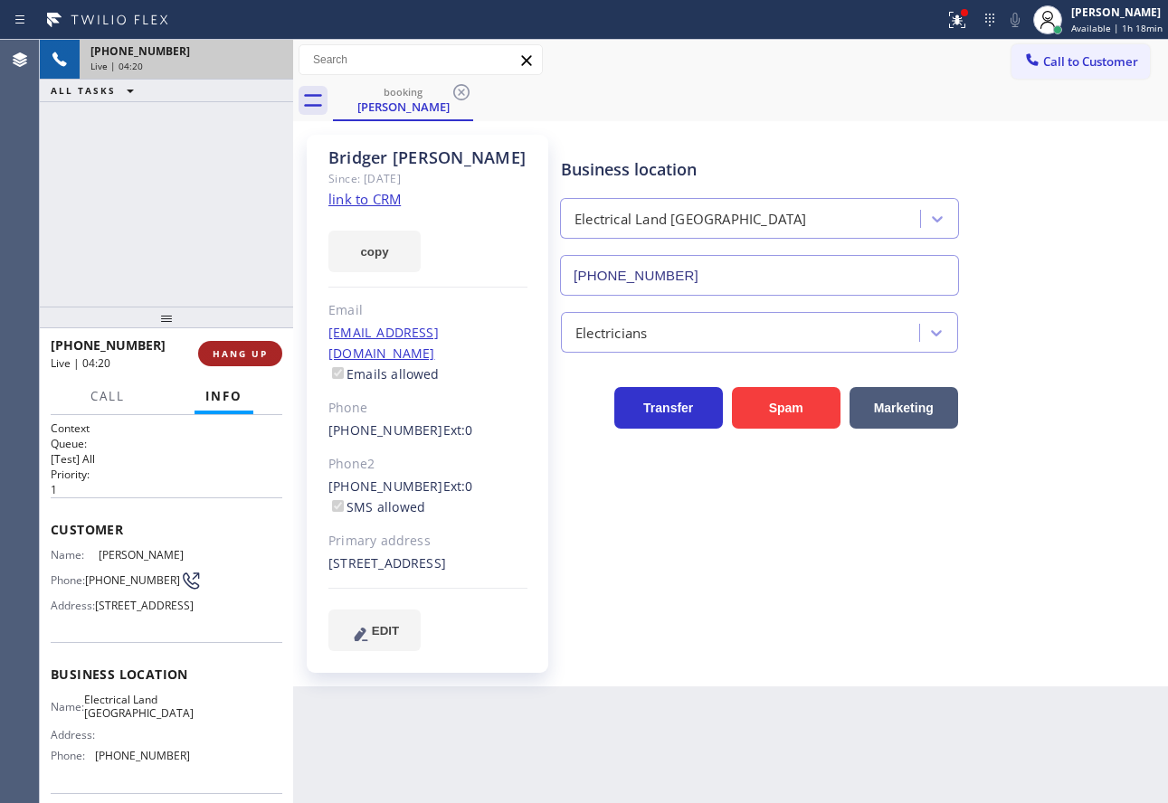
click at [261, 347] on span "HANG UP" at bounding box center [240, 353] width 55 height 13
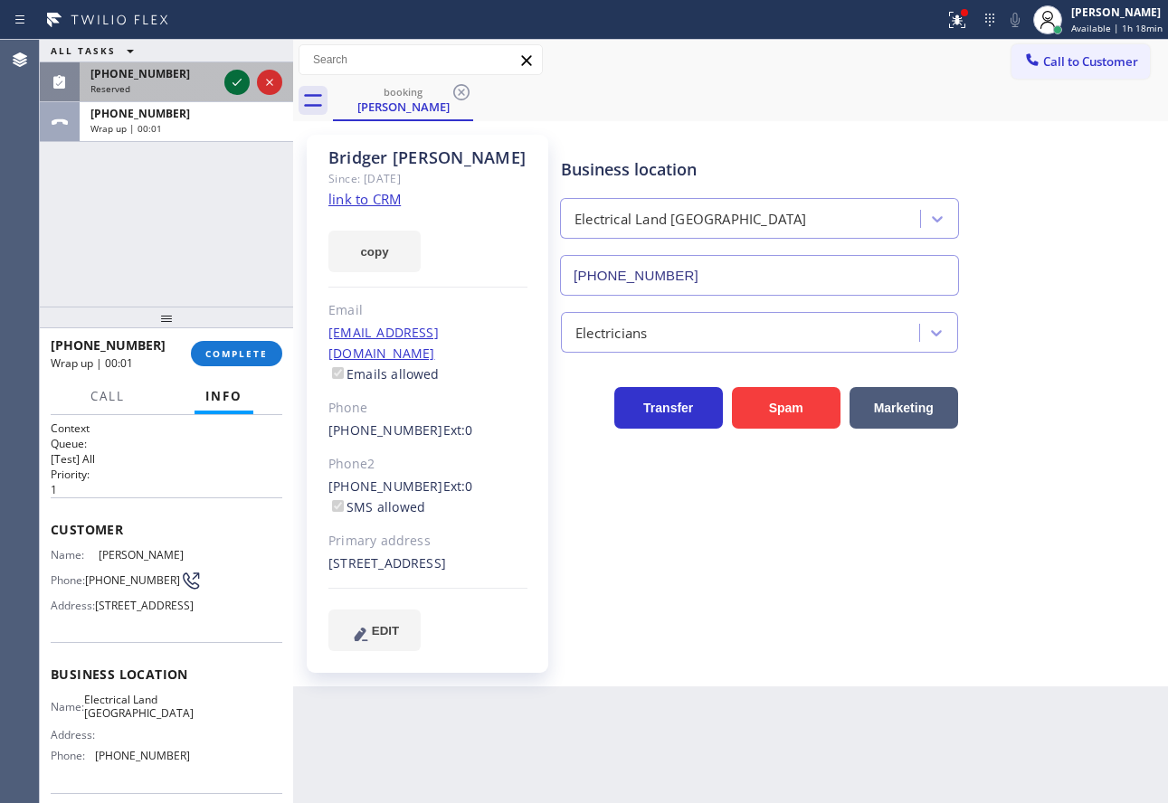
click at [235, 85] on icon at bounding box center [236, 82] width 9 height 7
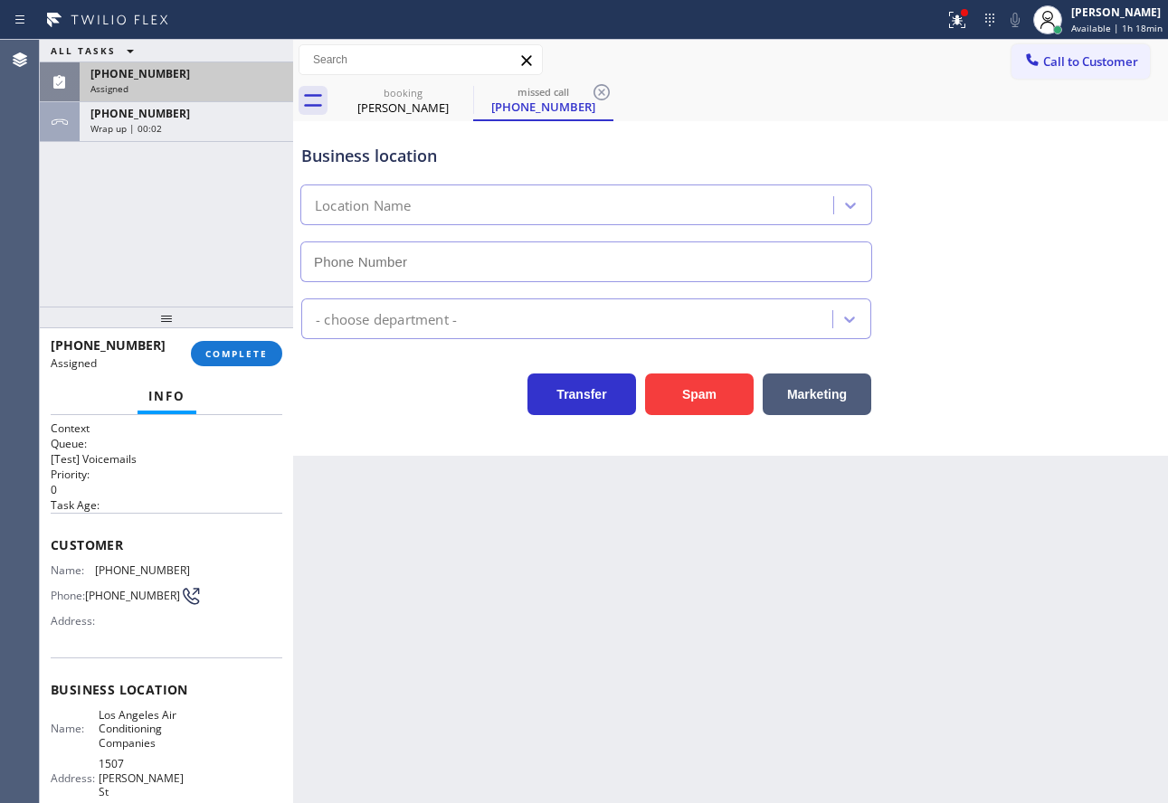
type input "[PHONE_NUMBER]"
click at [245, 347] on span "COMPLETE" at bounding box center [236, 353] width 62 height 13
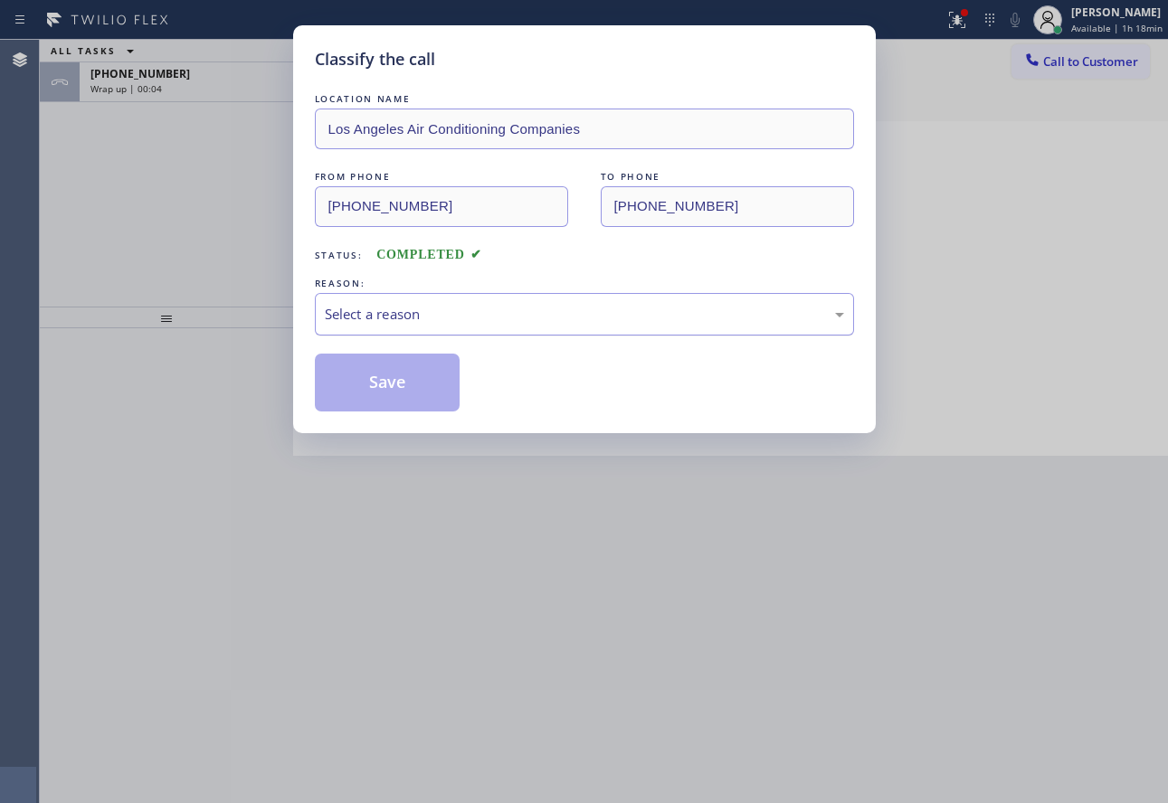
click at [465, 313] on div "Select a reason" at bounding box center [584, 314] width 519 height 21
click at [376, 401] on button "Save" at bounding box center [388, 383] width 146 height 58
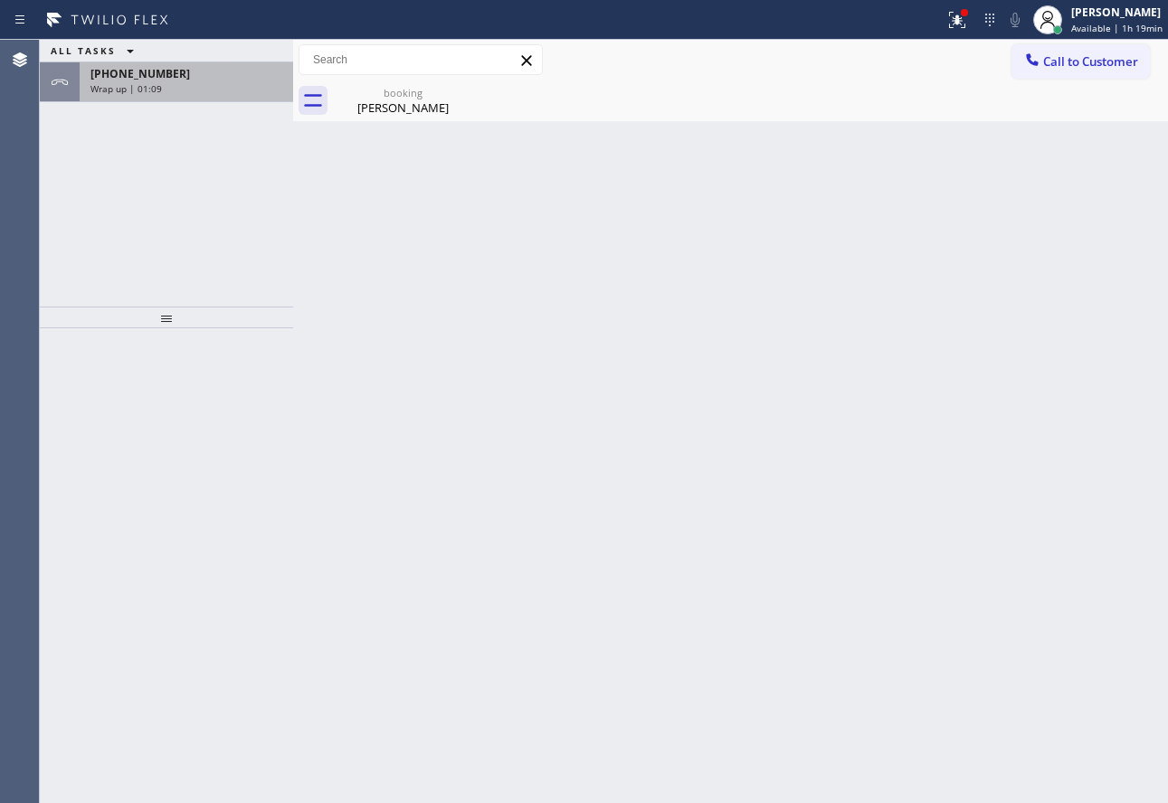
click at [193, 101] on div "[PHONE_NUMBER] Wrap up | 01:09" at bounding box center [166, 82] width 253 height 40
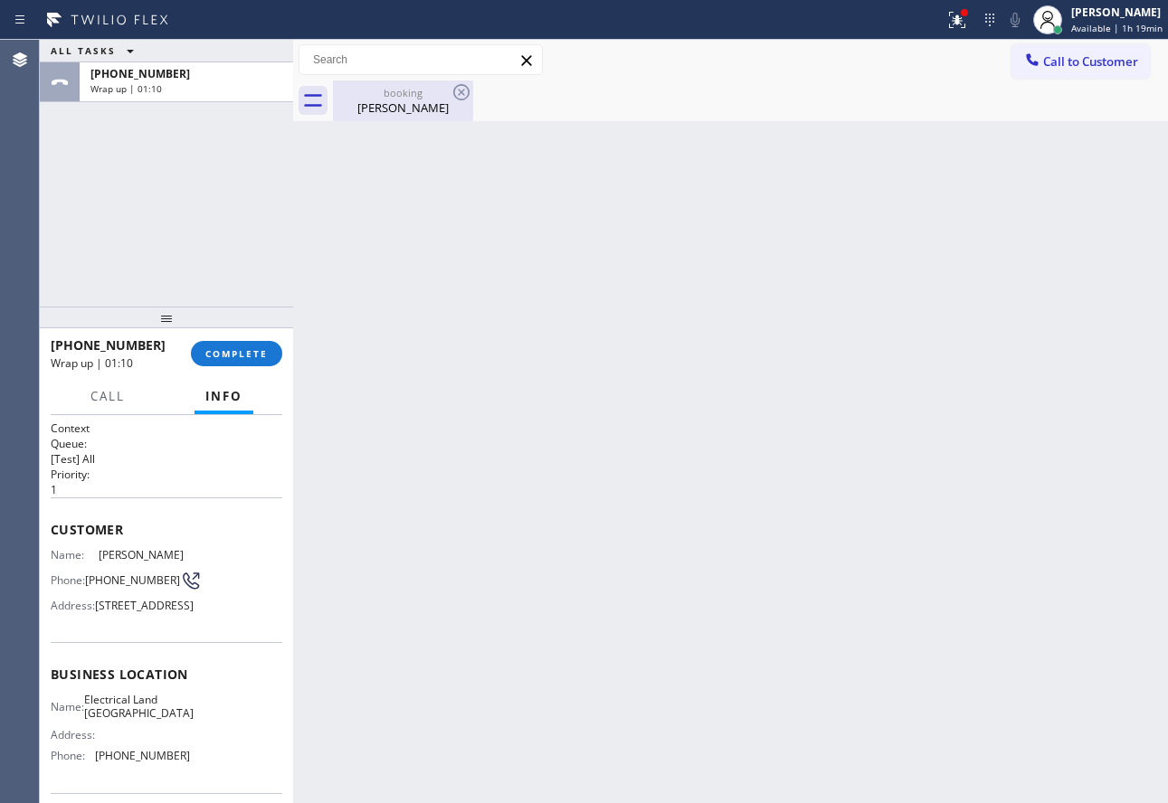
click at [387, 95] on div "booking" at bounding box center [403, 93] width 137 height 14
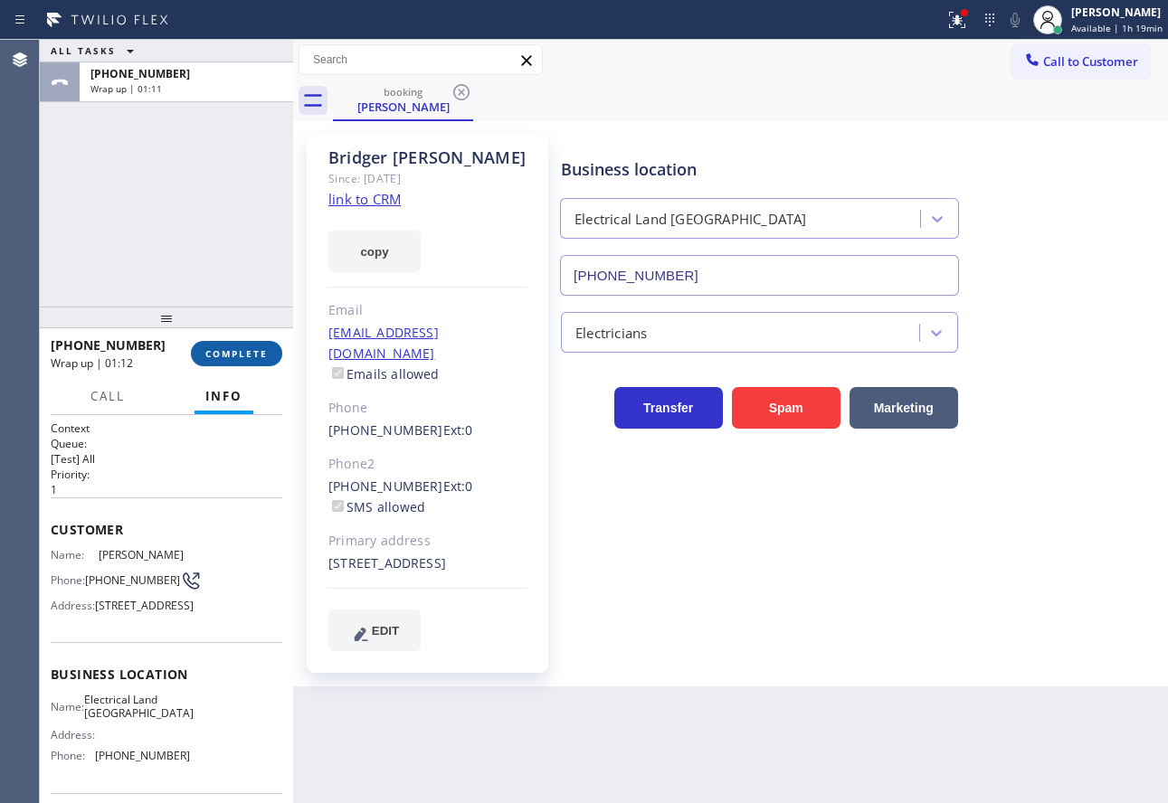
click at [227, 357] on span "COMPLETE" at bounding box center [236, 353] width 62 height 13
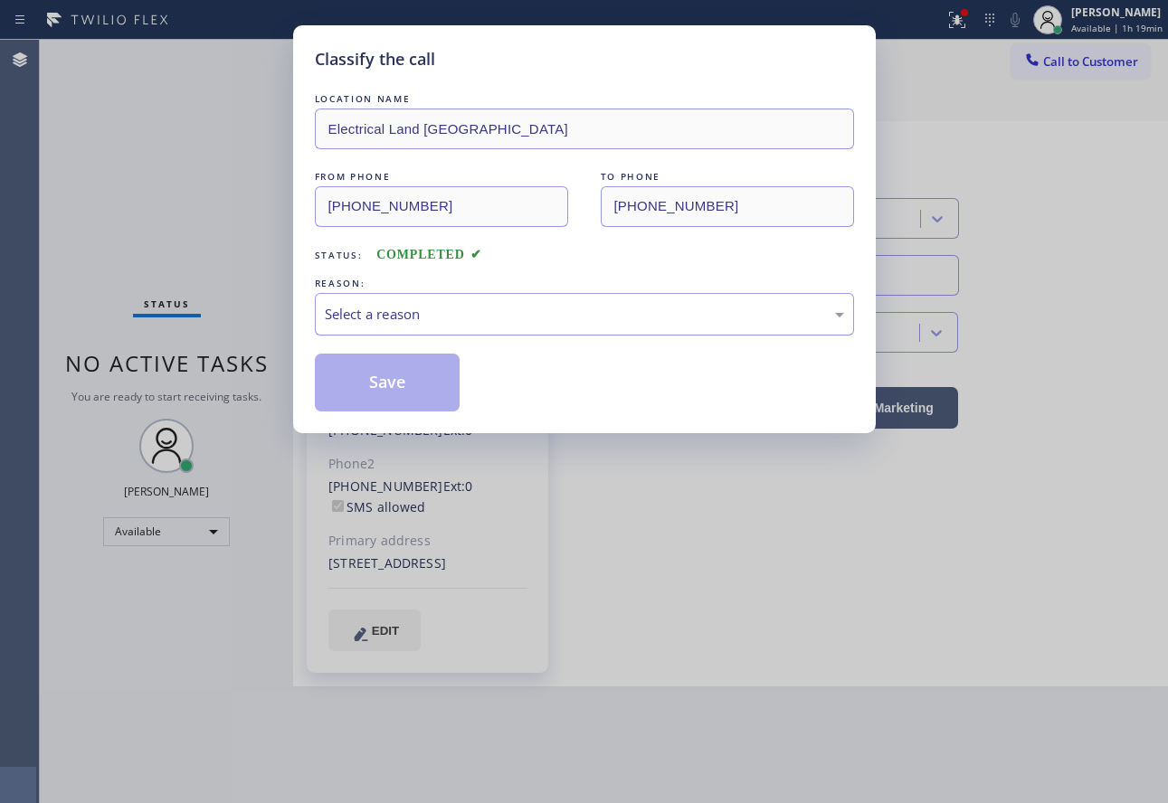
click at [492, 311] on div "Select a reason" at bounding box center [584, 314] width 519 height 21
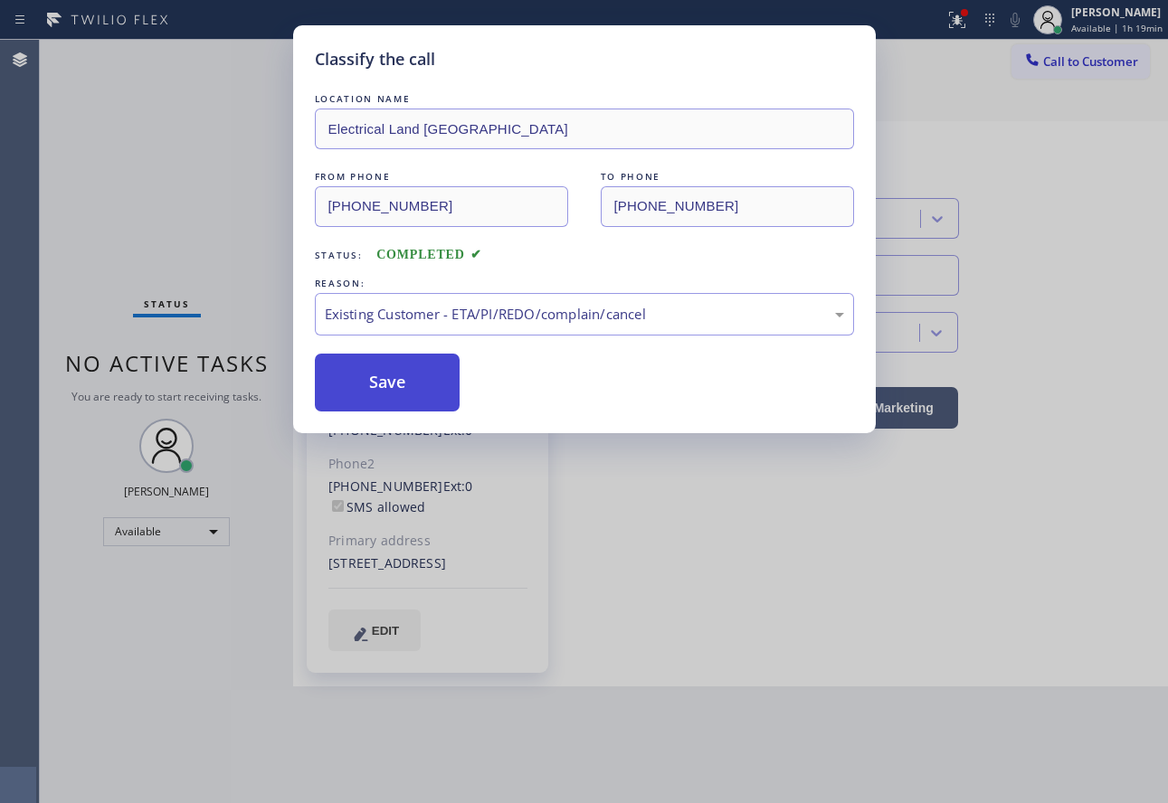
click at [378, 368] on button "Save" at bounding box center [388, 383] width 146 height 58
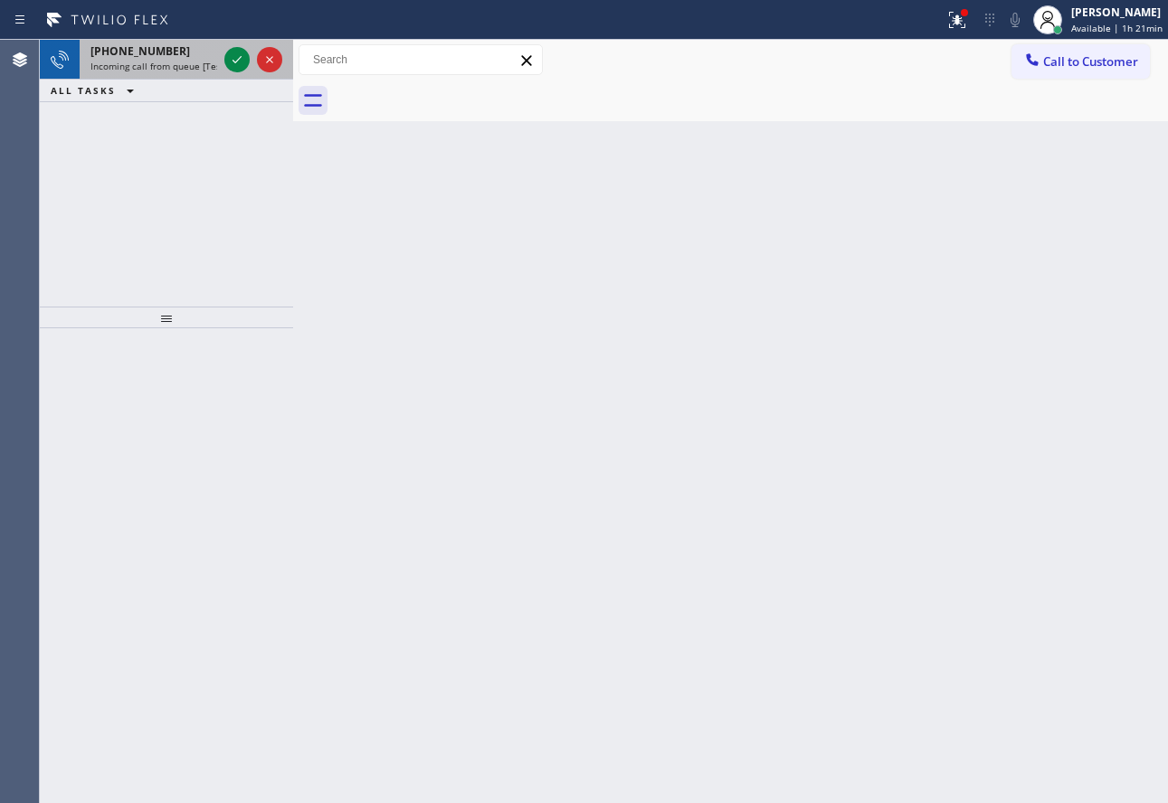
click at [182, 46] on div "[PHONE_NUMBER]" at bounding box center [153, 50] width 127 height 15
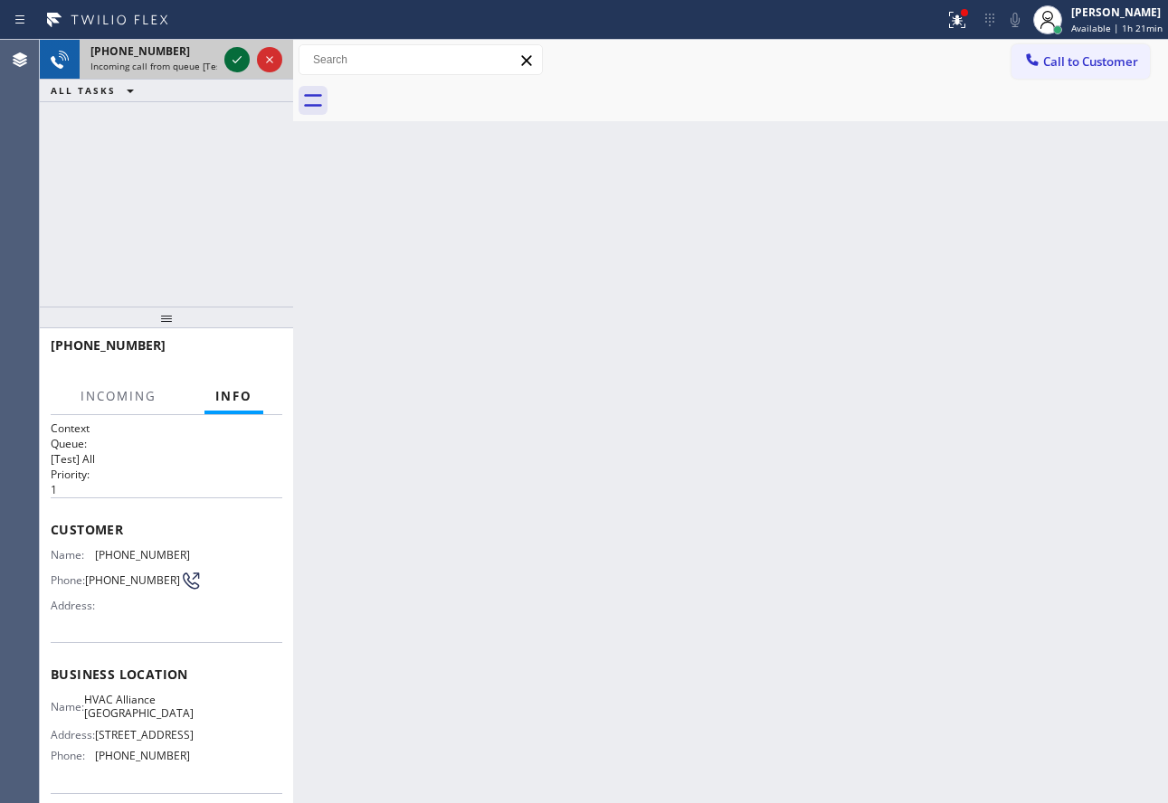
click at [236, 63] on icon at bounding box center [237, 60] width 22 height 22
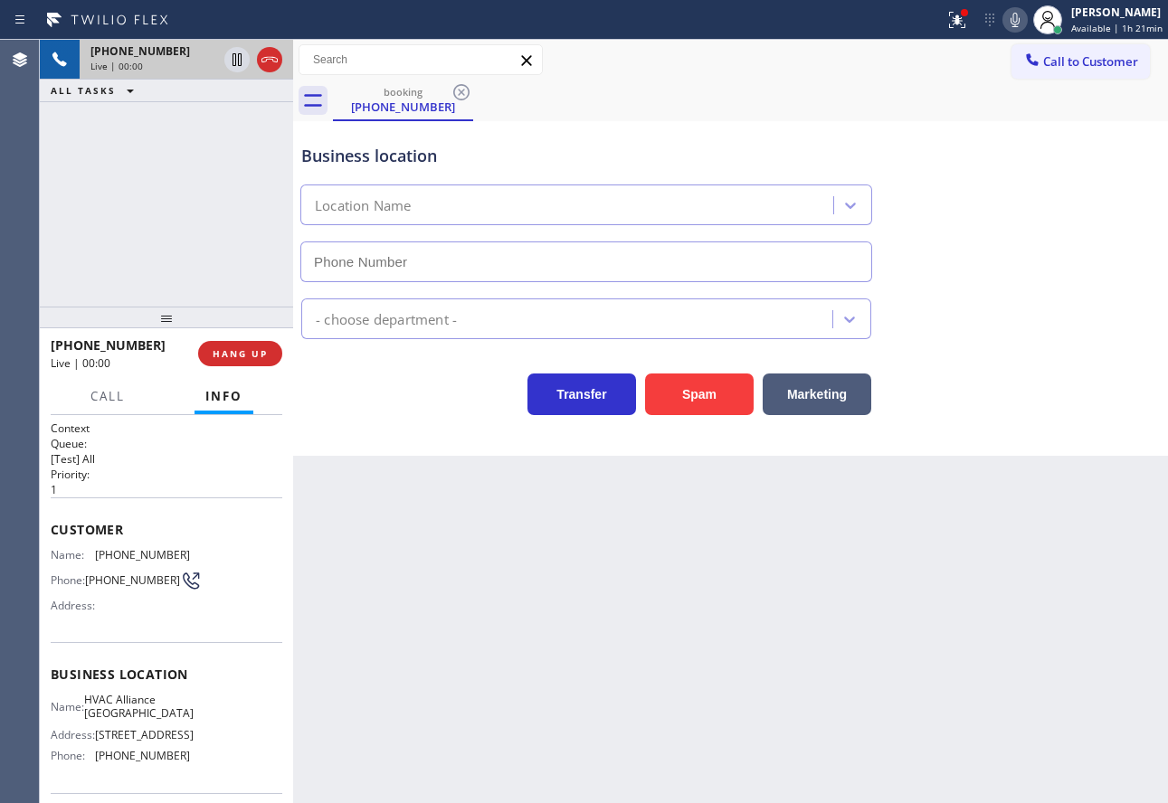
type input "[PHONE_NUMBER]"
click at [976, 491] on div "Back to Dashboard Change Sender ID Customers Technicians Select a contact Outbo…" at bounding box center [730, 421] width 875 height 763
click at [243, 355] on span "HANG UP" at bounding box center [240, 353] width 55 height 13
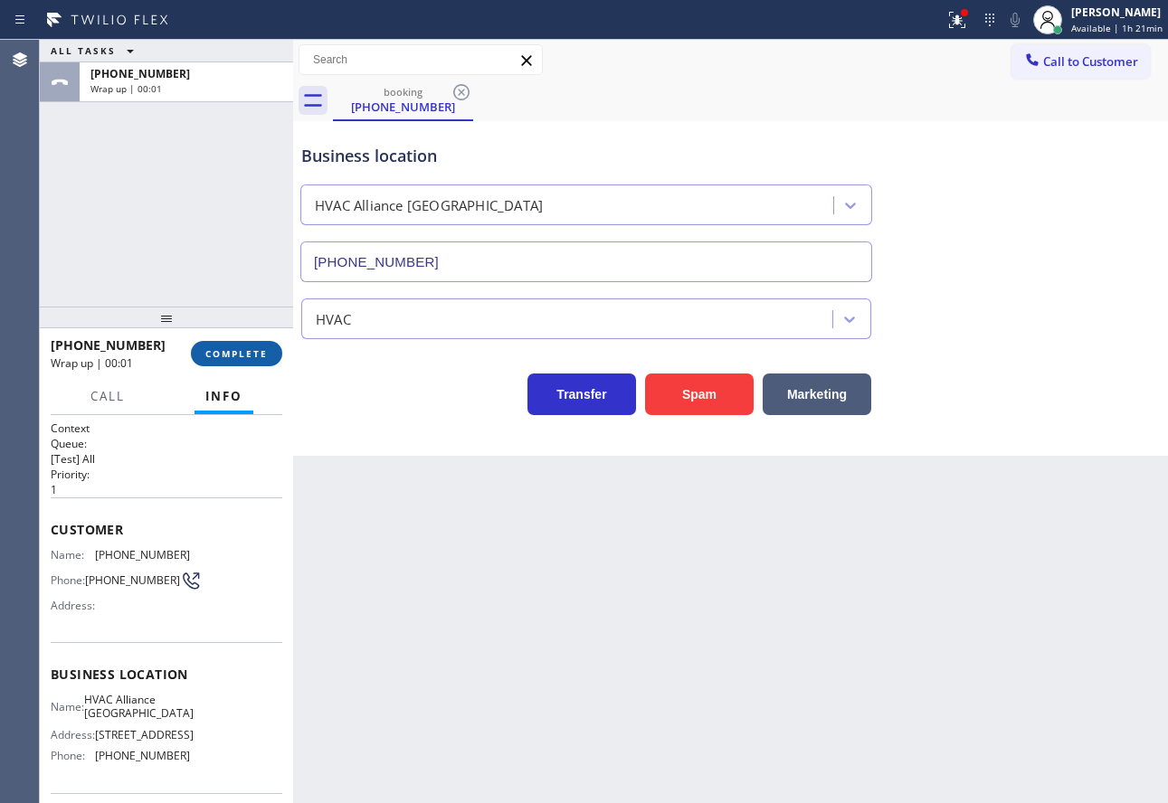
click at [244, 355] on span "COMPLETE" at bounding box center [236, 353] width 62 height 13
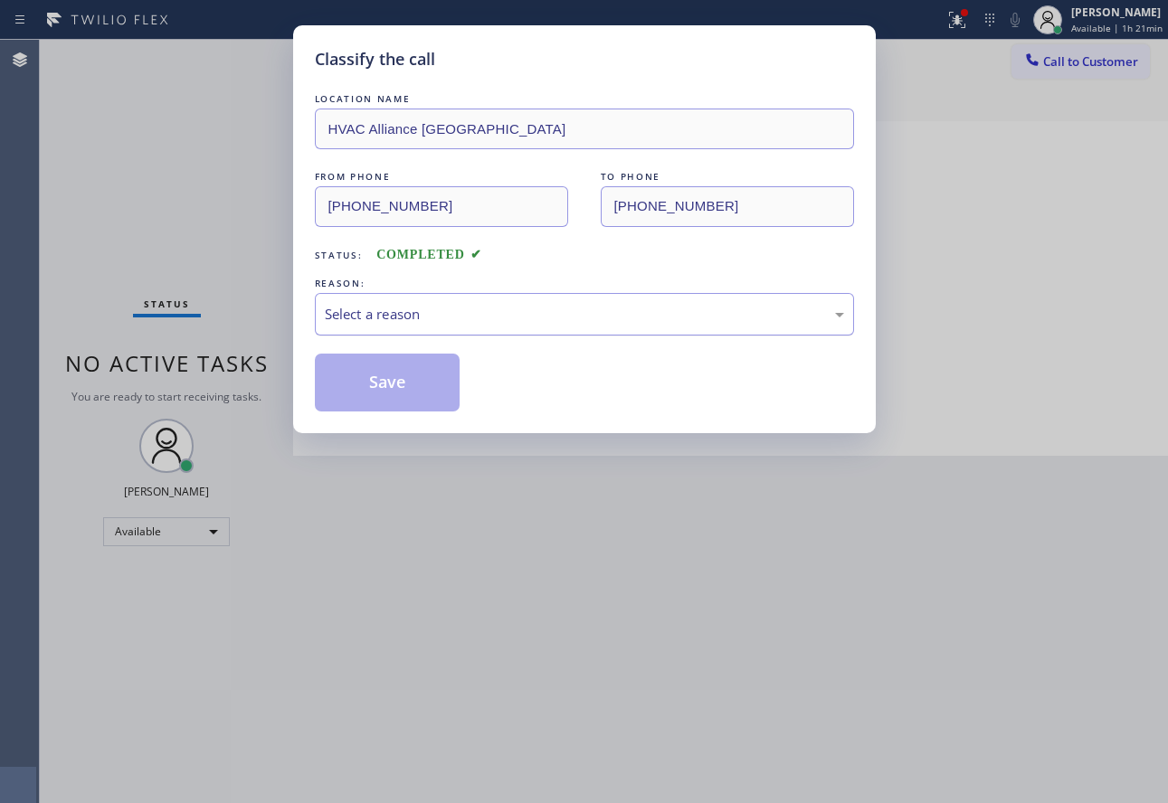
click at [491, 313] on div "Select a reason" at bounding box center [584, 314] width 519 height 21
click at [398, 393] on button "Save" at bounding box center [388, 383] width 146 height 58
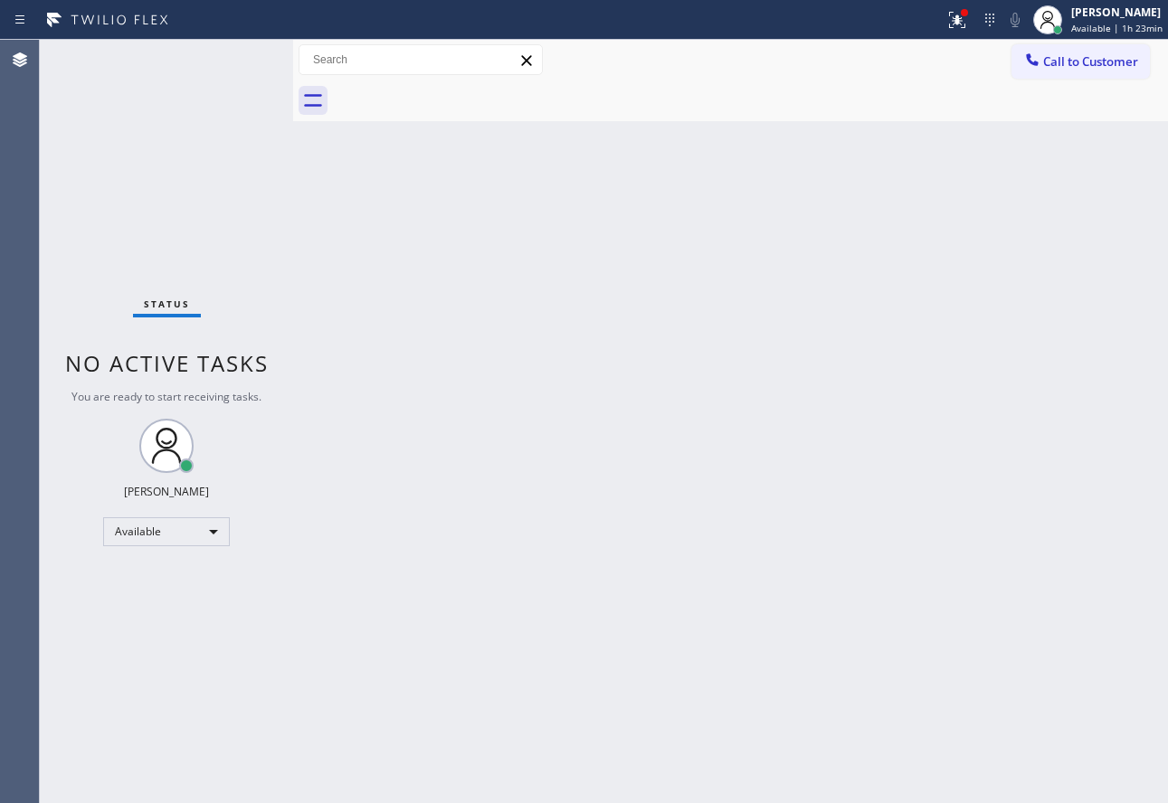
click at [1061, 494] on div "Back to Dashboard Change Sender ID Customers Technicians Select a contact Outbo…" at bounding box center [730, 421] width 875 height 763
click at [1138, 6] on div "[PERSON_NAME]" at bounding box center [1116, 12] width 91 height 15
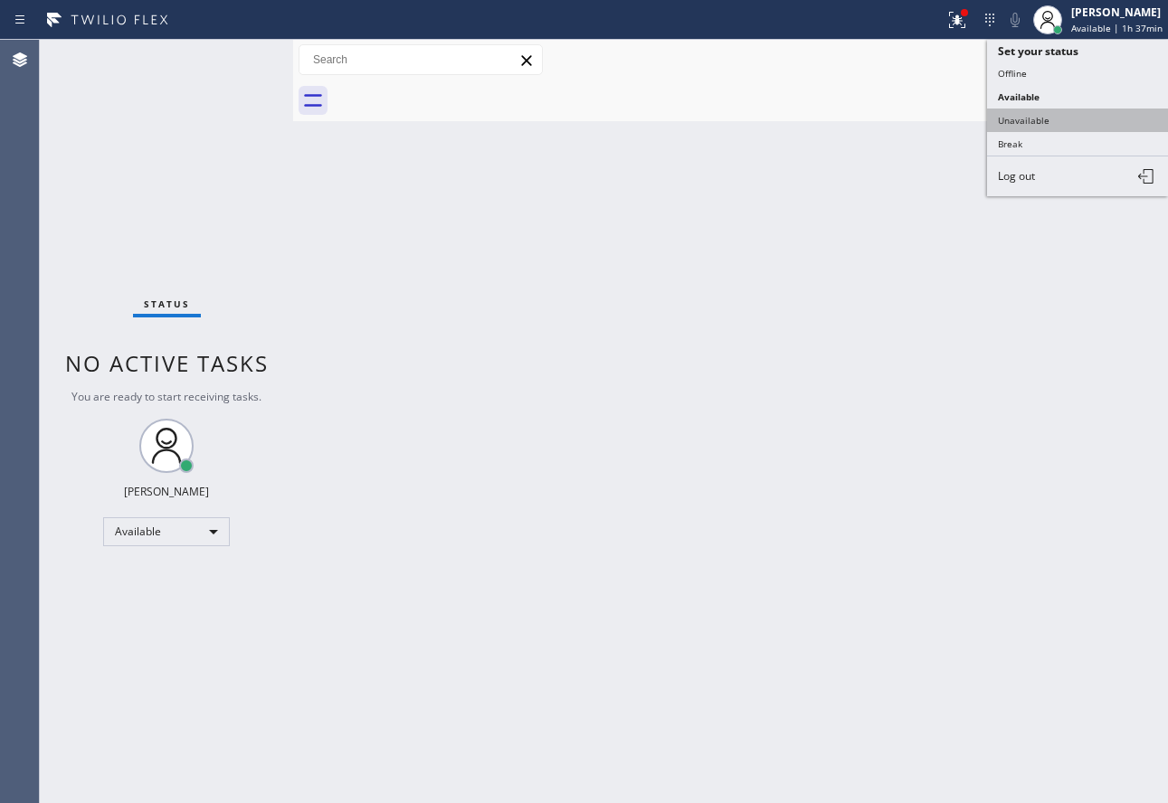
click at [1042, 122] on button "Unavailable" at bounding box center [1077, 121] width 181 height 24
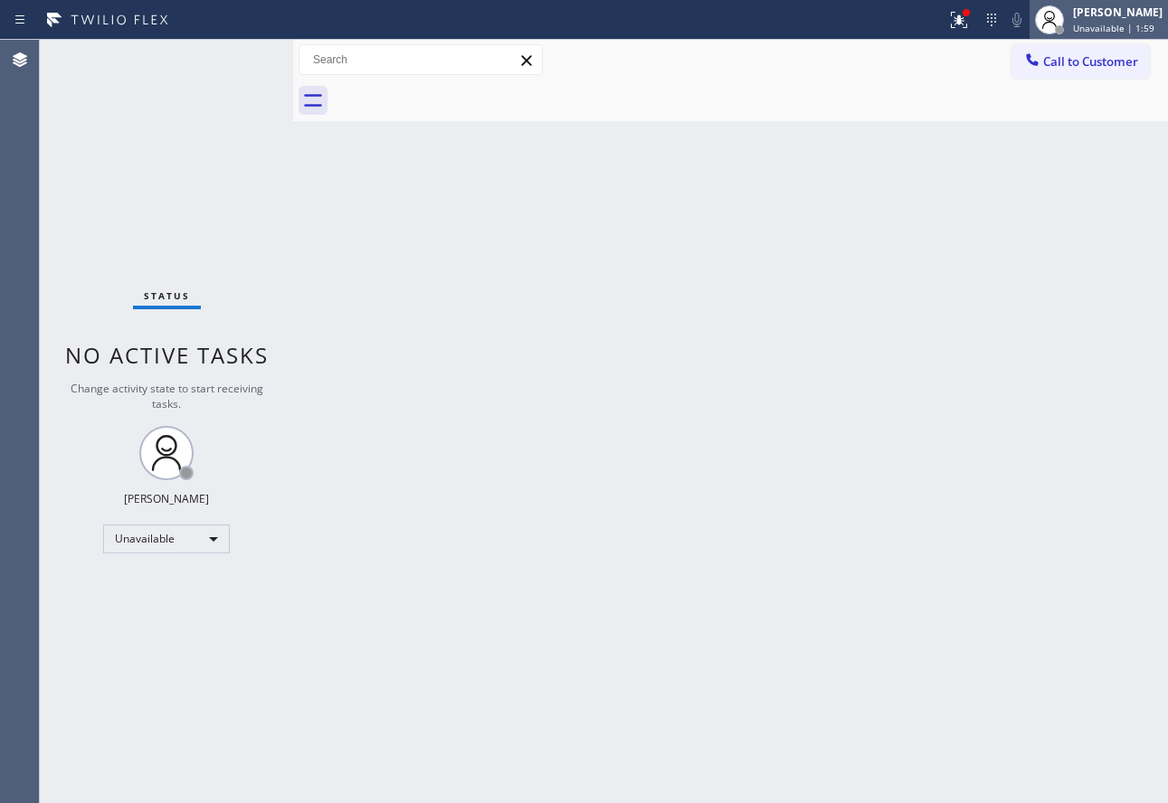
click at [1105, 25] on span "Unavailable | 1:59" at bounding box center [1113, 28] width 81 height 13
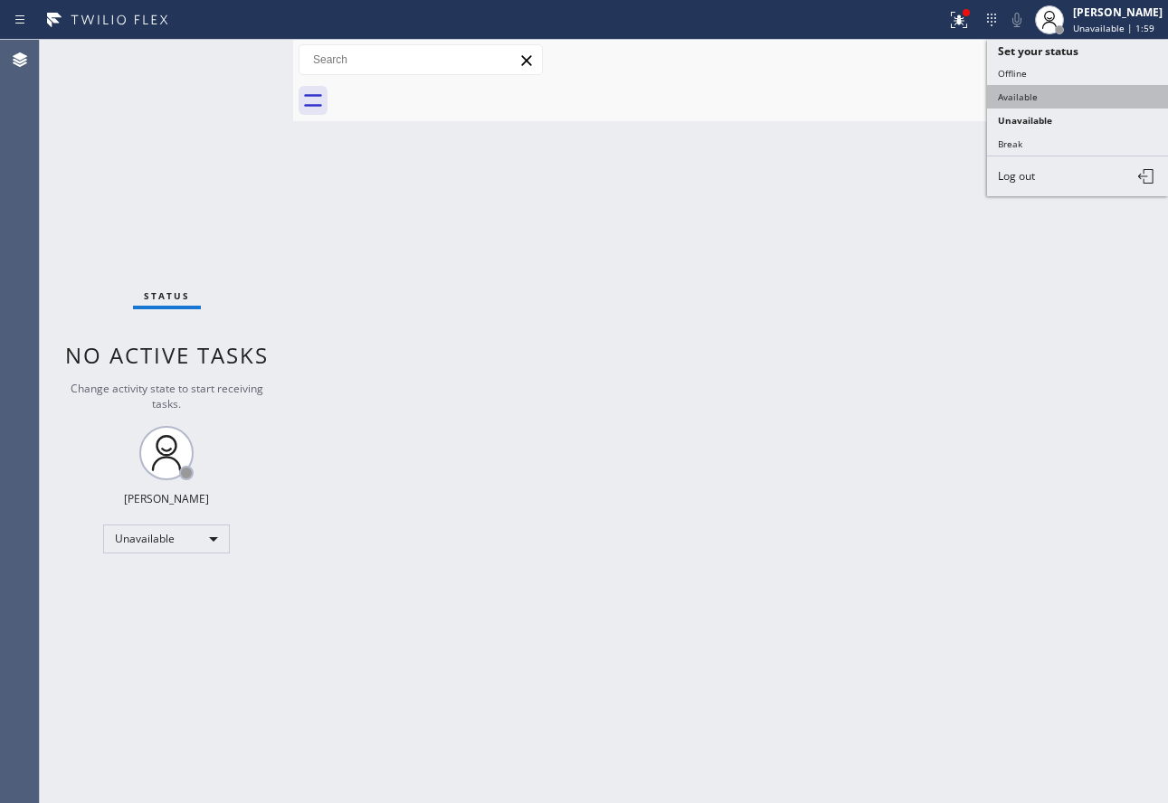
click at [1039, 100] on button "Available" at bounding box center [1077, 97] width 181 height 24
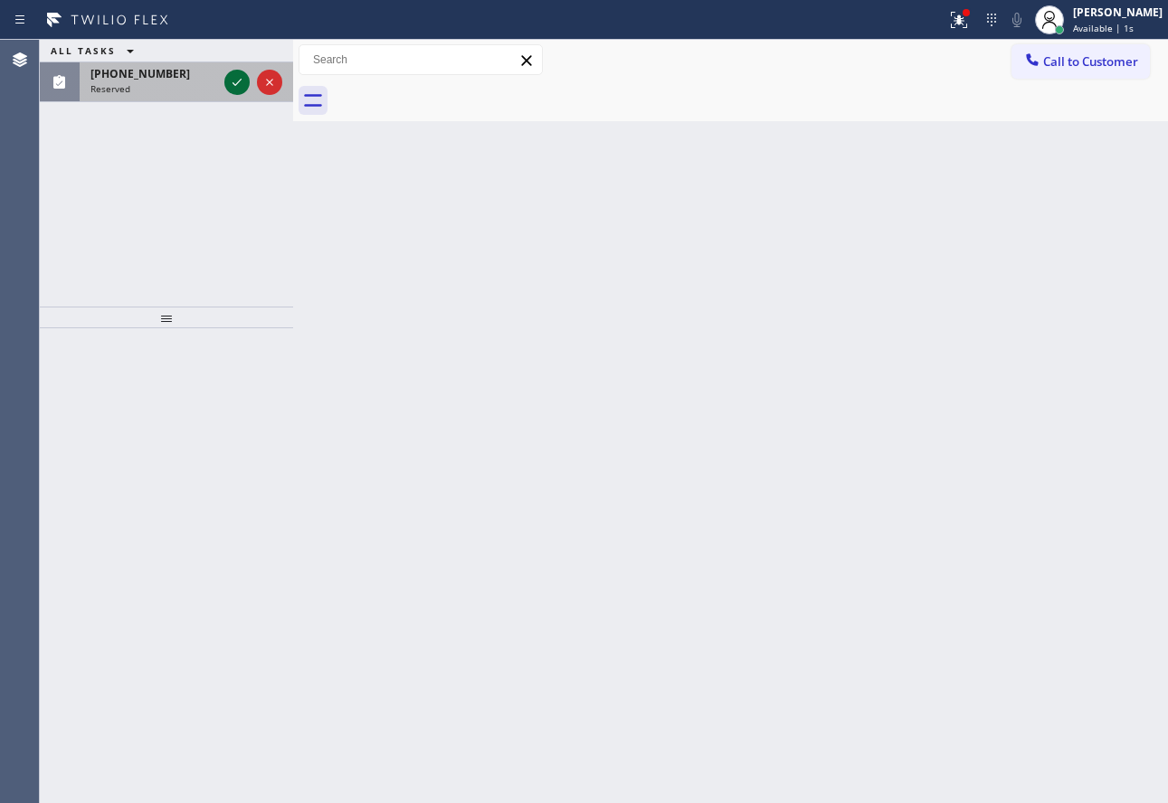
click at [233, 82] on icon at bounding box center [237, 82] width 22 height 22
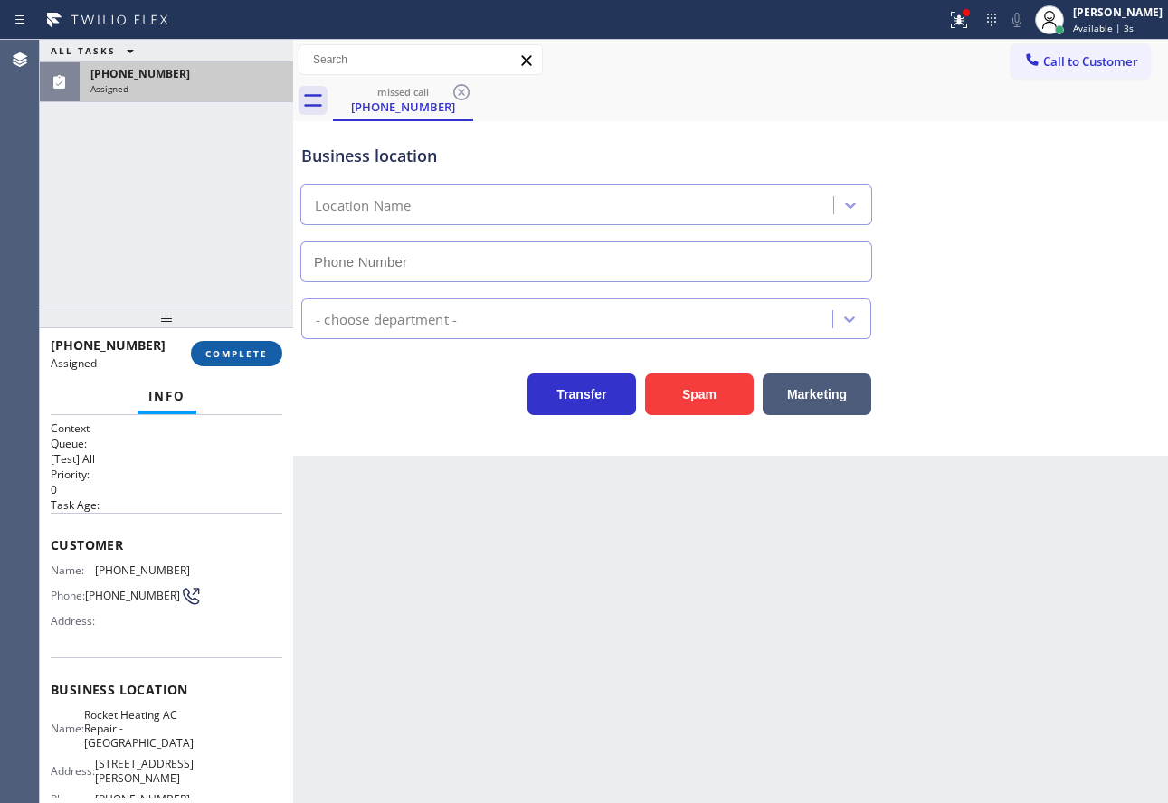
click at [263, 361] on button "COMPLETE" at bounding box center [236, 353] width 91 height 25
type input "[PHONE_NUMBER]"
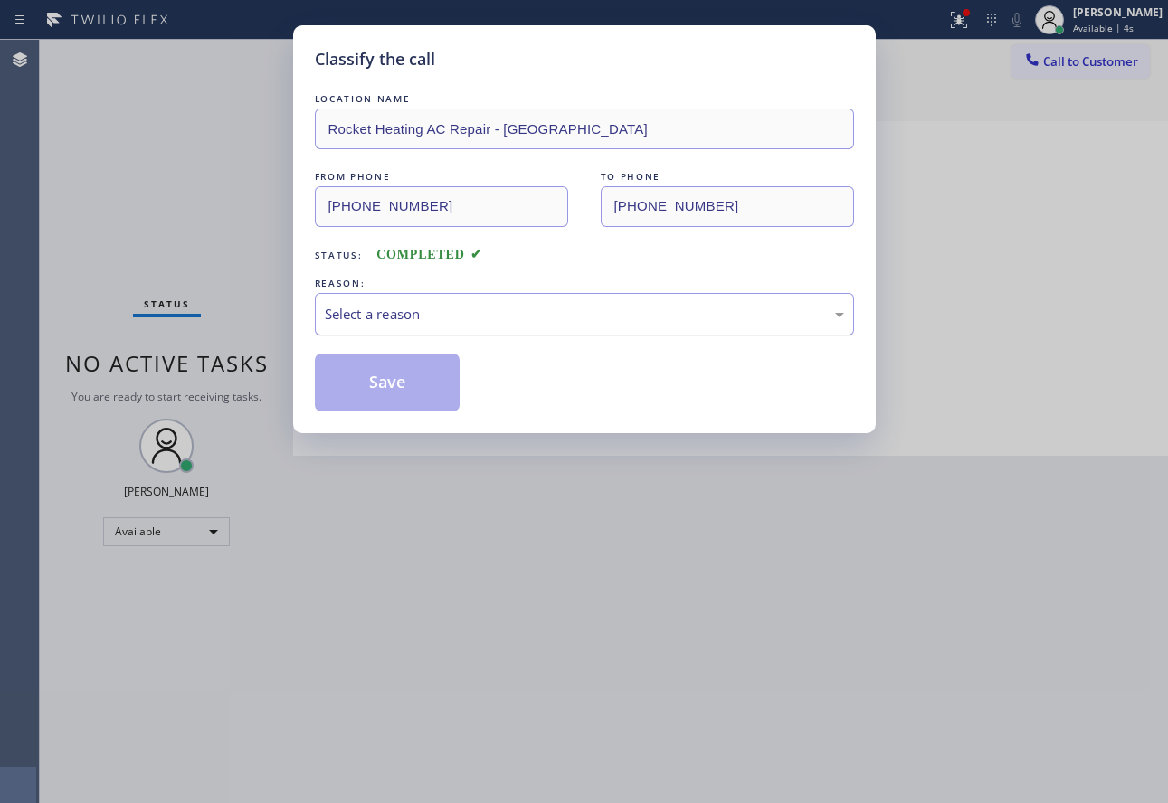
click at [424, 321] on div "Select a reason" at bounding box center [584, 314] width 519 height 21
click at [386, 391] on button "Save" at bounding box center [388, 383] width 146 height 58
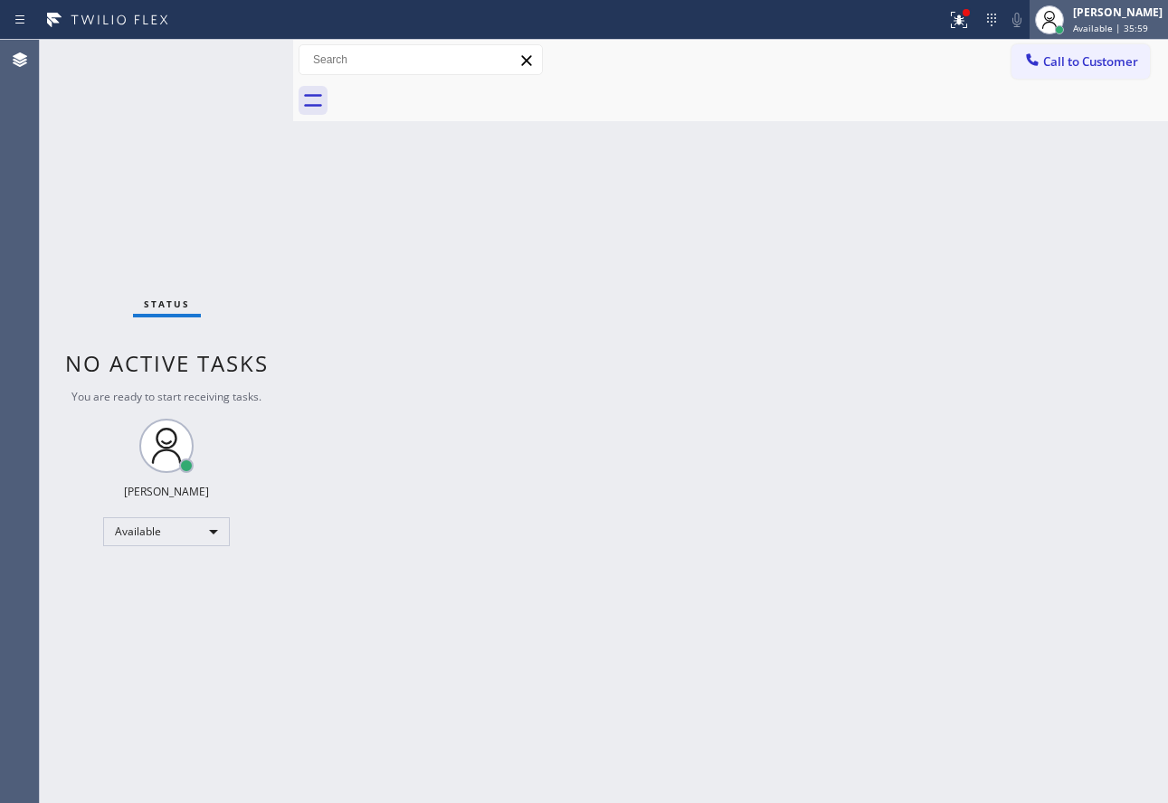
click at [1105, 12] on div "[PERSON_NAME]" at bounding box center [1118, 12] width 90 height 15
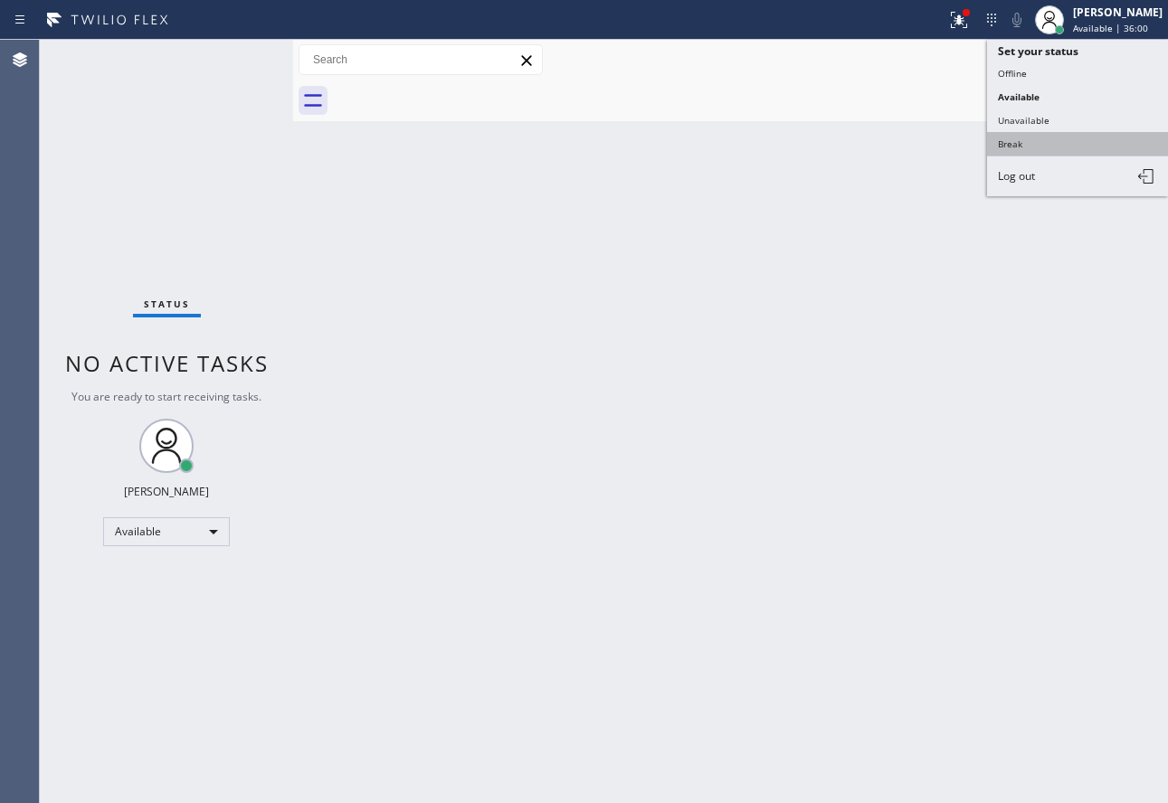
click at [1051, 152] on button "Break" at bounding box center [1077, 144] width 181 height 24
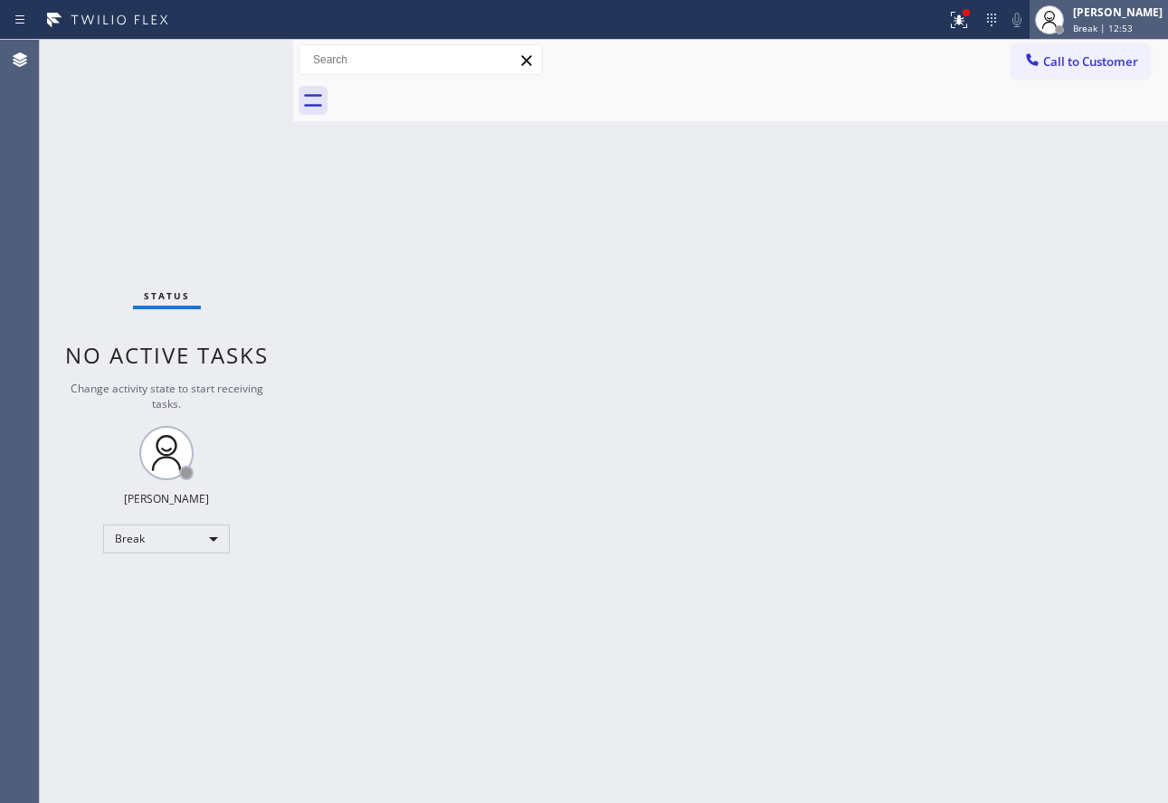
click at [1115, 26] on span "Break | 12:53" at bounding box center [1103, 28] width 60 height 13
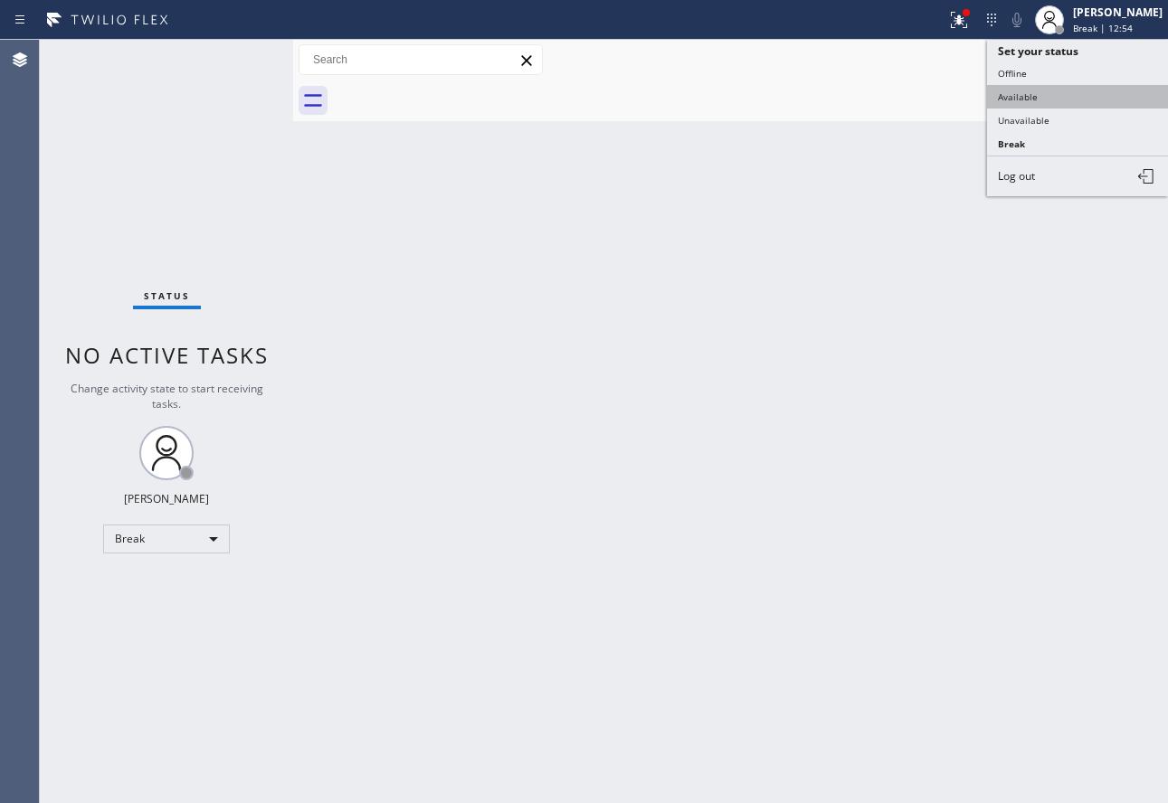
click at [1033, 96] on button "Available" at bounding box center [1077, 97] width 181 height 24
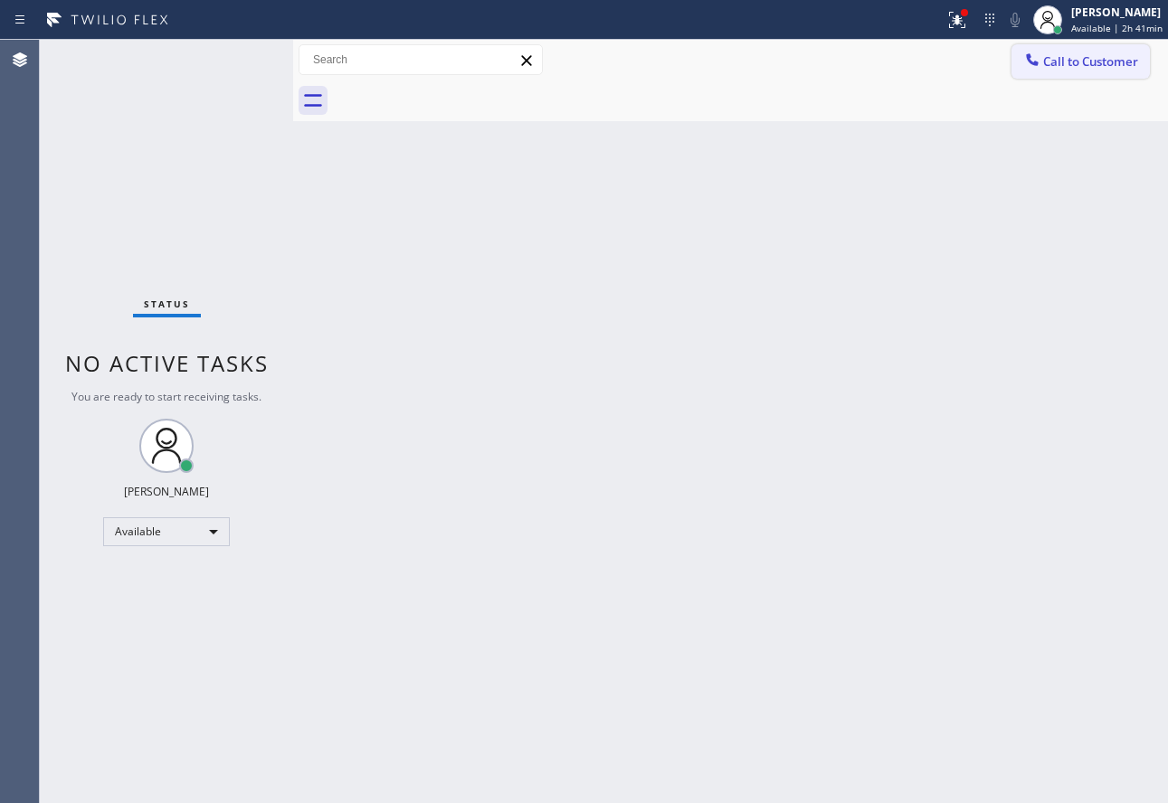
click at [1088, 55] on span "Call to Customer" at bounding box center [1090, 61] width 95 height 16
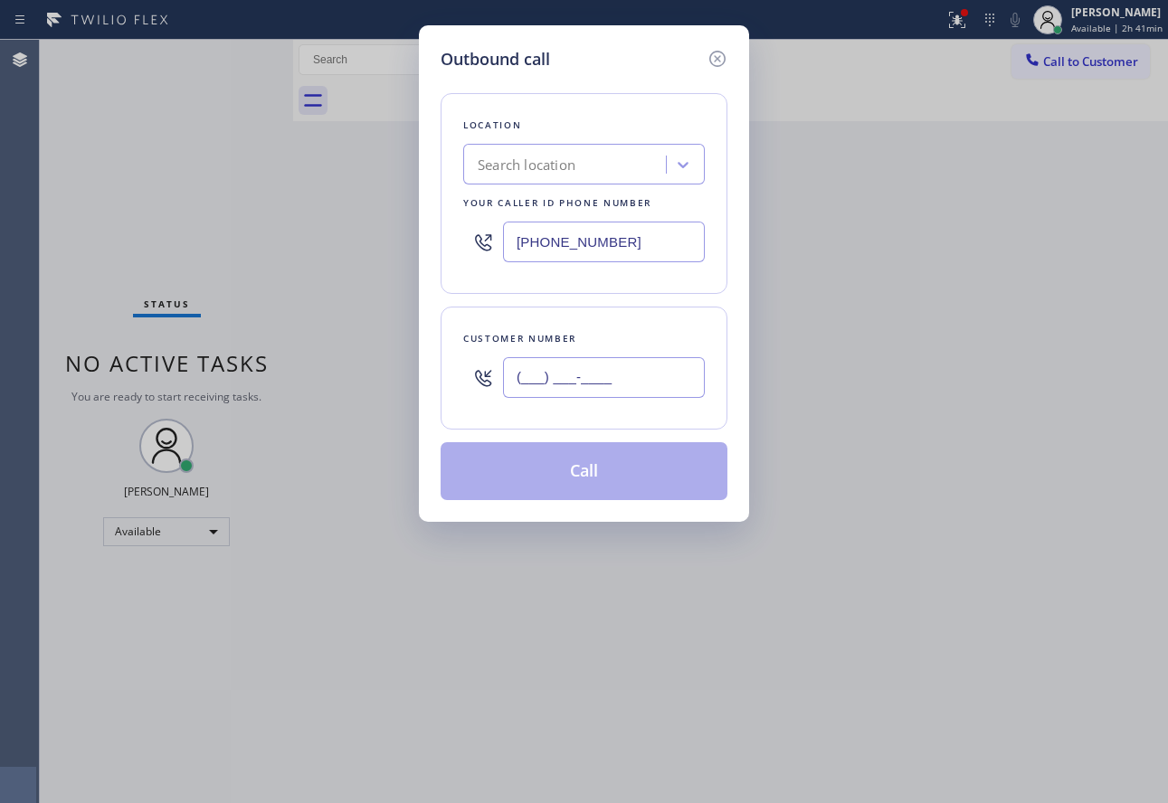
click at [616, 365] on input "(___) ___-____" at bounding box center [604, 377] width 202 height 41
paste input "253) 293-4326"
type input "[PHONE_NUMBER]"
click at [558, 164] on div "Search location" at bounding box center [527, 165] width 98 height 21
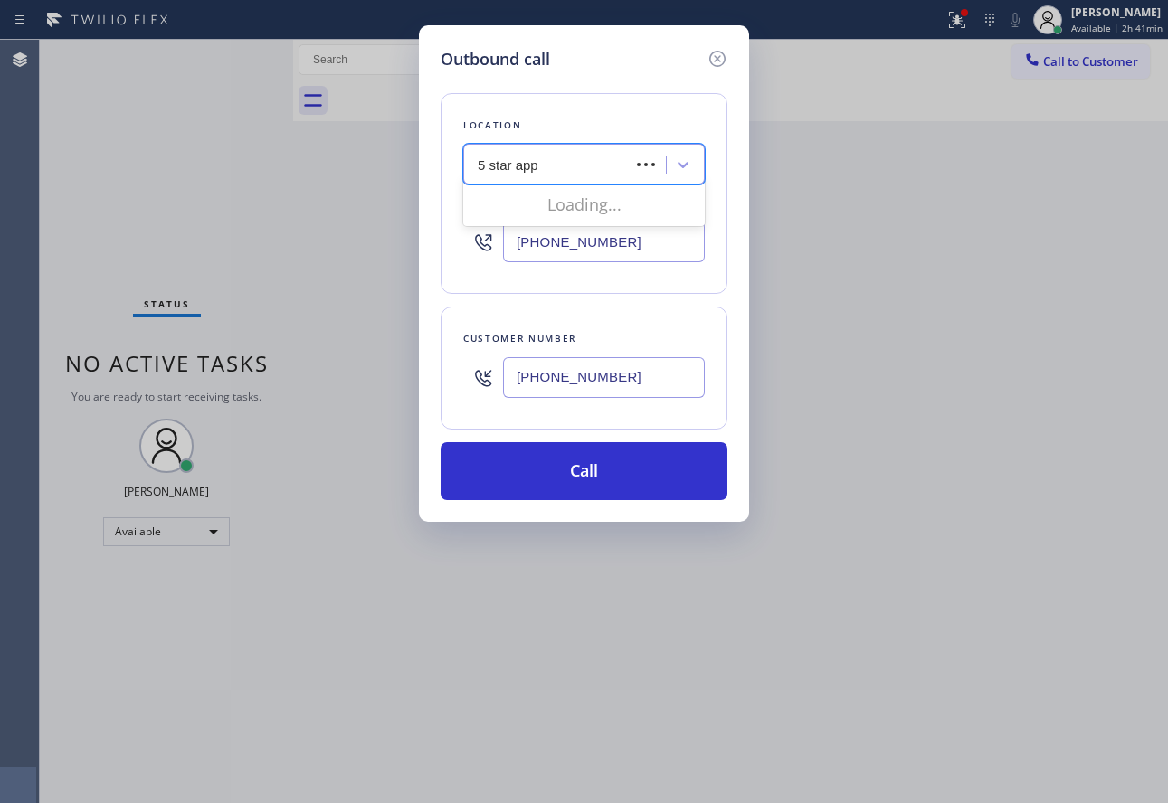
type input "5 star appl"
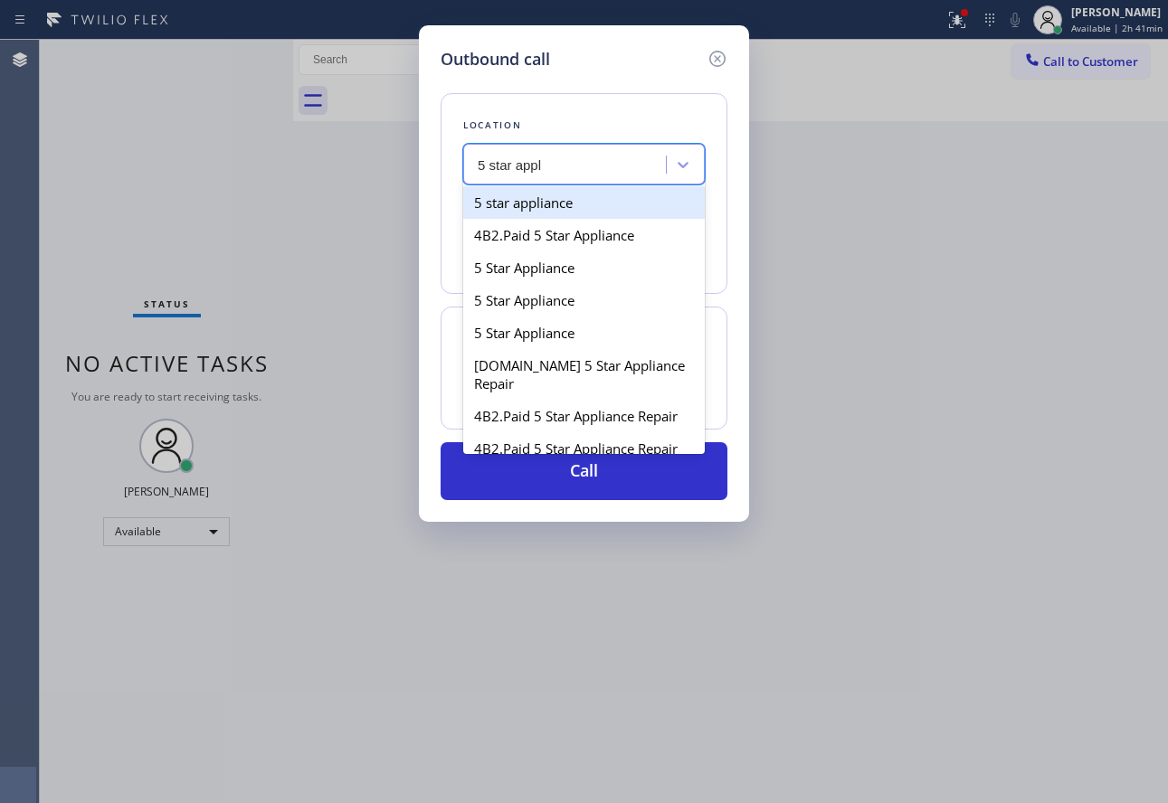
click at [582, 199] on div "5 star appliance" at bounding box center [584, 202] width 242 height 33
type input "[PHONE_NUMBER]"
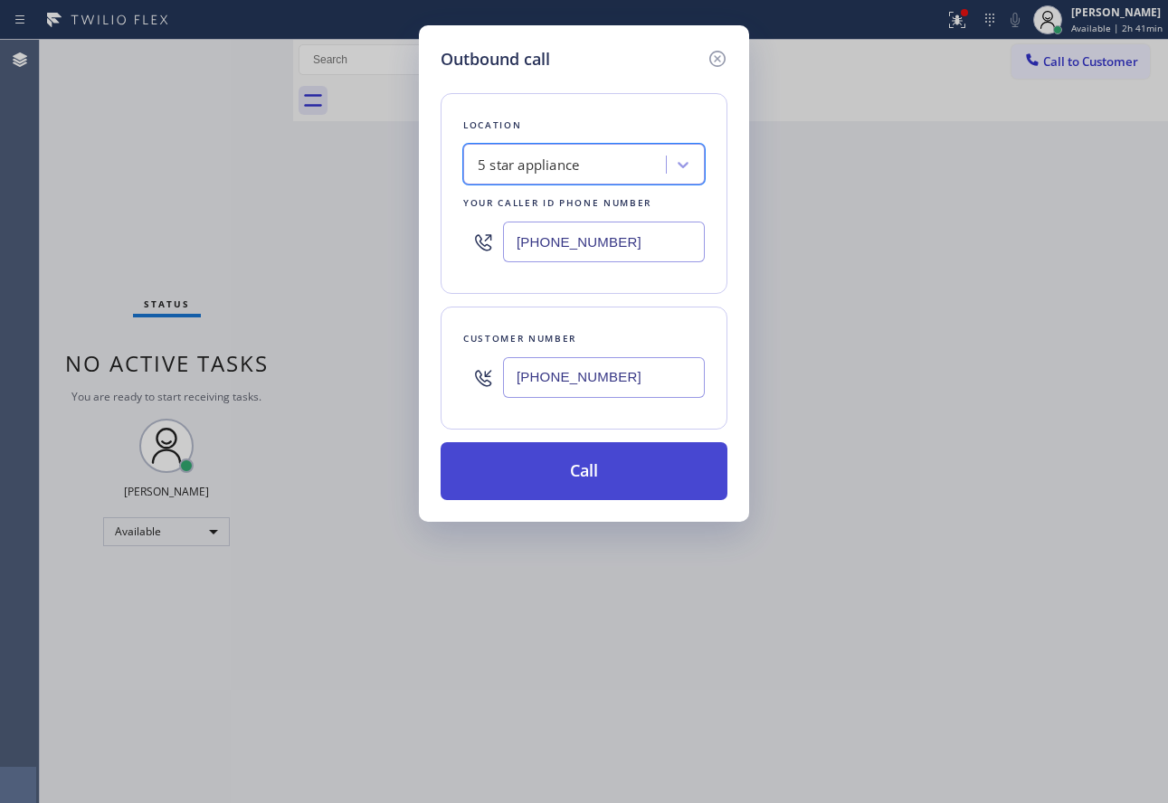
click at [582, 481] on button "Call" at bounding box center [584, 471] width 287 height 58
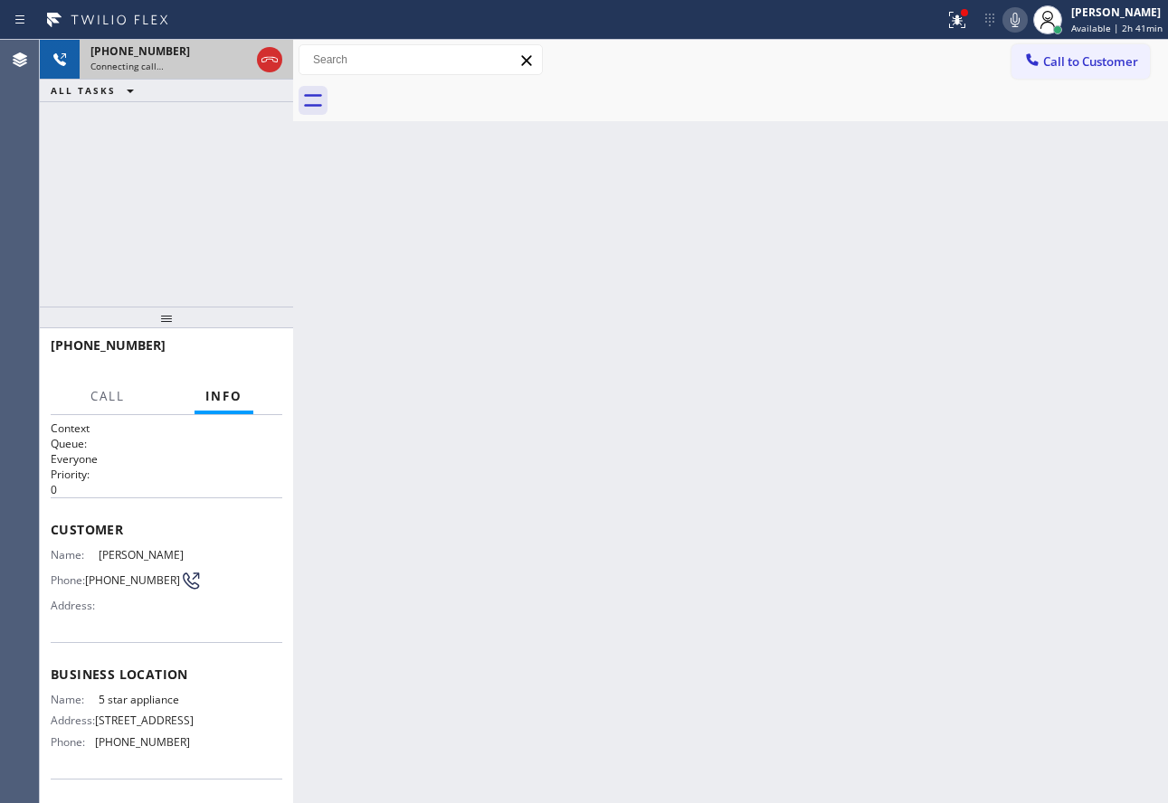
click at [264, 62] on icon at bounding box center [269, 59] width 16 height 5
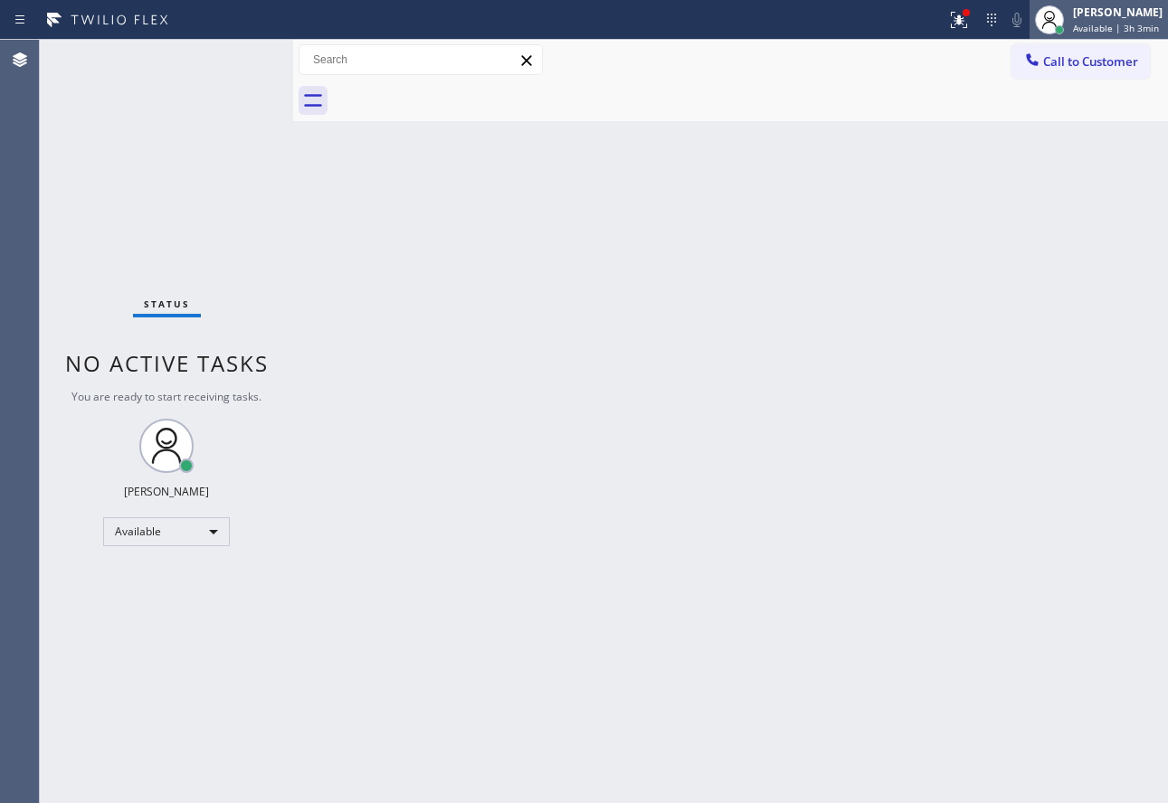
click at [1113, 14] on div "[PERSON_NAME]" at bounding box center [1118, 12] width 90 height 15
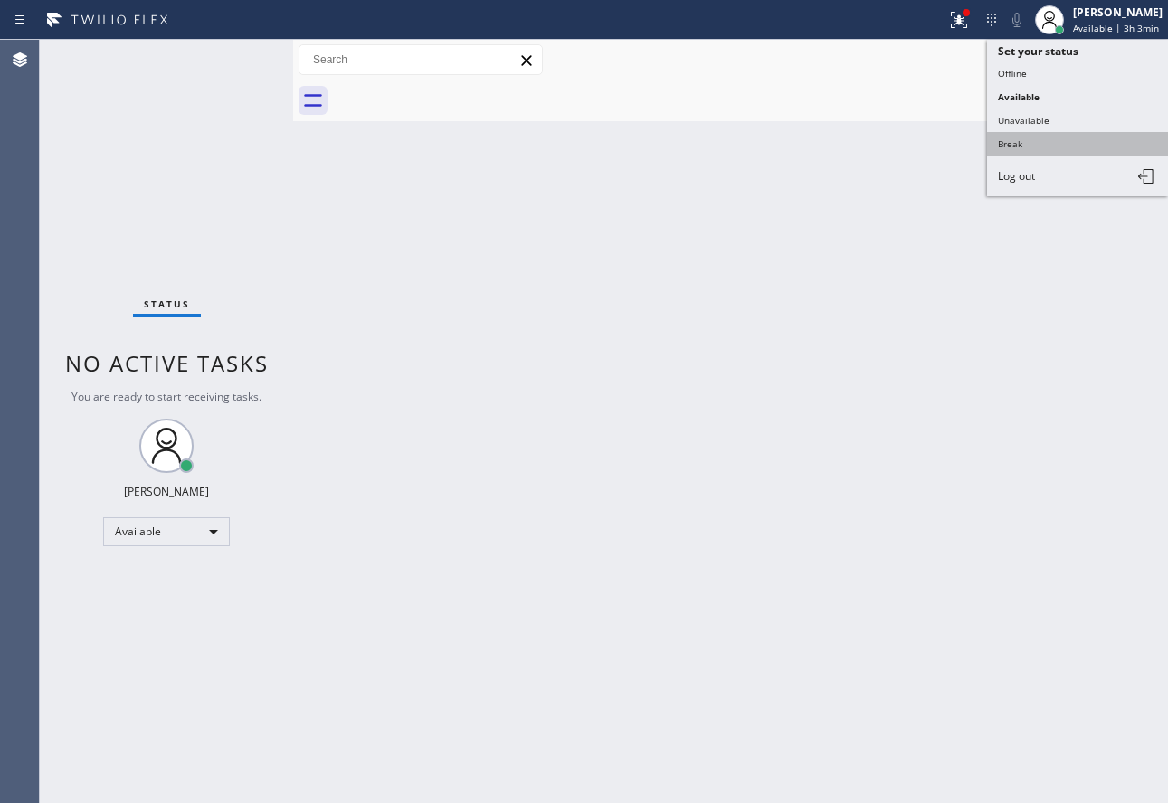
click at [1050, 135] on button "Break" at bounding box center [1077, 144] width 181 height 24
